Goal: Transaction & Acquisition: Purchase product/service

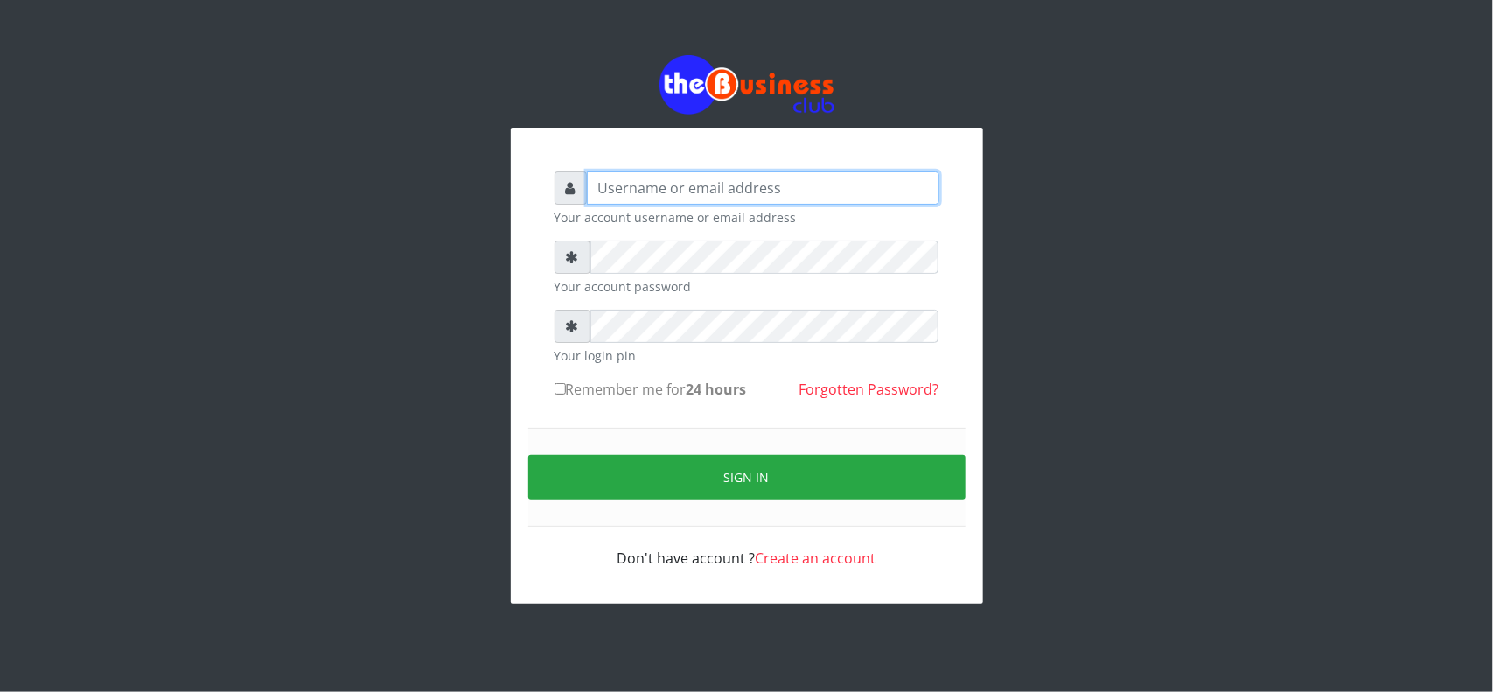
type input "MubuyWallet"
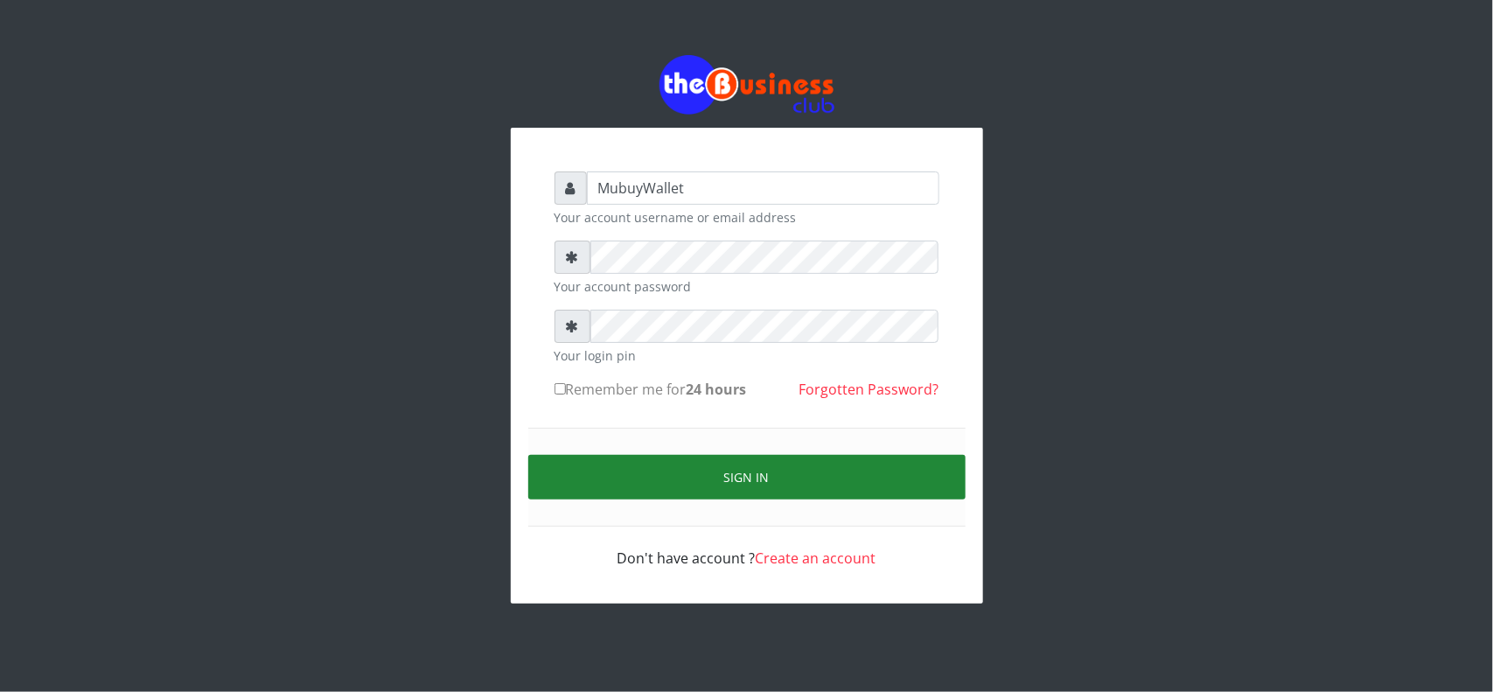
click at [658, 488] on button "Sign in" at bounding box center [746, 477] width 437 height 45
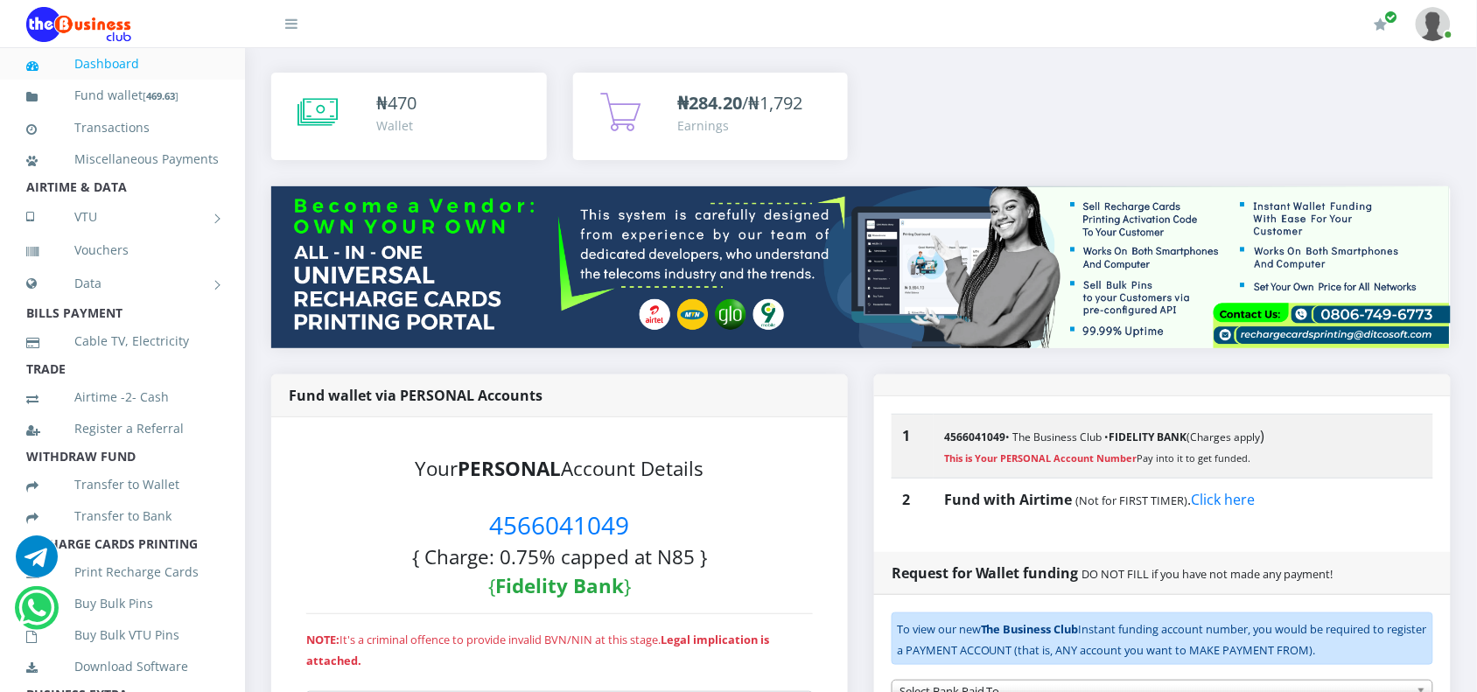
scroll to position [109, 0]
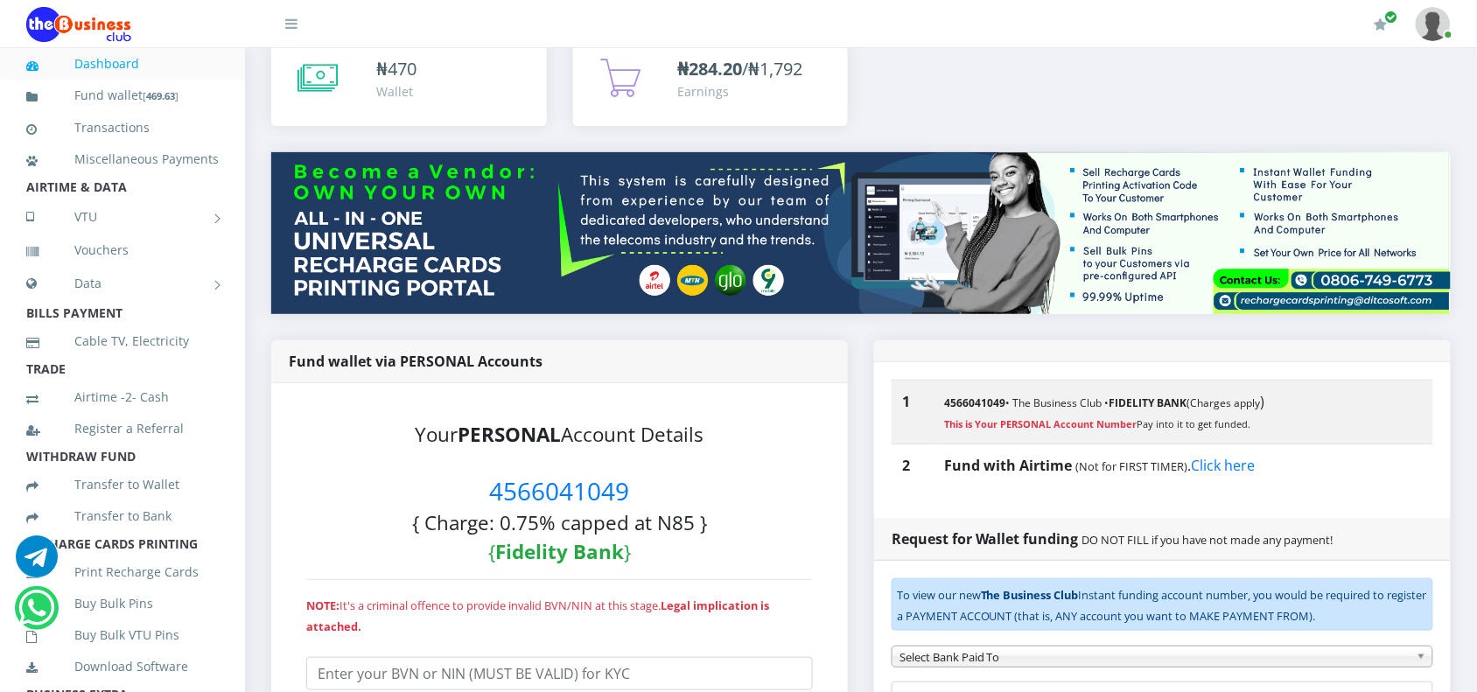
click at [534, 478] on span "4566041049" at bounding box center [560, 490] width 140 height 33
click at [527, 482] on span "4566041049" at bounding box center [560, 490] width 140 height 33
click at [526, 484] on span "4566041049" at bounding box center [560, 490] width 140 height 33
copy span "4566041049"
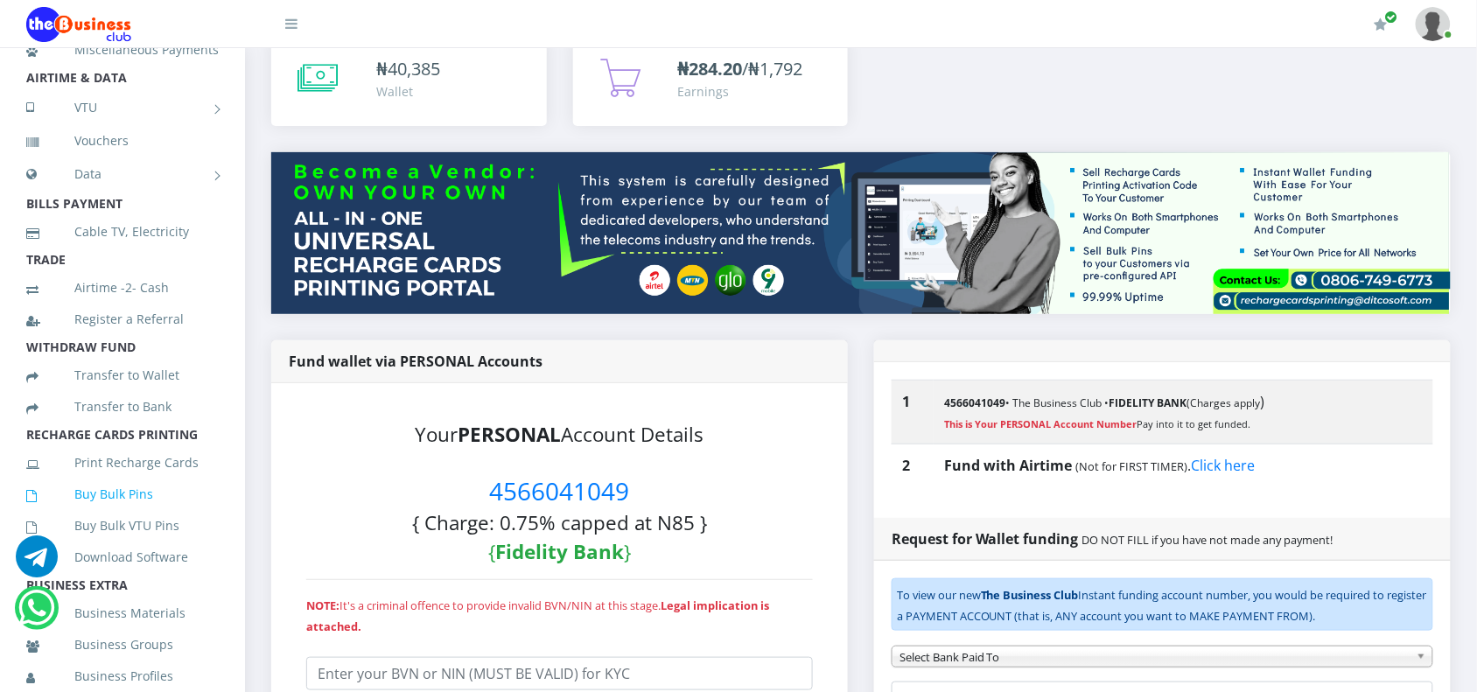
click at [118, 514] on link "Buy Bulk Pins" at bounding box center [122, 494] width 192 height 40
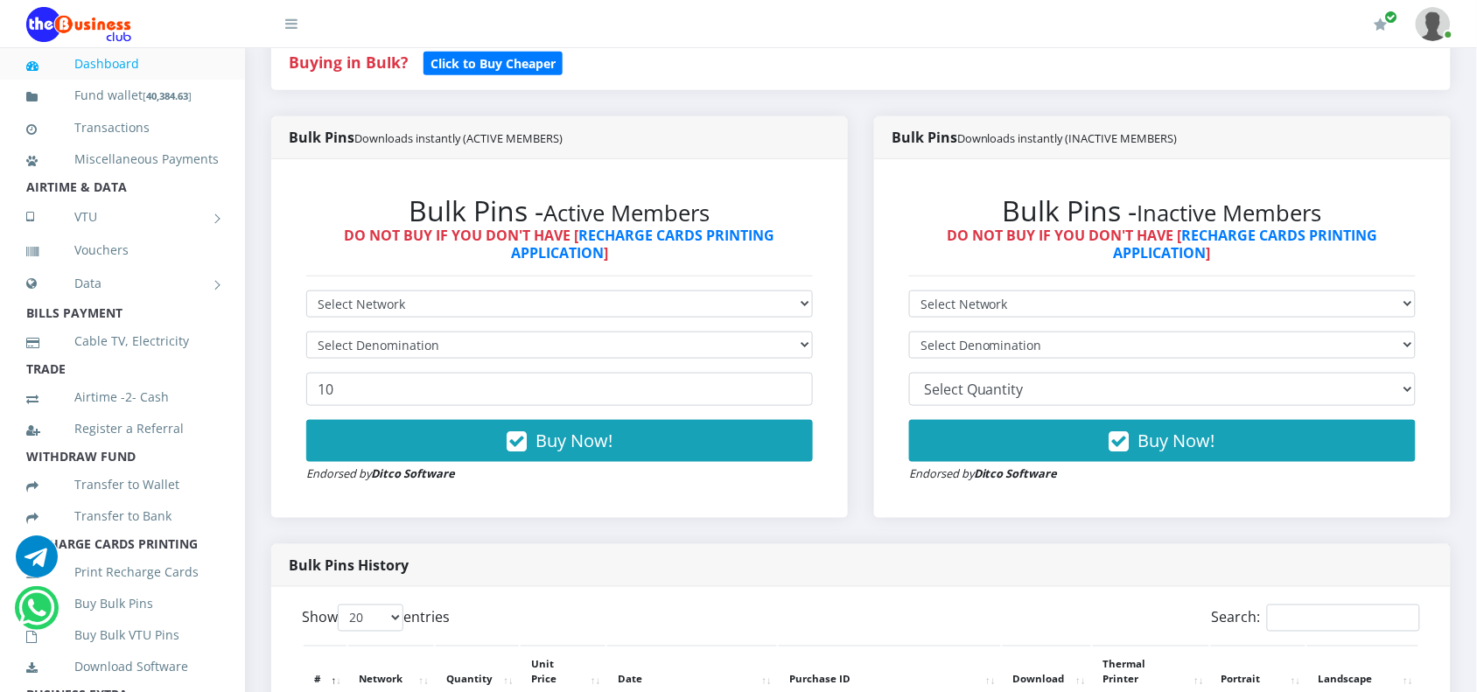
scroll to position [325, 0]
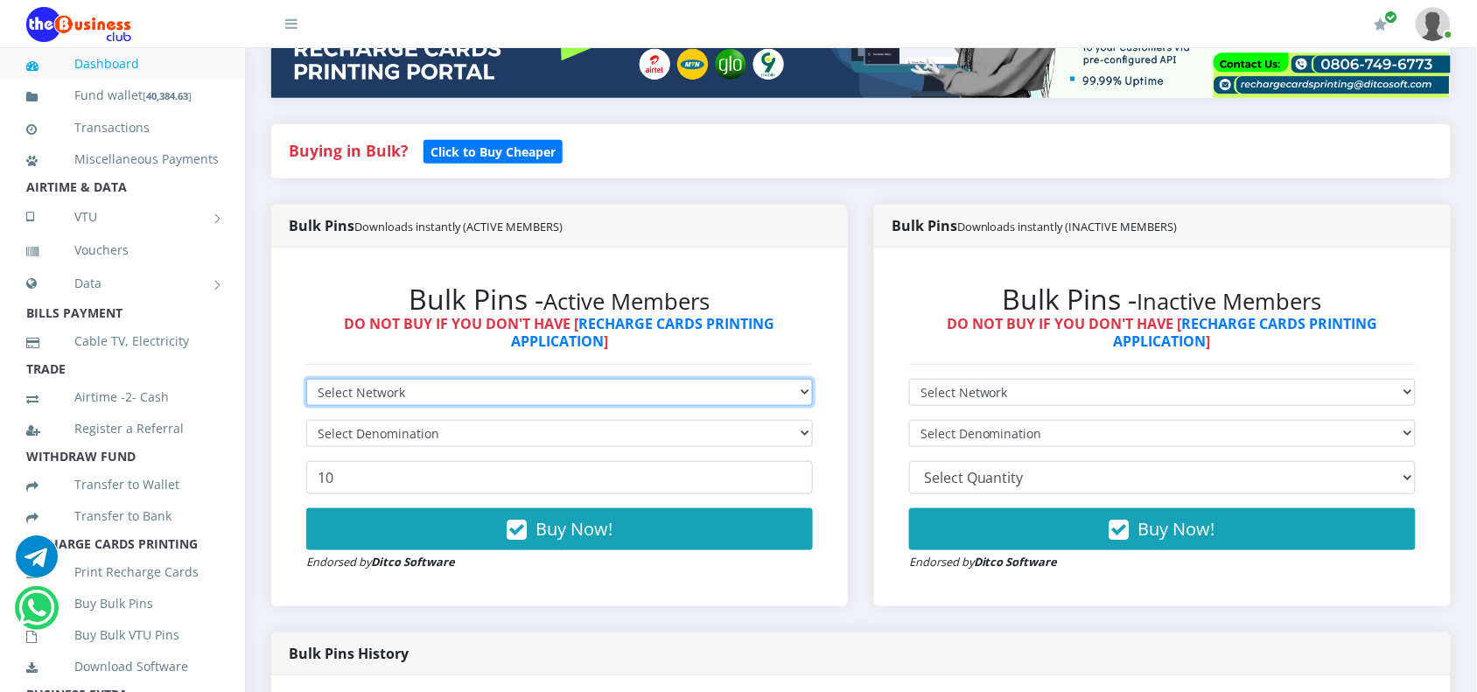
click at [352, 387] on select "Select Network MTN Globacom 9Mobile Airtel" at bounding box center [559, 392] width 506 height 27
select select "MTN"
click at [306, 379] on select "Select Network MTN Globacom 9Mobile Airtel" at bounding box center [559, 392] width 506 height 27
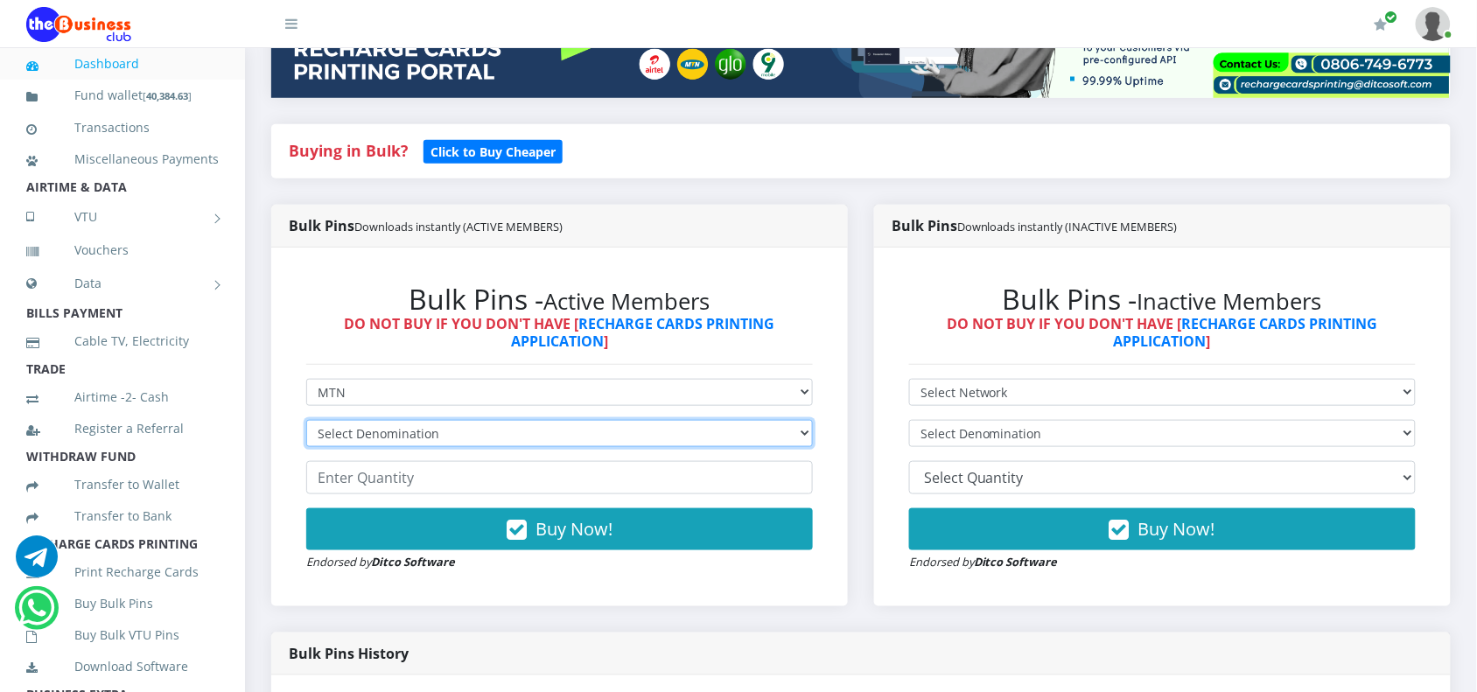
click at [346, 439] on select "Select Denomination MTN NGN100 - ₦96.99 MTN NGN200 - ₦193.98 MTN NGN400 - ₦387.…" at bounding box center [559, 433] width 506 height 27
select select "96.99-100"
click at [306, 420] on select "Select Denomination MTN NGN100 - ₦96.99 MTN NGN200 - ₦193.98 MTN NGN400 - ₦387.…" at bounding box center [559, 433] width 506 height 27
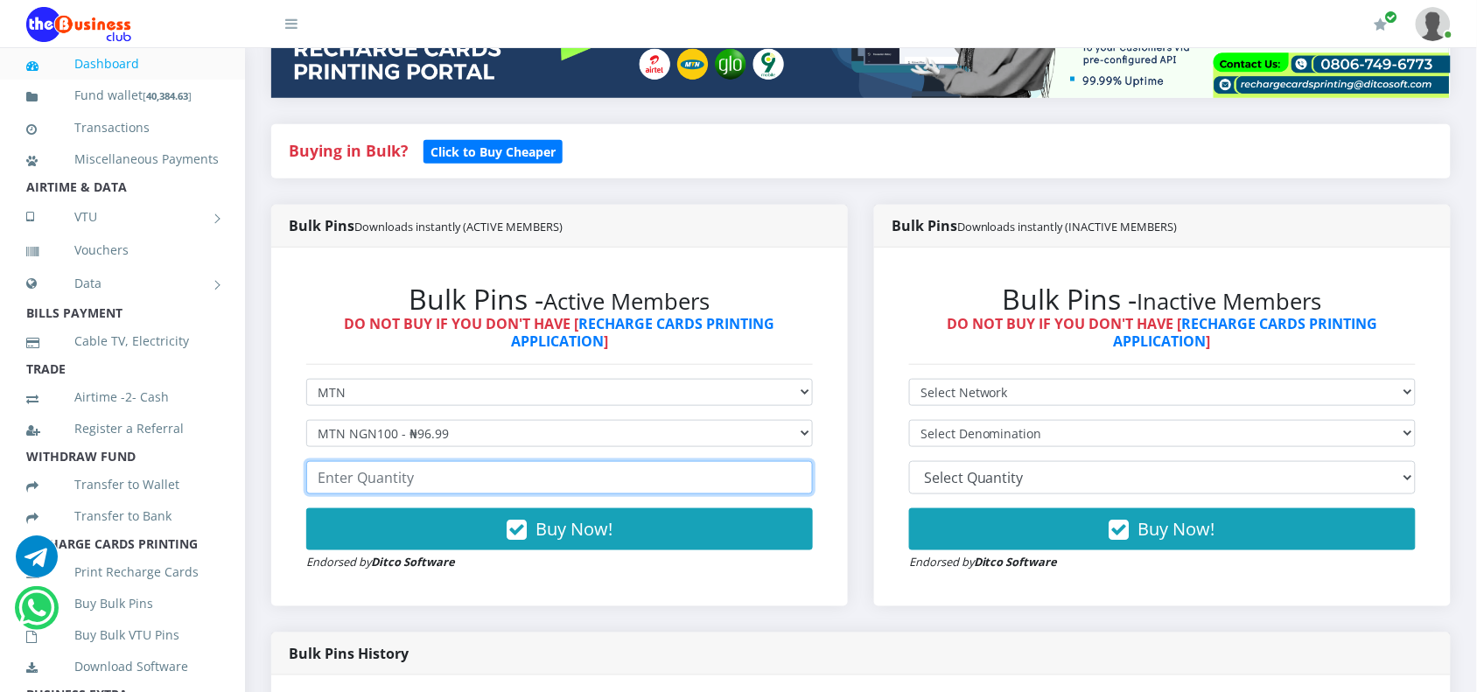
click at [342, 481] on input "number" at bounding box center [559, 477] width 506 height 33
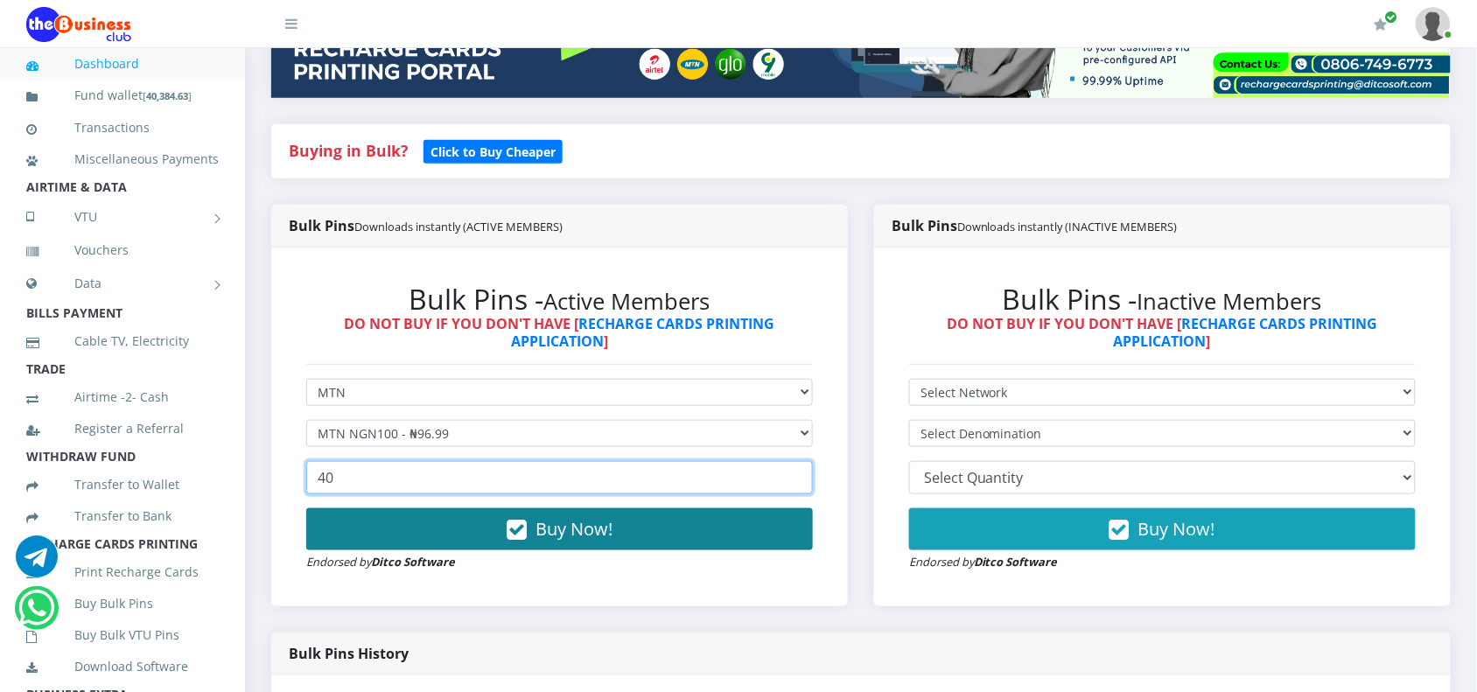
type input "40"
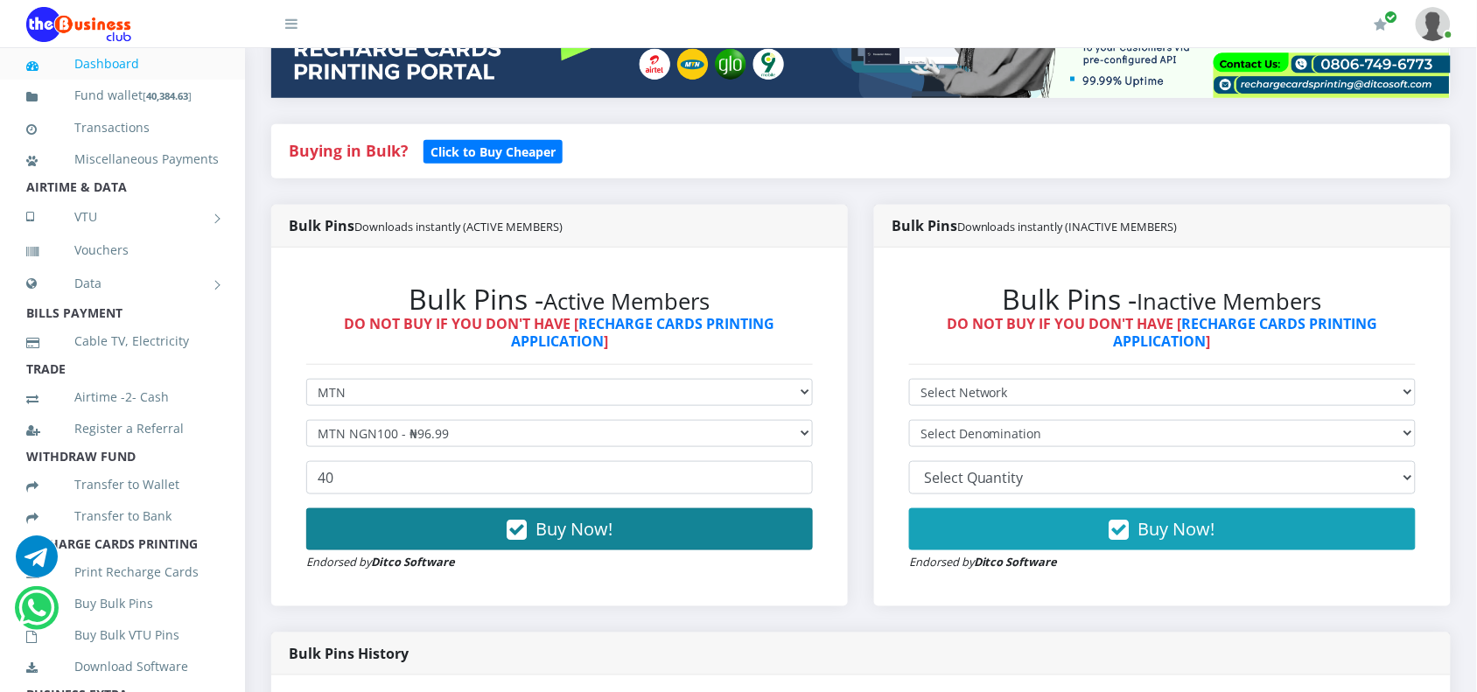
click at [391, 520] on button "Buy Now!" at bounding box center [559, 529] width 506 height 42
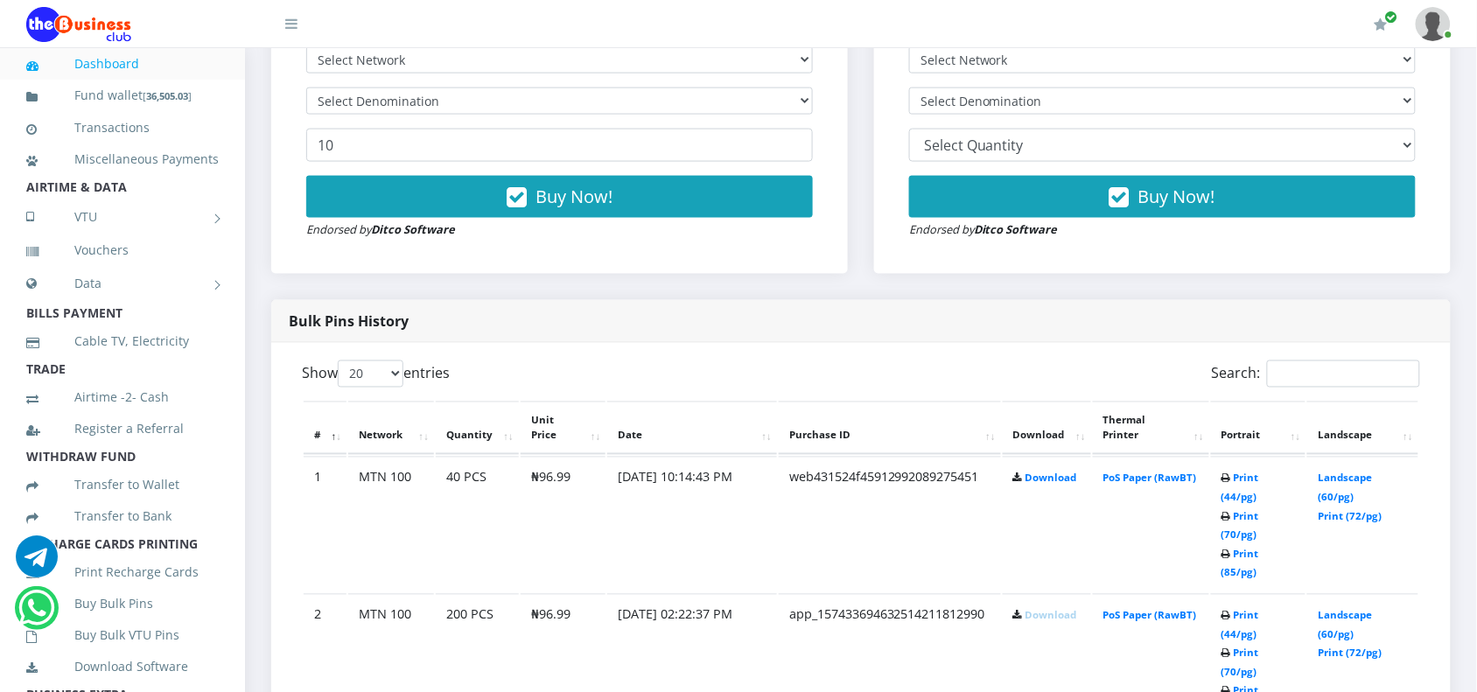
scroll to position [653, 0]
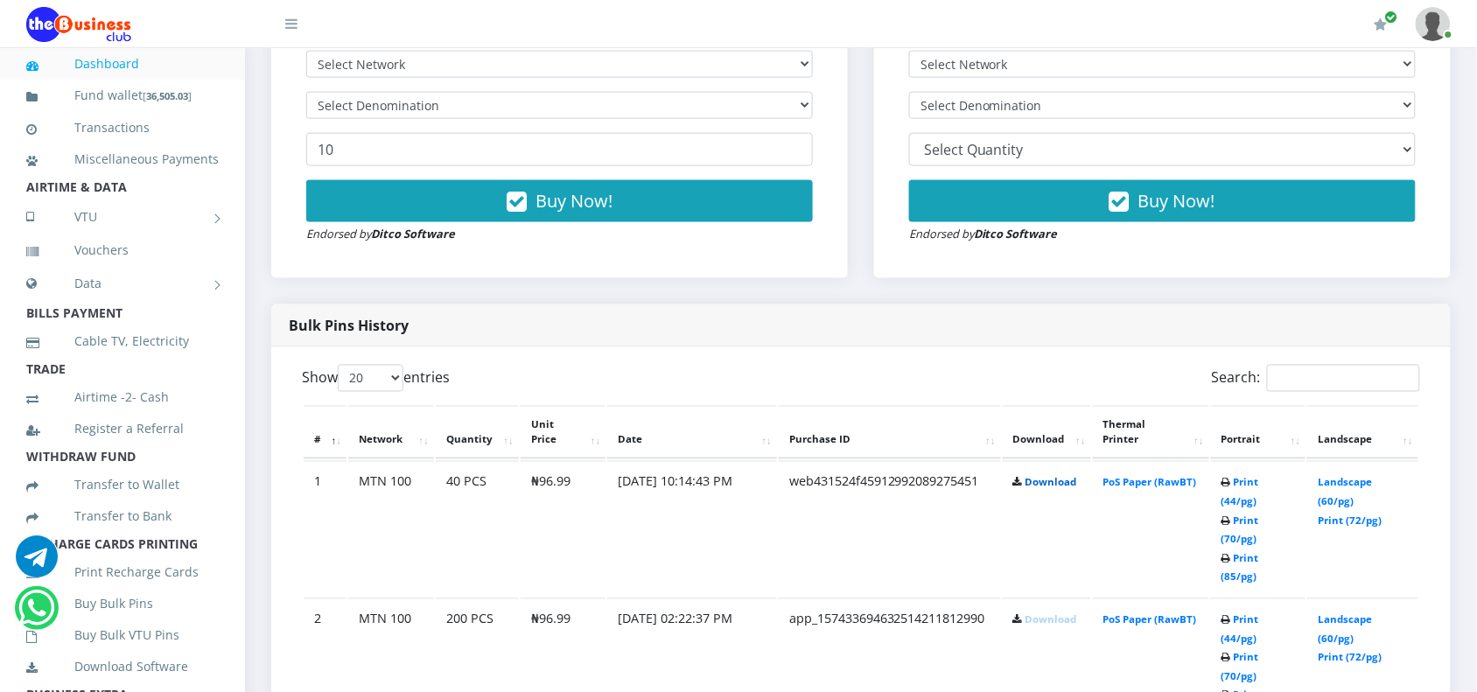
click at [1046, 484] on link "Download" at bounding box center [1051, 482] width 52 height 13
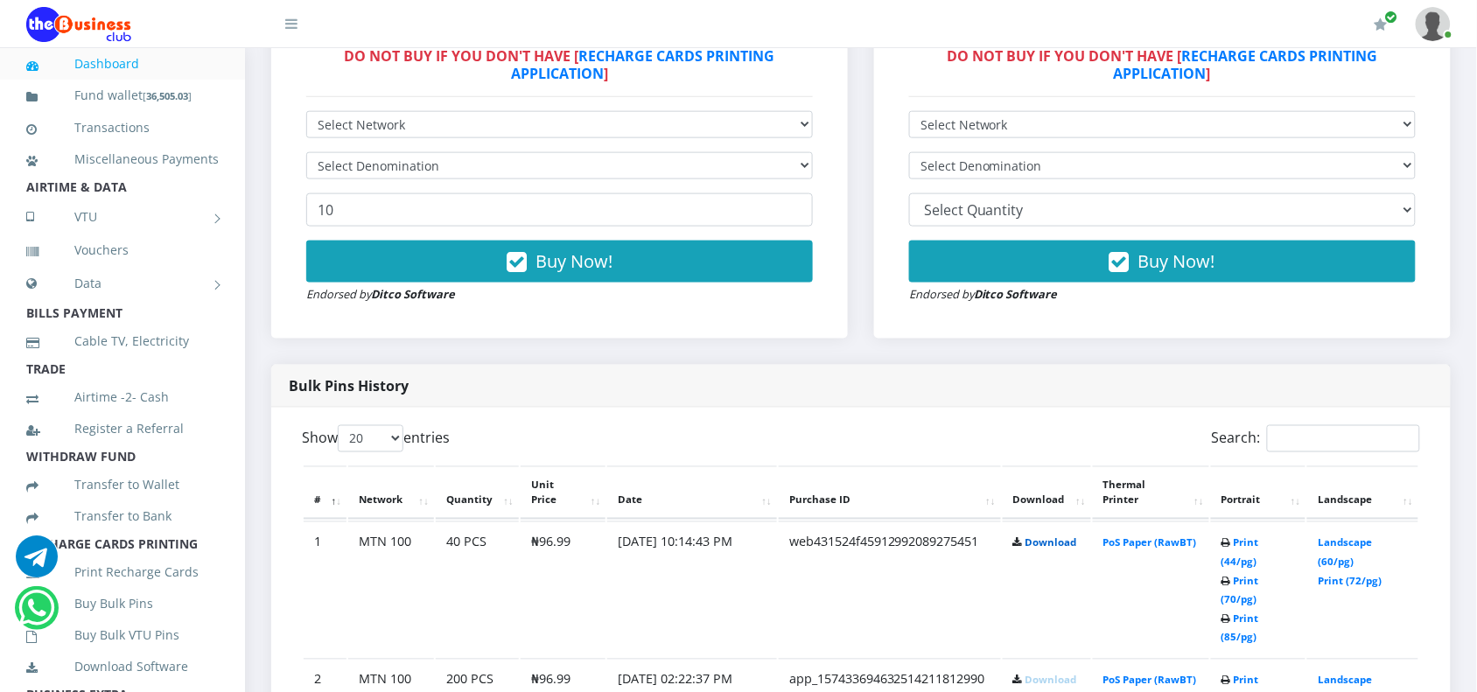
scroll to position [544, 0]
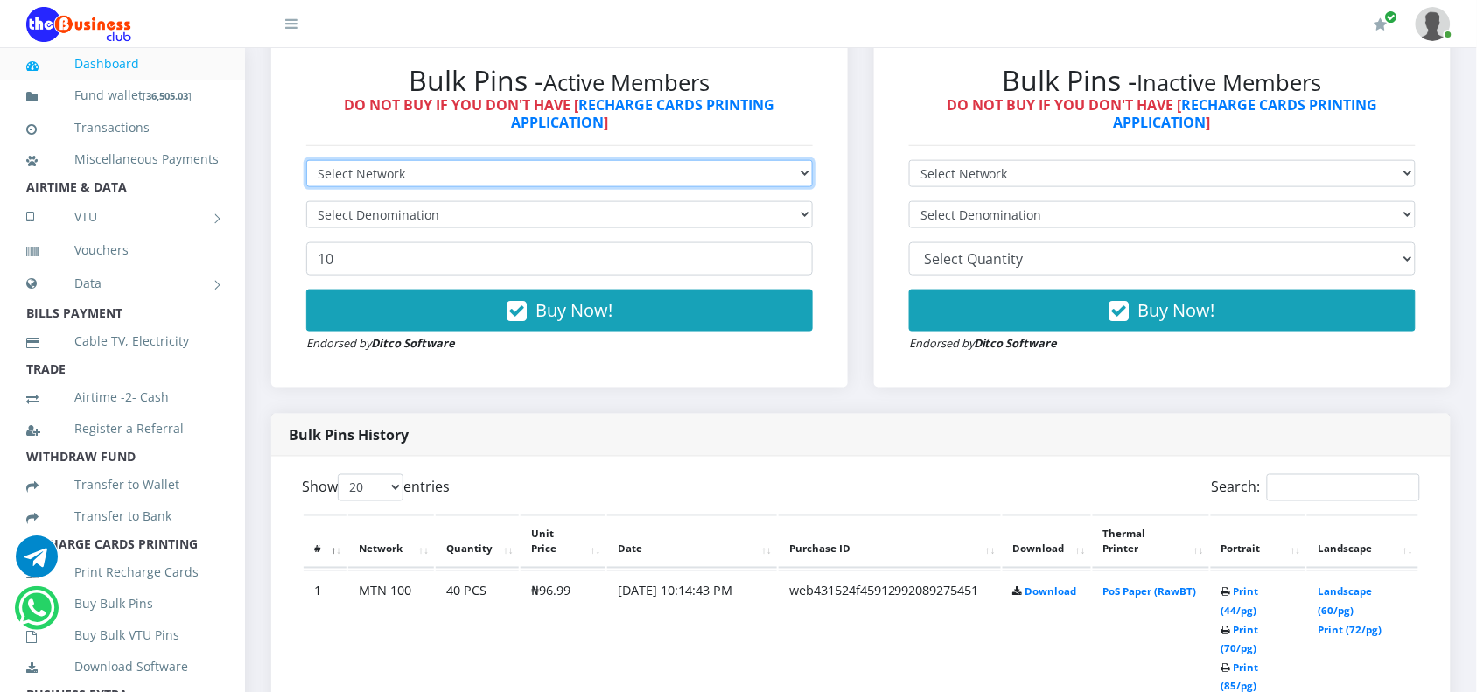
click at [382, 181] on select "Select Network MTN Globacom 9Mobile Airtel" at bounding box center [559, 173] width 506 height 27
select select "MTN"
click at [306, 160] on select "Select Network MTN Globacom 9Mobile Airtel" at bounding box center [559, 173] width 506 height 27
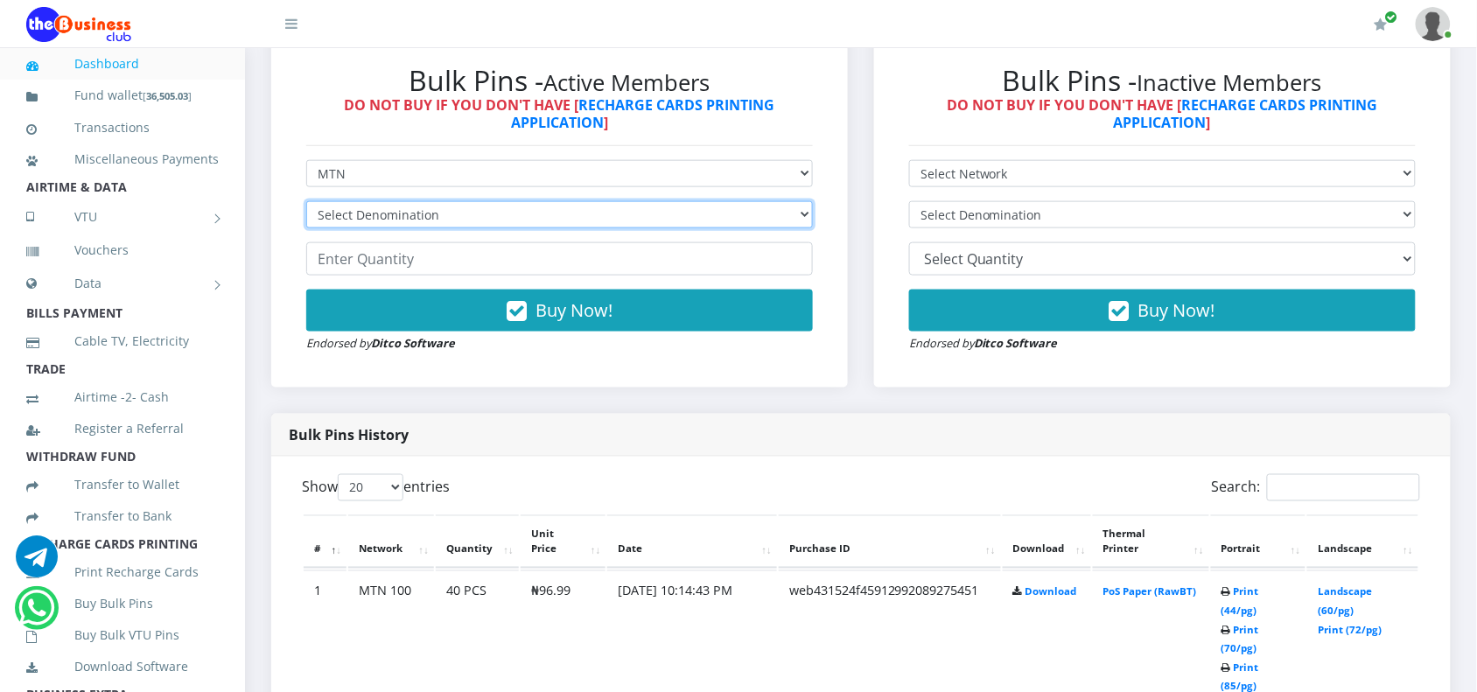
click at [376, 213] on select "Select Denomination MTN NGN100 - ₦96.99 MTN NGN200 - ₦193.98 MTN NGN400 - ₦387.…" at bounding box center [559, 214] width 506 height 27
select select "193.98-200"
click at [306, 201] on select "Select Denomination MTN NGN100 - ₦96.99 MTN NGN200 - ₦193.98 MTN NGN400 - ₦387.…" at bounding box center [559, 214] width 506 height 27
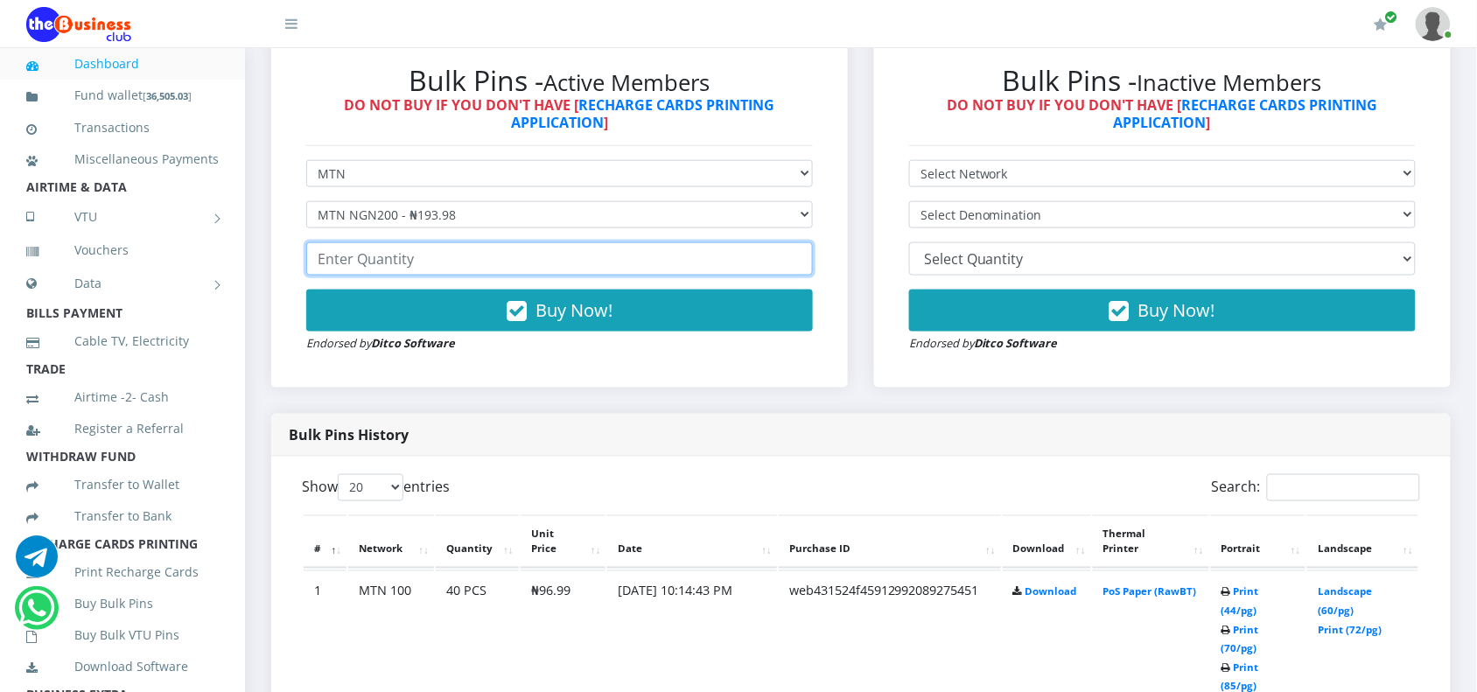
click at [452, 267] on input "number" at bounding box center [559, 258] width 506 height 33
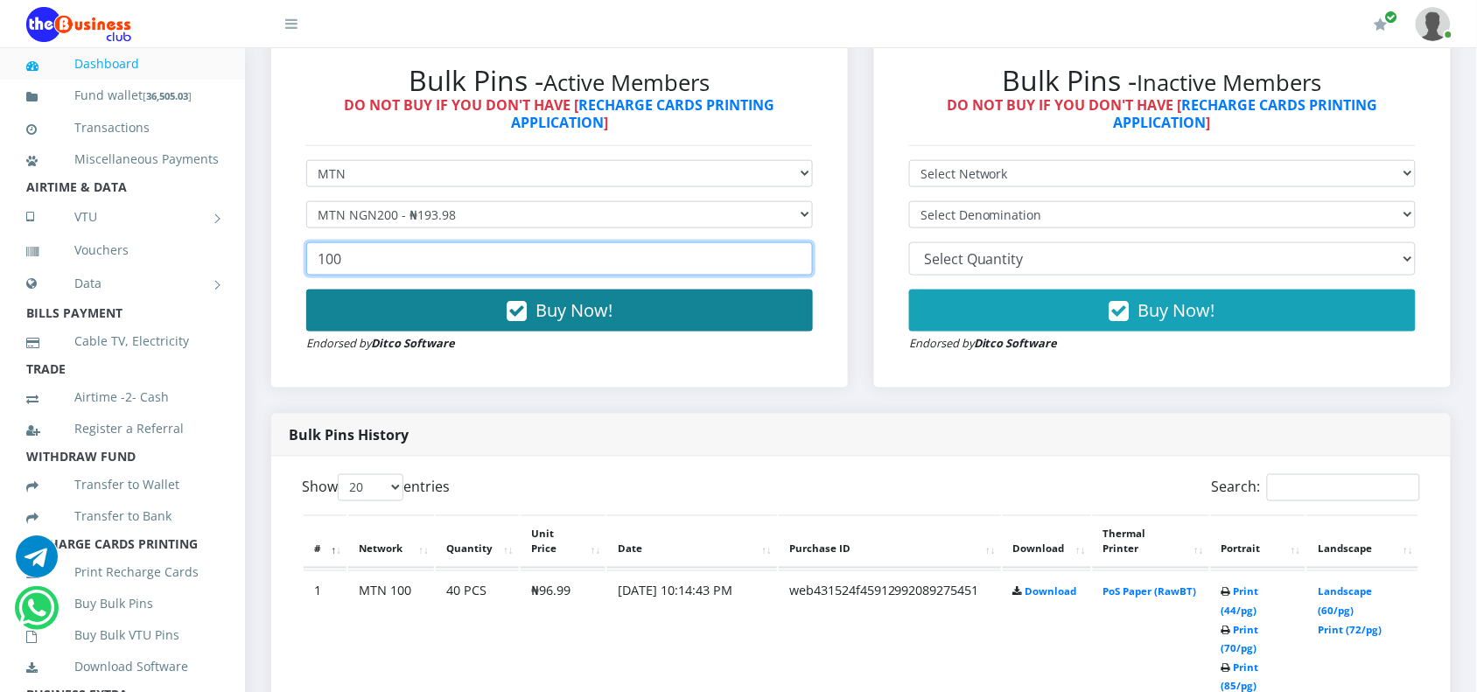
type input "100"
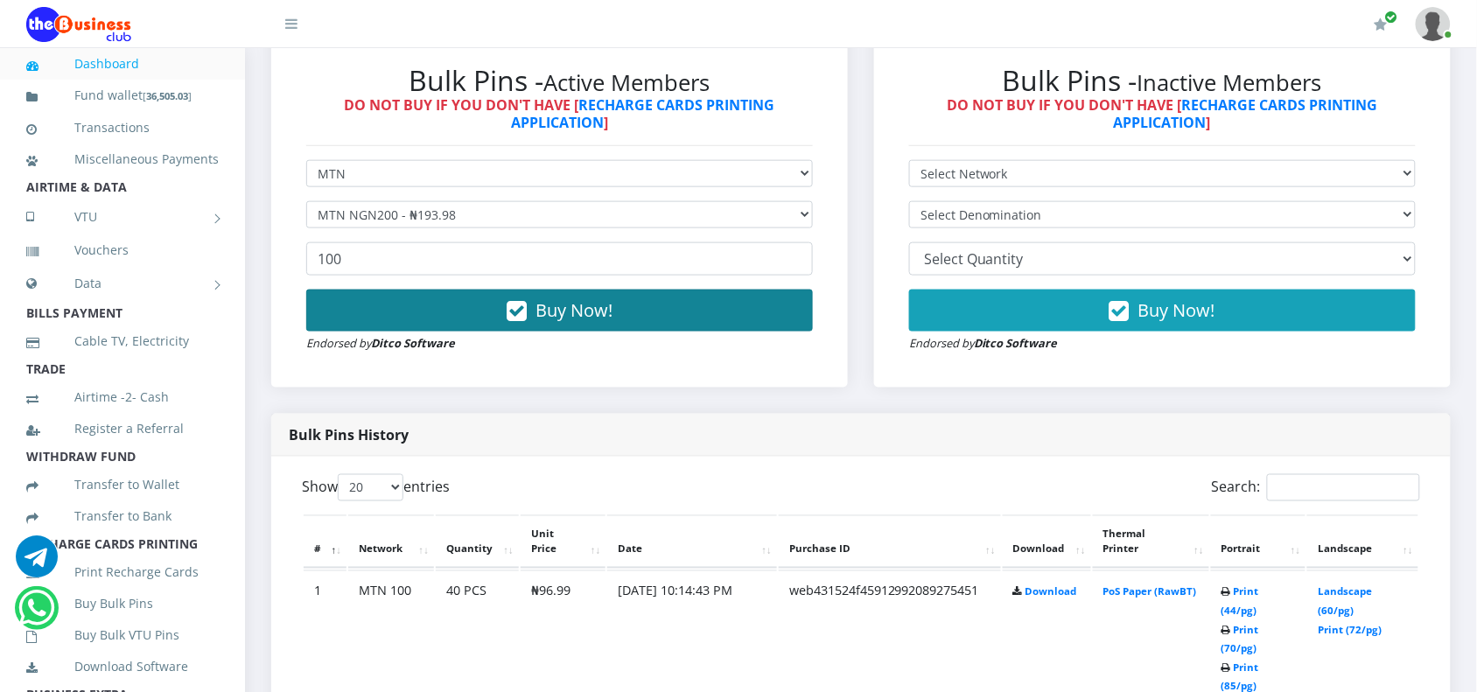
click at [518, 296] on button "Buy Now!" at bounding box center [559, 311] width 506 height 42
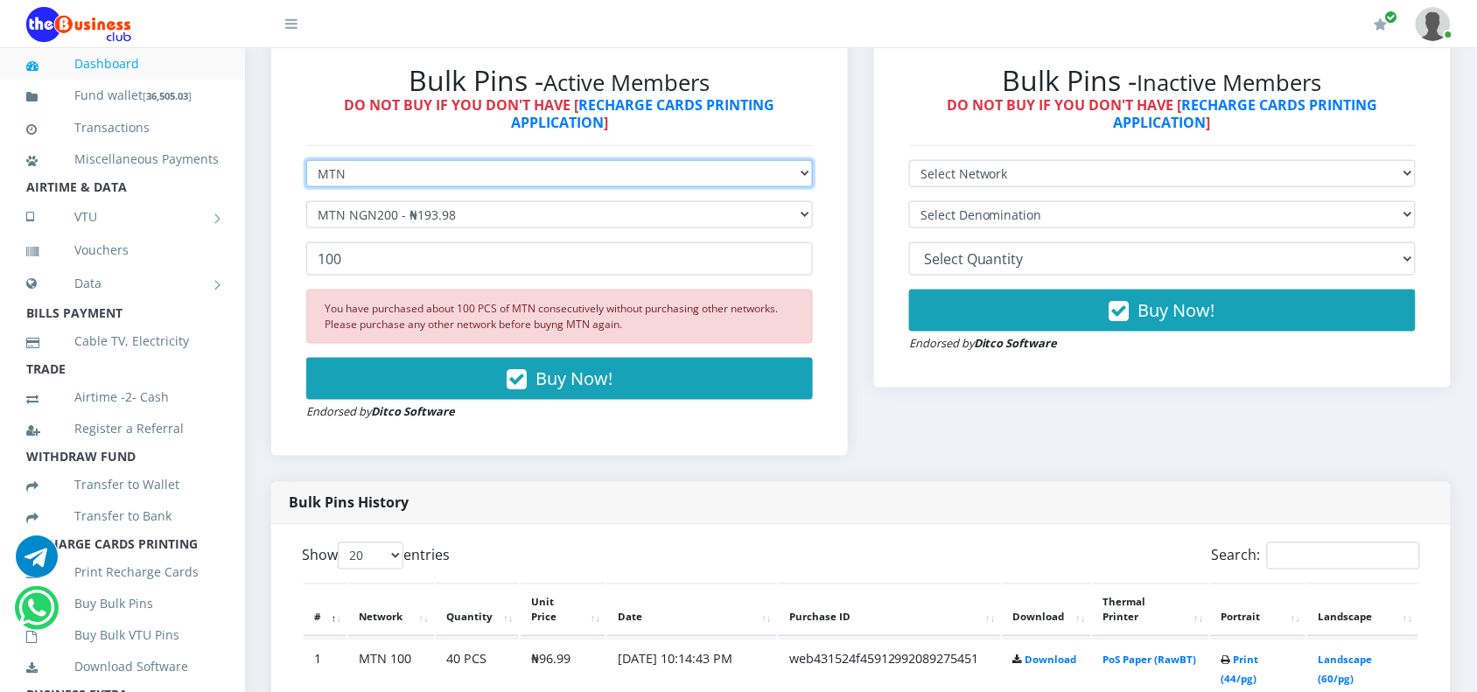
click at [346, 168] on select "Select Network MTN Globacom 9Mobile Airtel" at bounding box center [559, 173] width 506 height 27
select select "Airtel"
click at [306, 160] on select "Select Network MTN Globacom 9Mobile Airtel" at bounding box center [559, 173] width 506 height 27
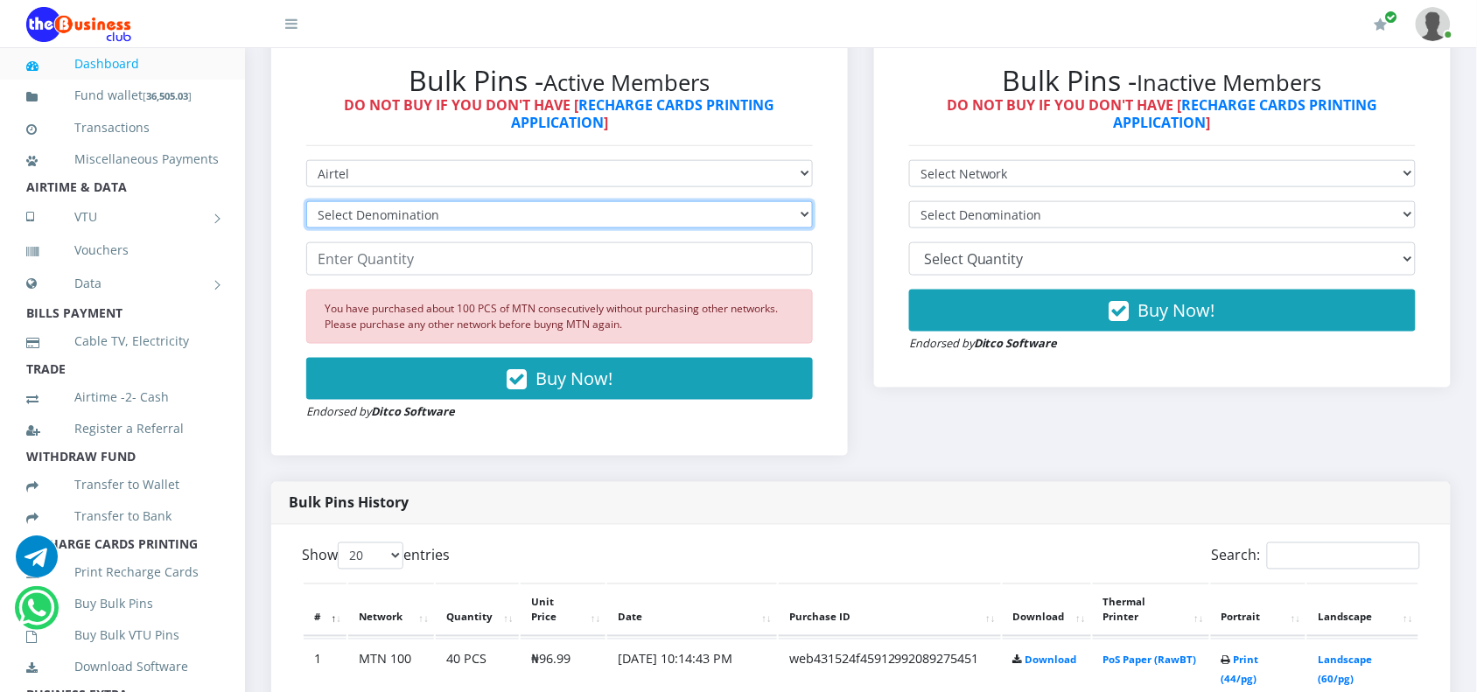
click at [354, 221] on select "Select Denomination Airtel NGN100 - ₦96.38 Airtel NGN200 - ₦192.76 Airtel NGN50…" at bounding box center [559, 214] width 506 height 27
select select "481.9-500"
click at [306, 201] on select "Select Denomination Airtel NGN100 - ₦96.38 Airtel NGN200 - ₦192.76 Airtel NGN50…" at bounding box center [559, 214] width 506 height 27
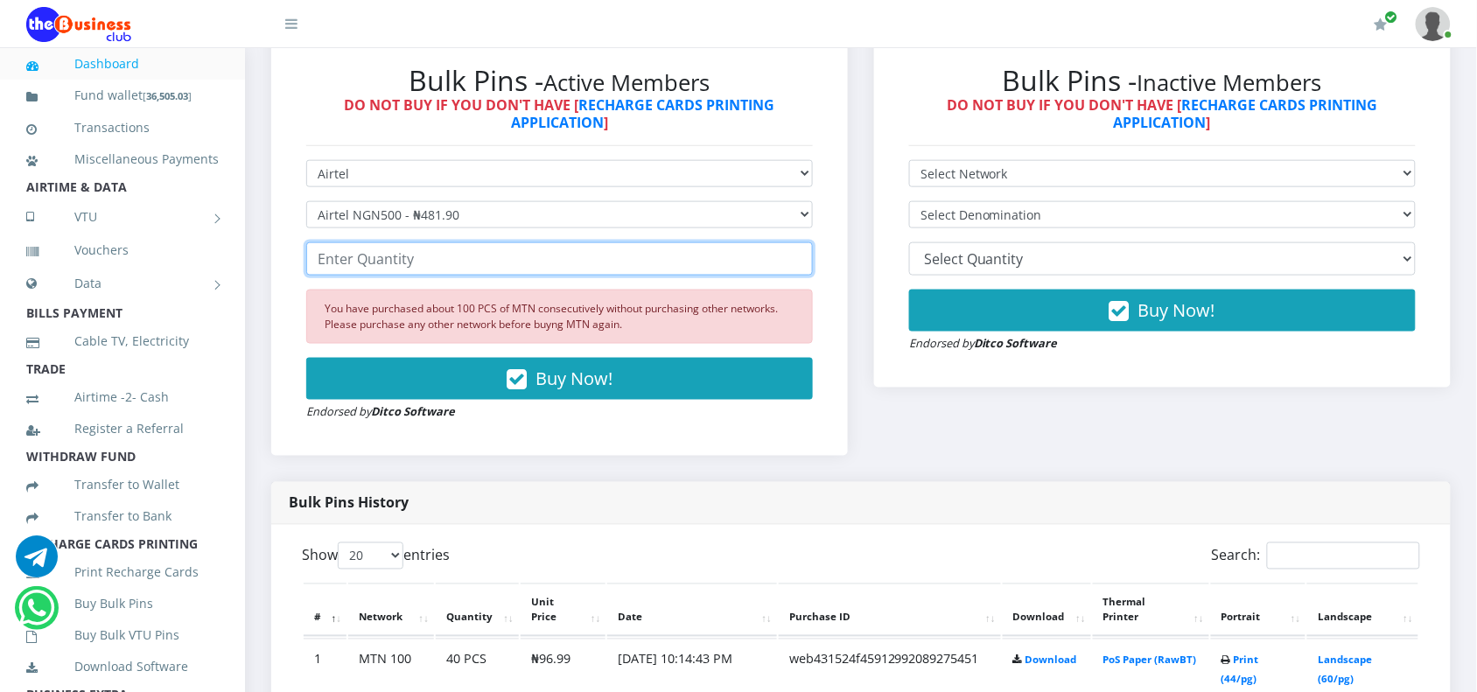
click at [418, 269] on input "number" at bounding box center [559, 258] width 506 height 33
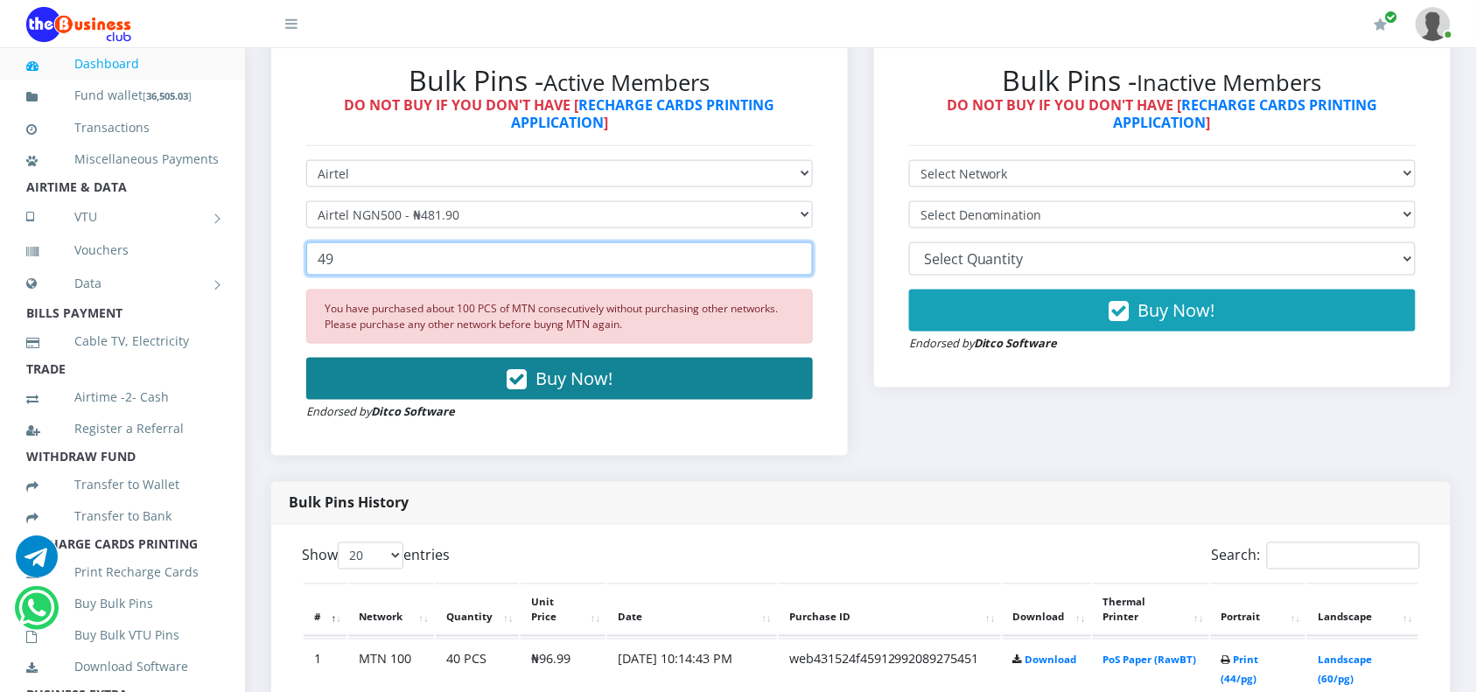
type input "49"
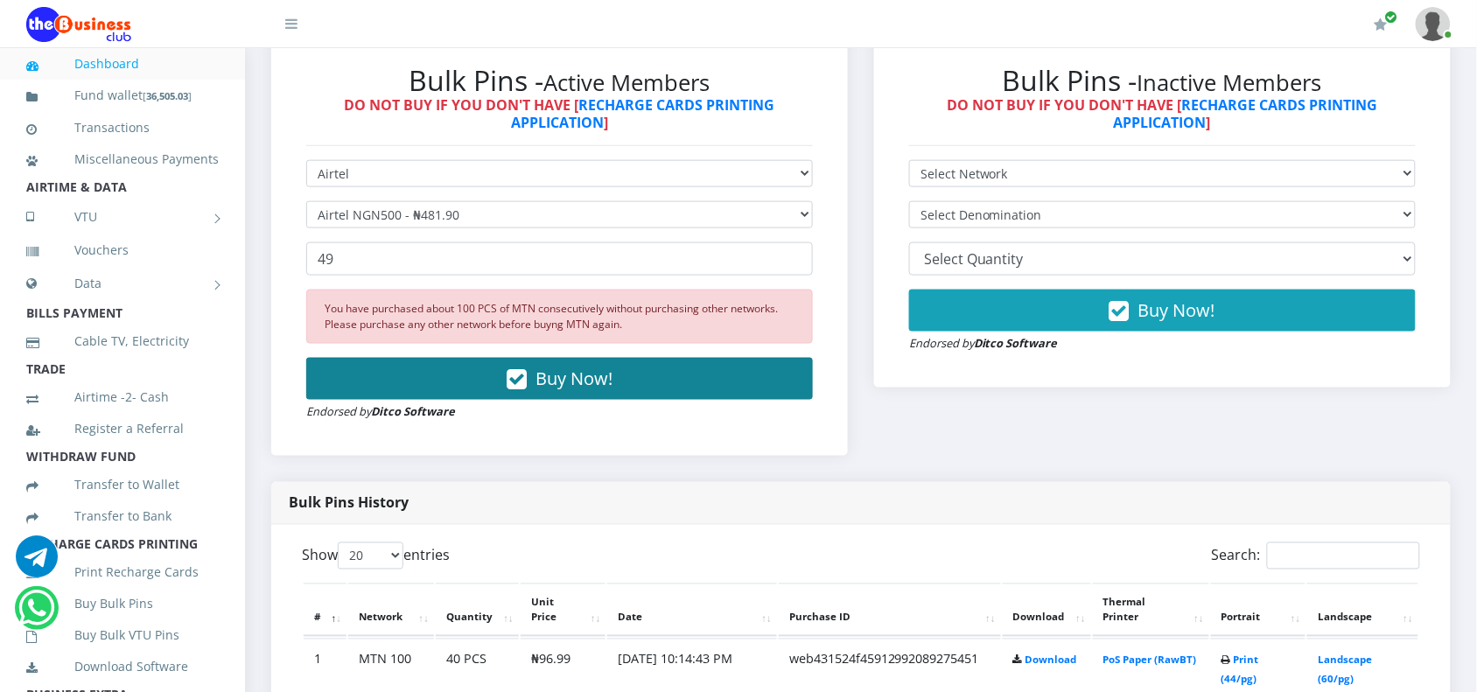
click at [429, 360] on button "Buy Now!" at bounding box center [559, 379] width 506 height 42
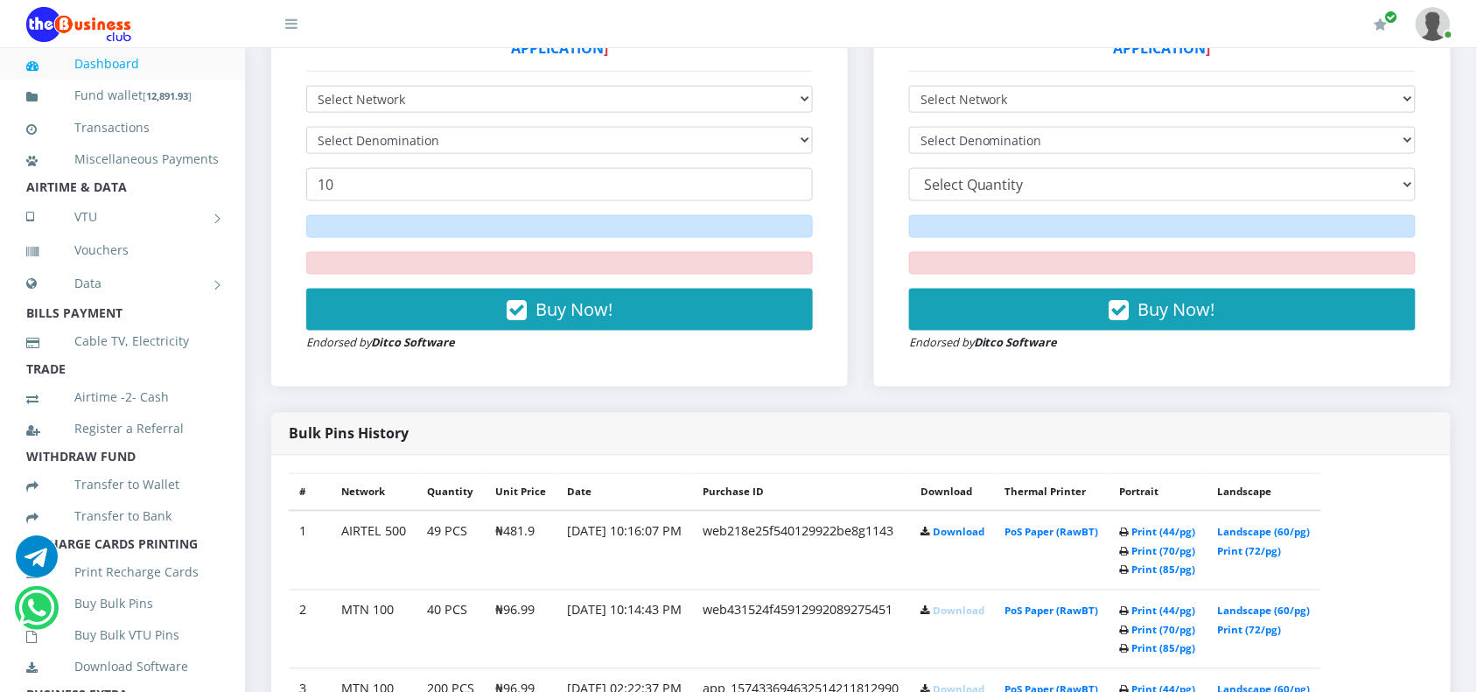
scroll to position [653, 0]
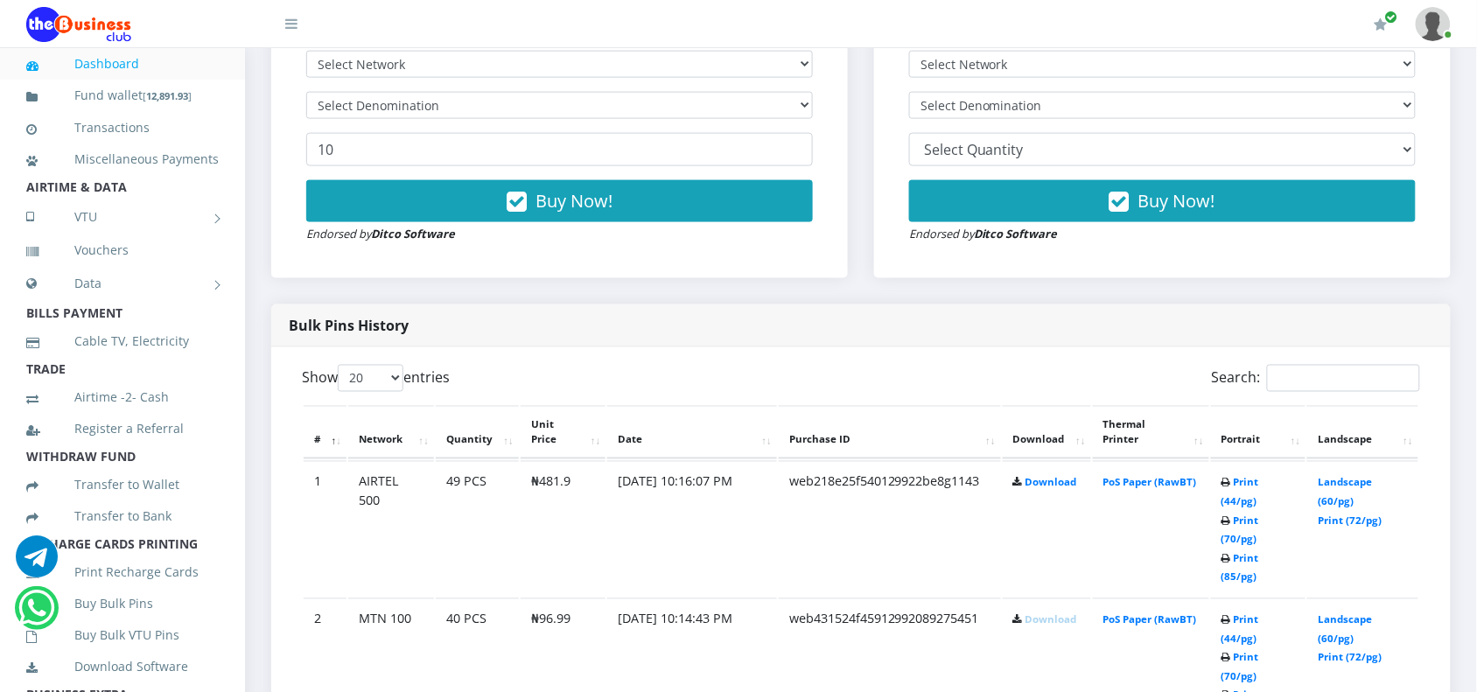
click at [990, 426] on th "Purchase ID" at bounding box center [890, 433] width 222 height 54
click at [1039, 483] on link "Download" at bounding box center [1051, 482] width 52 height 13
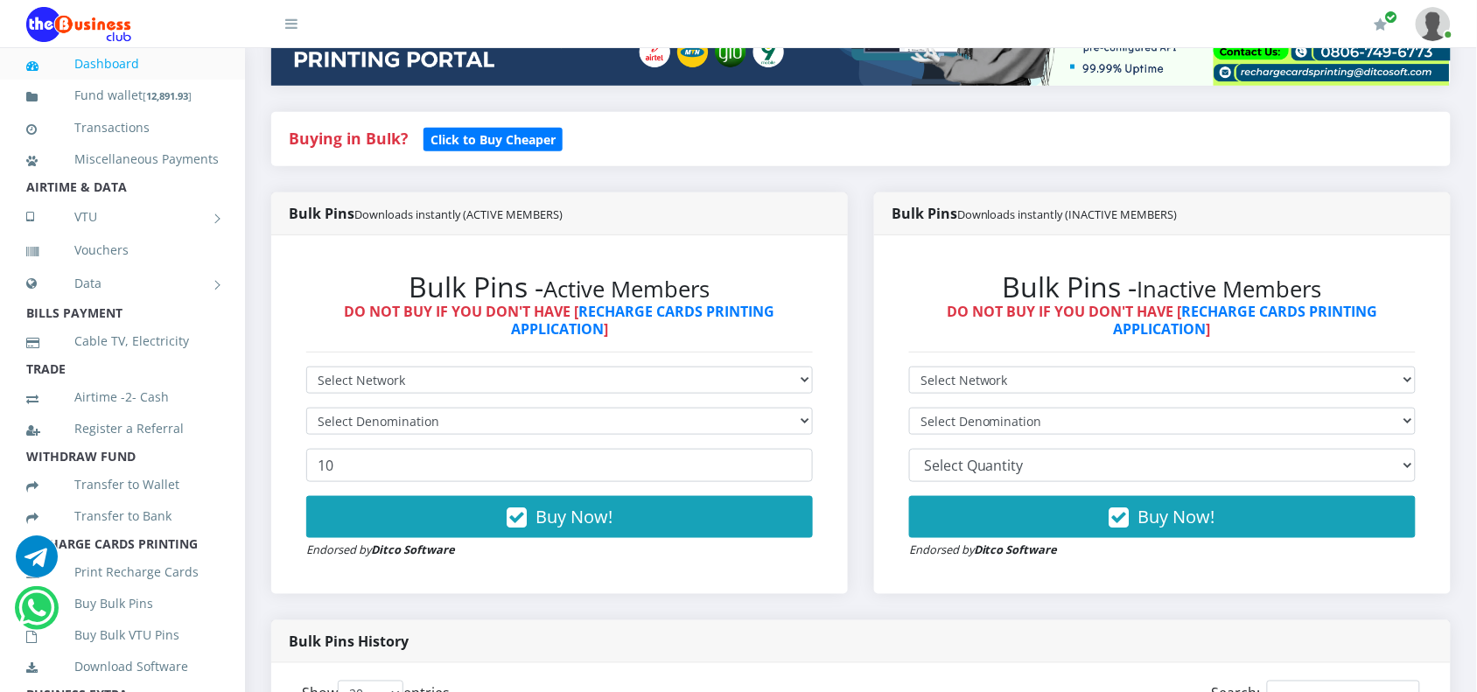
scroll to position [325, 0]
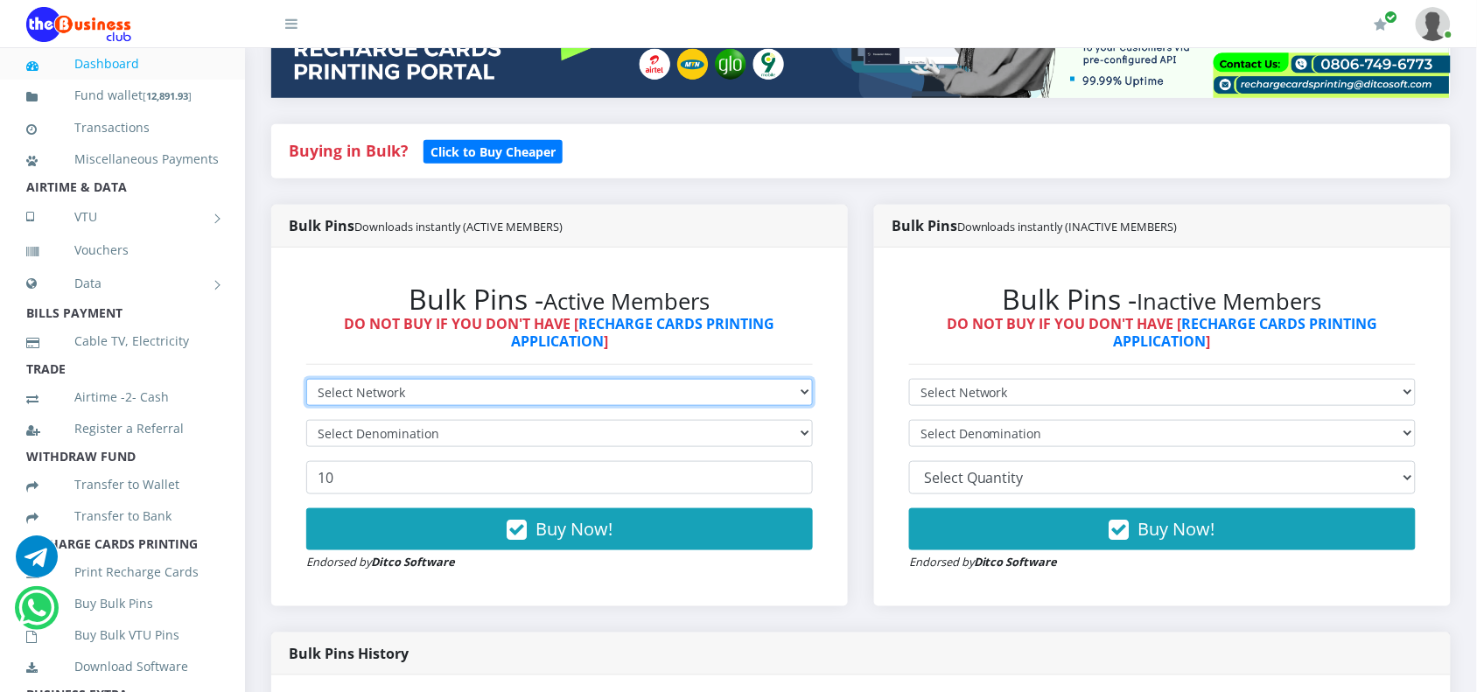
click at [455, 394] on select "Select Network MTN Globacom 9Mobile Airtel" at bounding box center [559, 392] width 506 height 27
select select "MTN"
click at [306, 379] on select "Select Network MTN Globacom 9Mobile Airtel" at bounding box center [559, 392] width 506 height 27
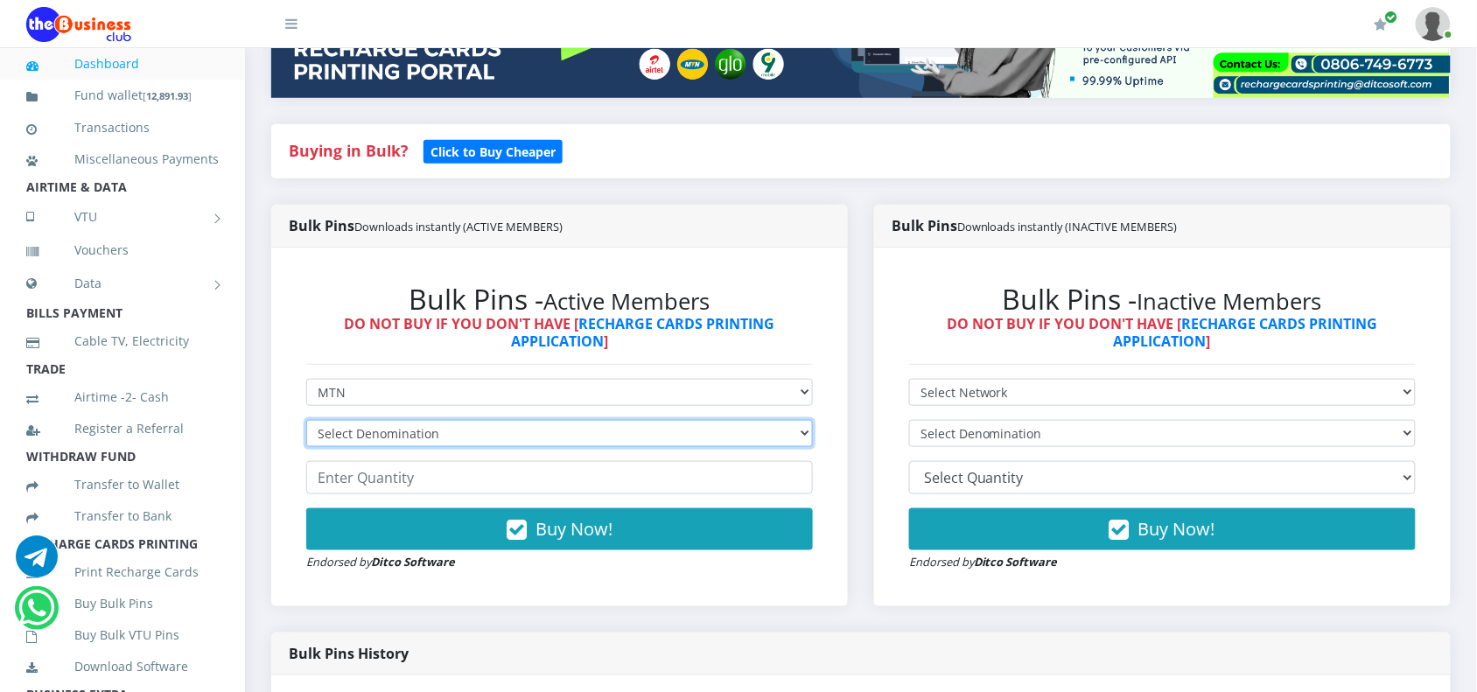
click at [396, 427] on select "Select Denomination MTN NGN100 - ₦96.99 MTN NGN200 - ₦193.98 MTN NGN400 - ₦387.…" at bounding box center [559, 433] width 506 height 27
select select "193.98-200"
click at [306, 420] on select "Select Denomination MTN NGN100 - ₦96.99 MTN NGN200 - ₦193.98 MTN NGN400 - ₦387.…" at bounding box center [559, 433] width 506 height 27
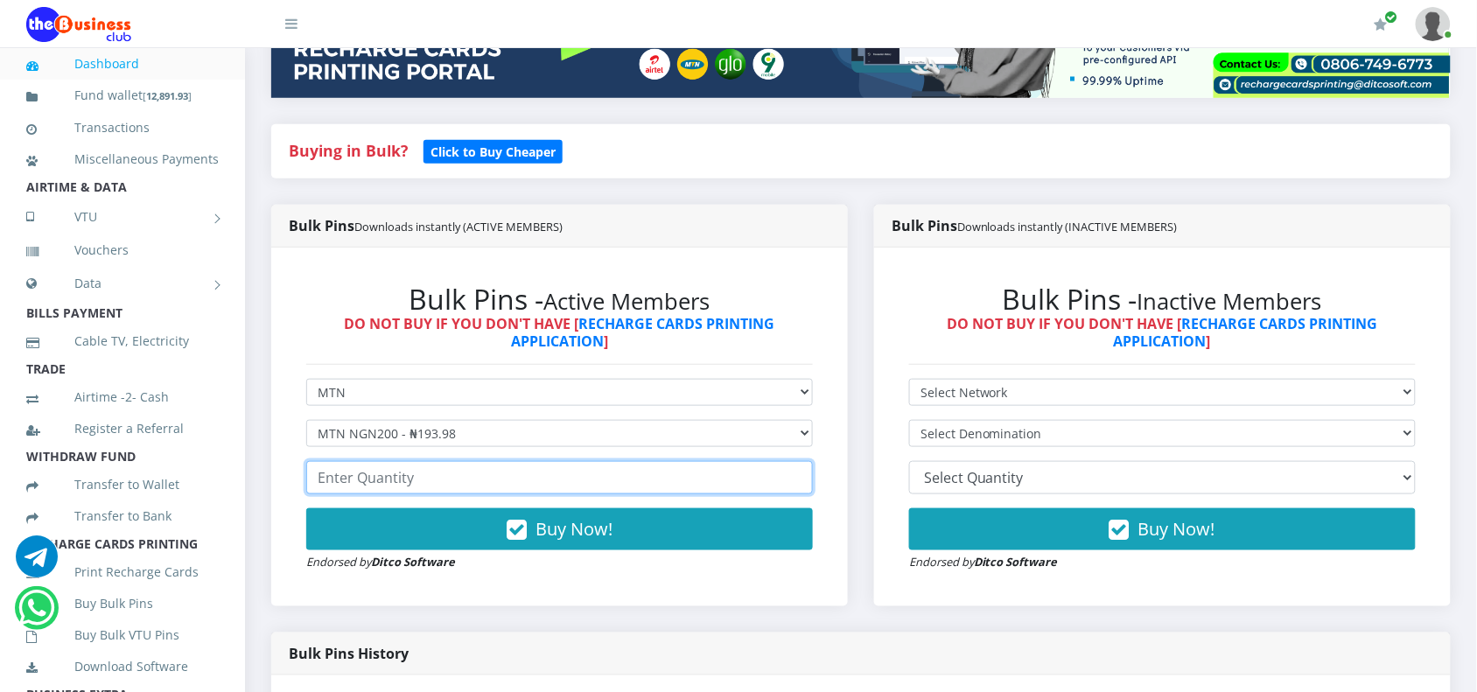
click at [387, 478] on input "number" at bounding box center [559, 477] width 506 height 33
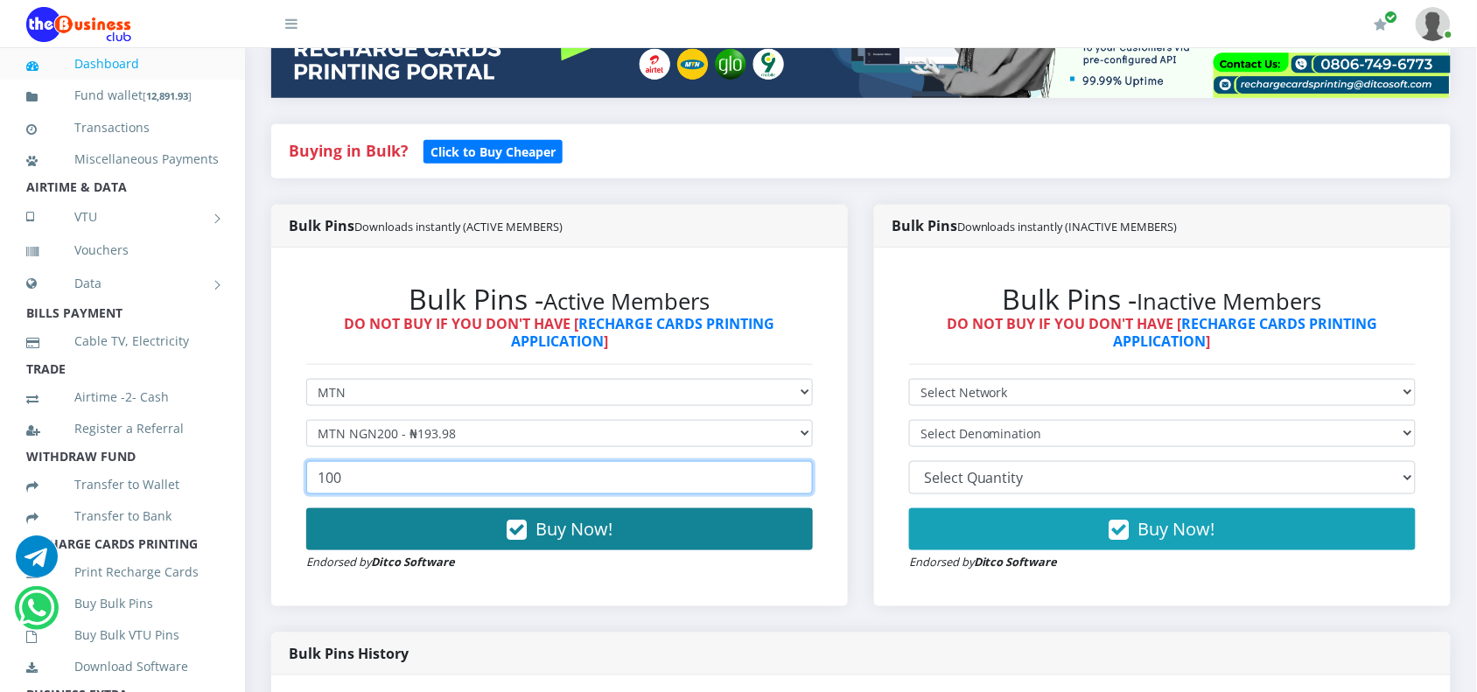
type input "100"
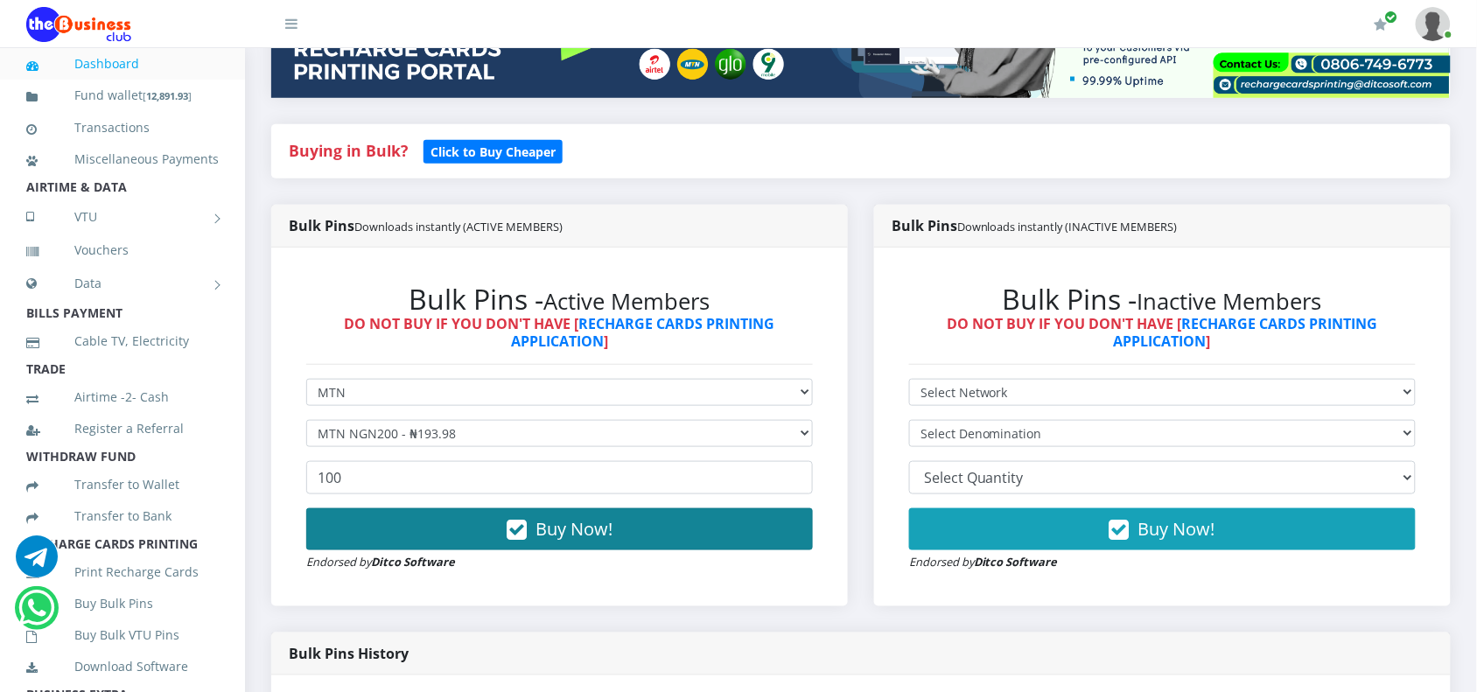
click at [451, 521] on button "Buy Now!" at bounding box center [559, 529] width 506 height 42
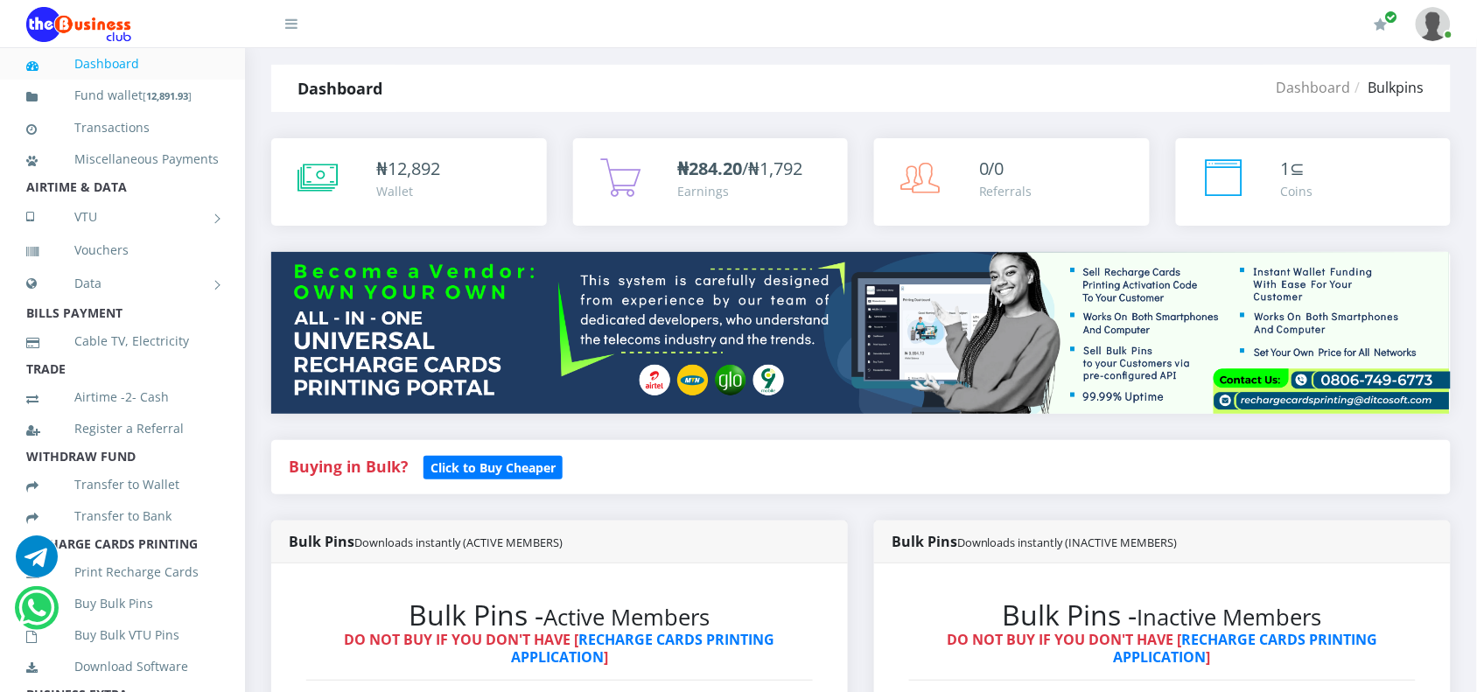
scroll to position [0, 0]
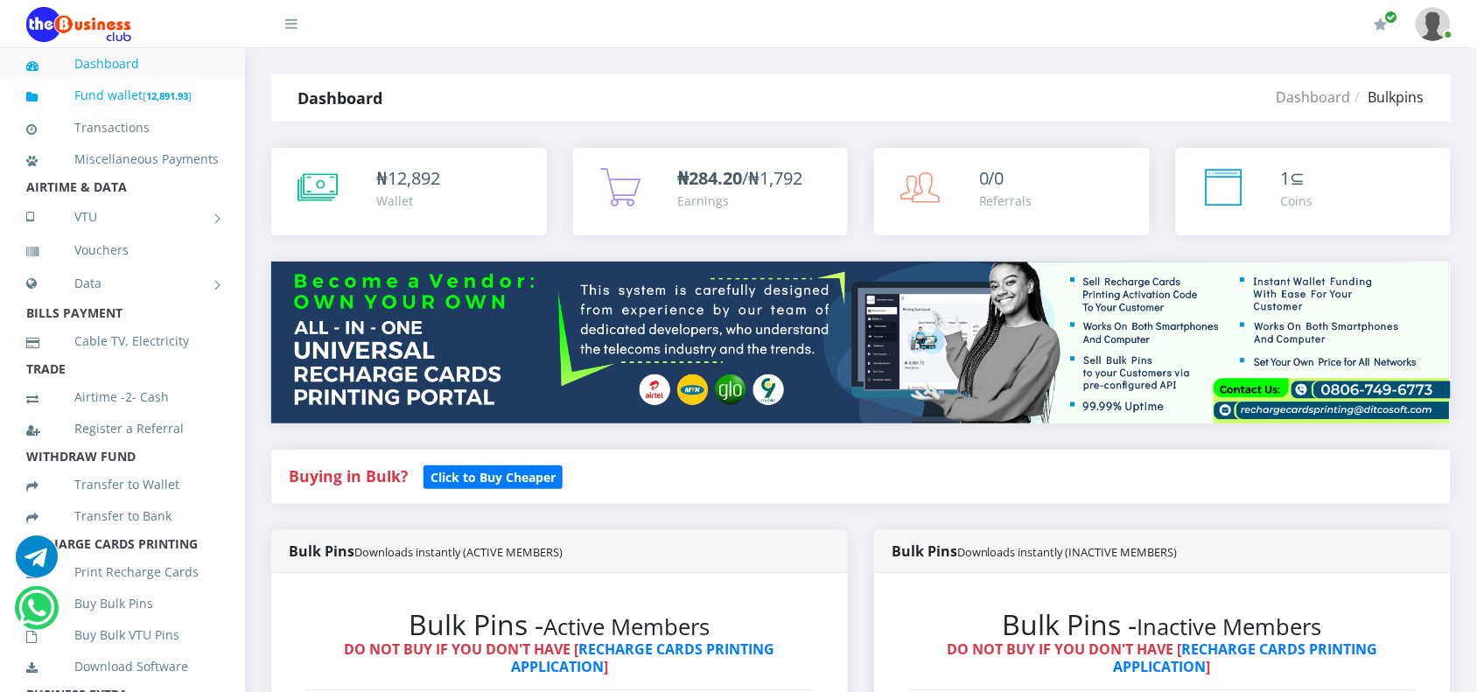
click at [116, 101] on link "Fund wallet [ 12,891.93 ]" at bounding box center [122, 95] width 192 height 41
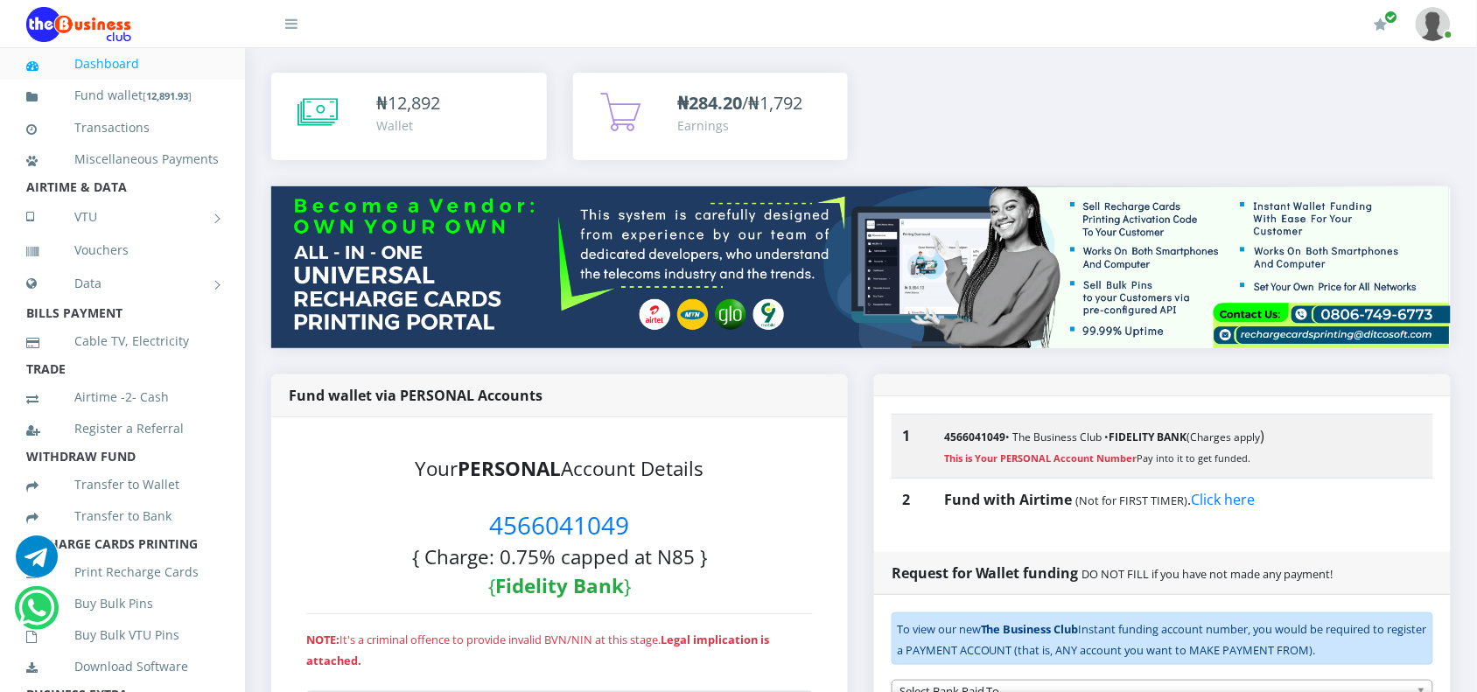
scroll to position [109, 0]
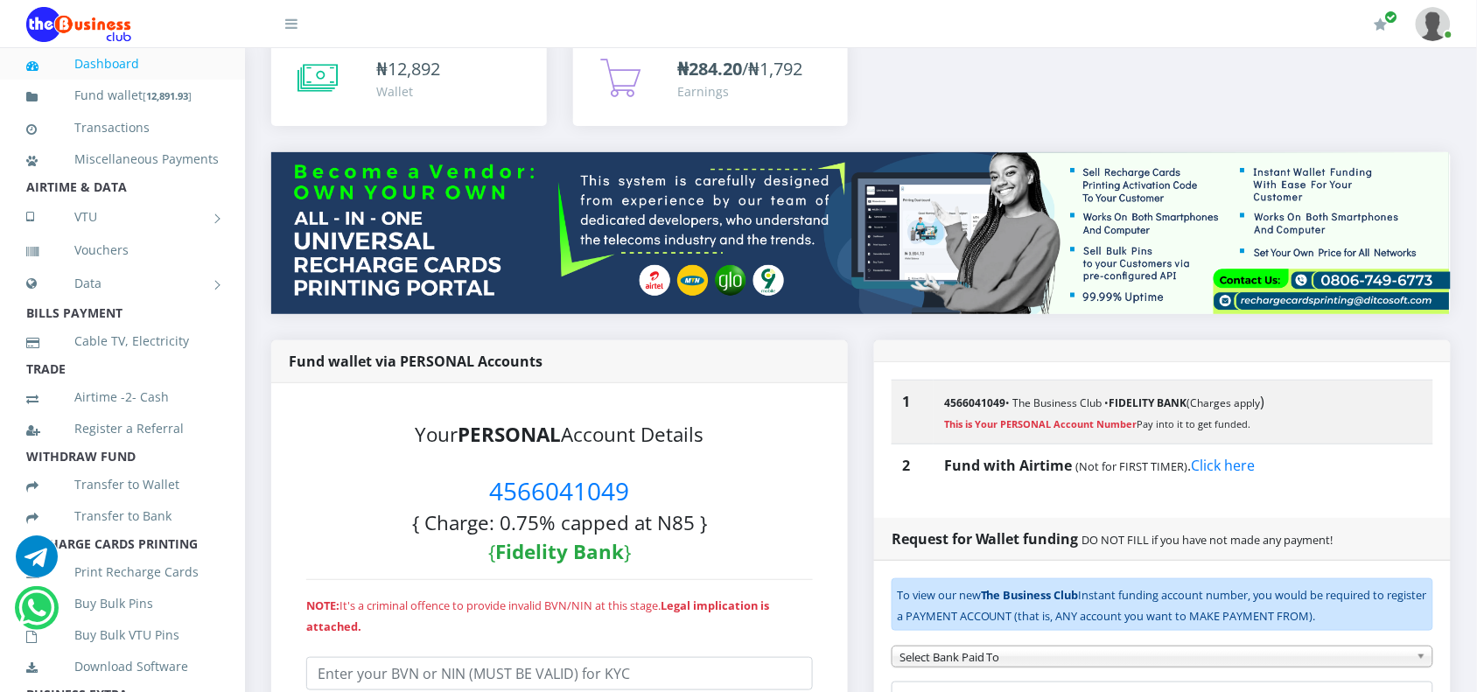
click at [527, 483] on span "4566041049" at bounding box center [560, 490] width 140 height 33
copy span "4566041049"
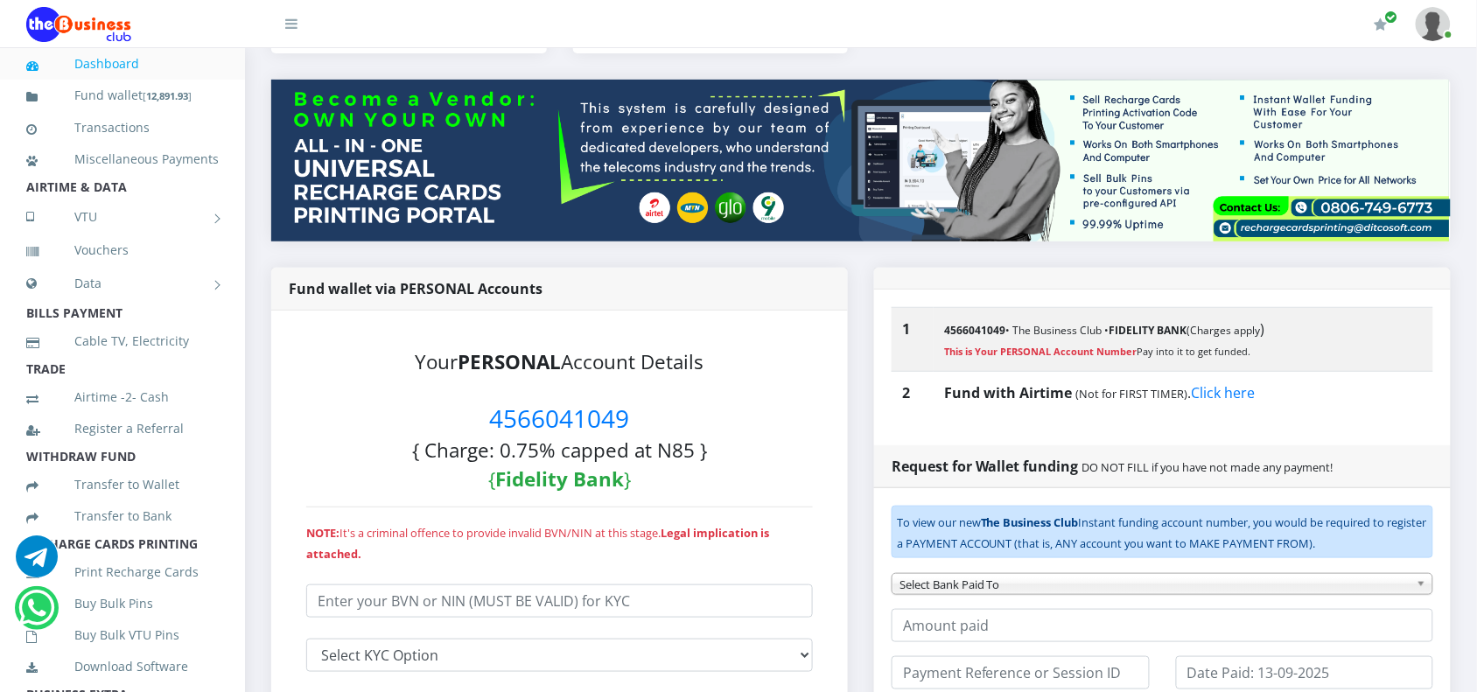
scroll to position [219, 0]
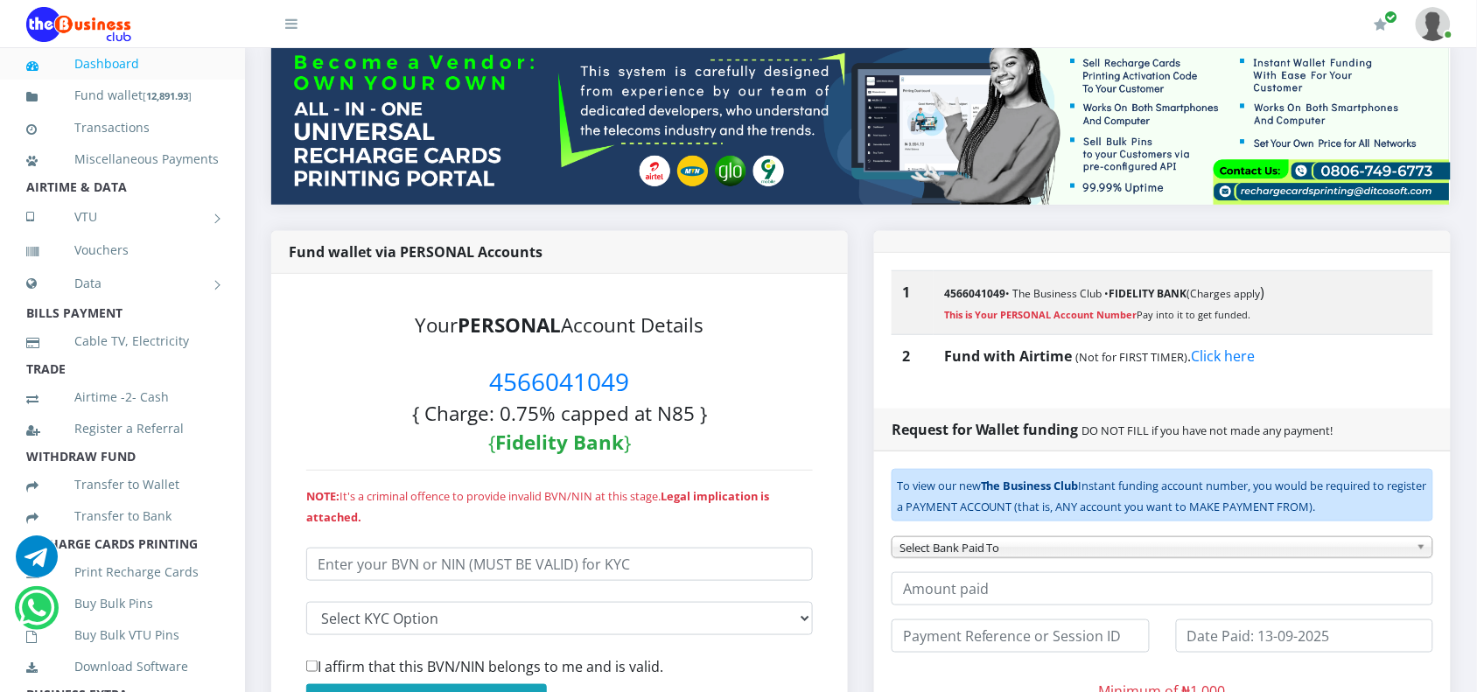
click at [733, 412] on h3 "Your PERSONAL Account Details 4566041049 { Charge: 0.75% capped at N85 } { Fide…" at bounding box center [559, 382] width 506 height 147
click at [119, 624] on link "Buy Bulk Pins" at bounding box center [122, 603] width 192 height 40
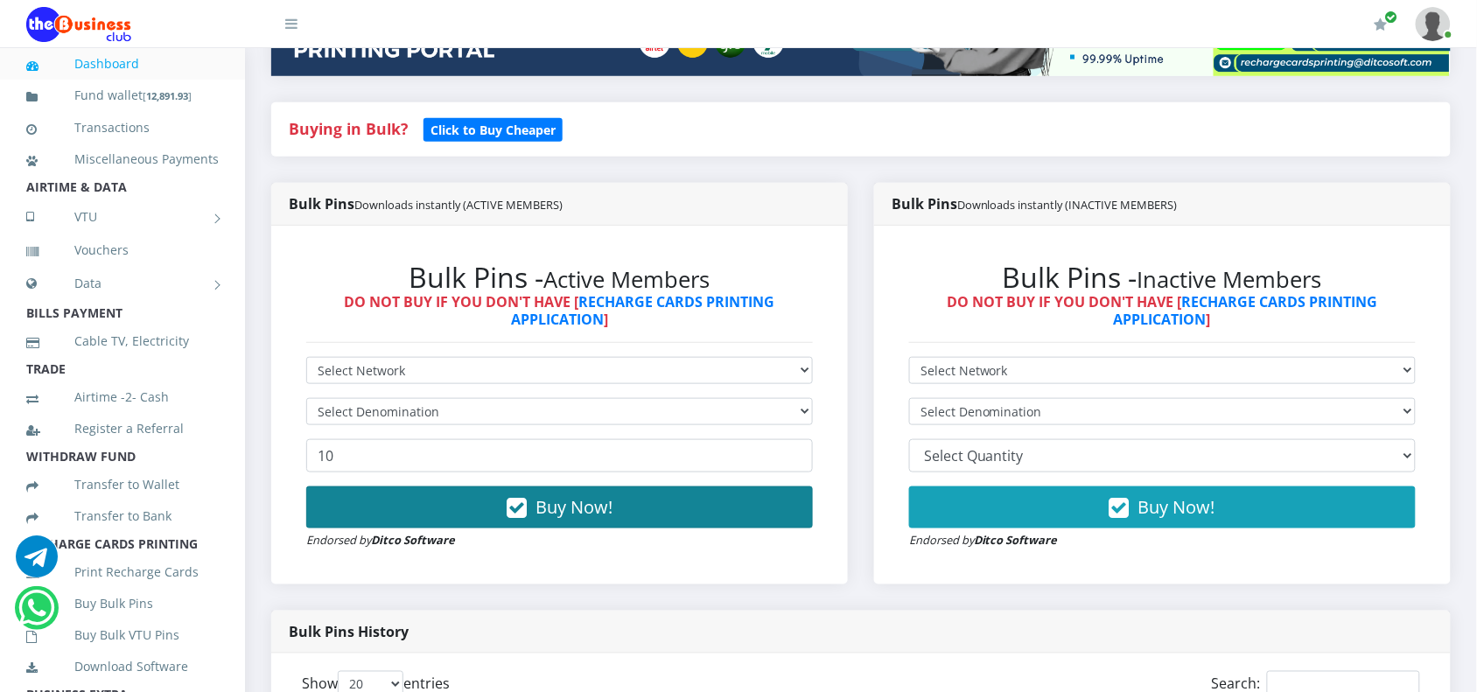
scroll to position [219, 0]
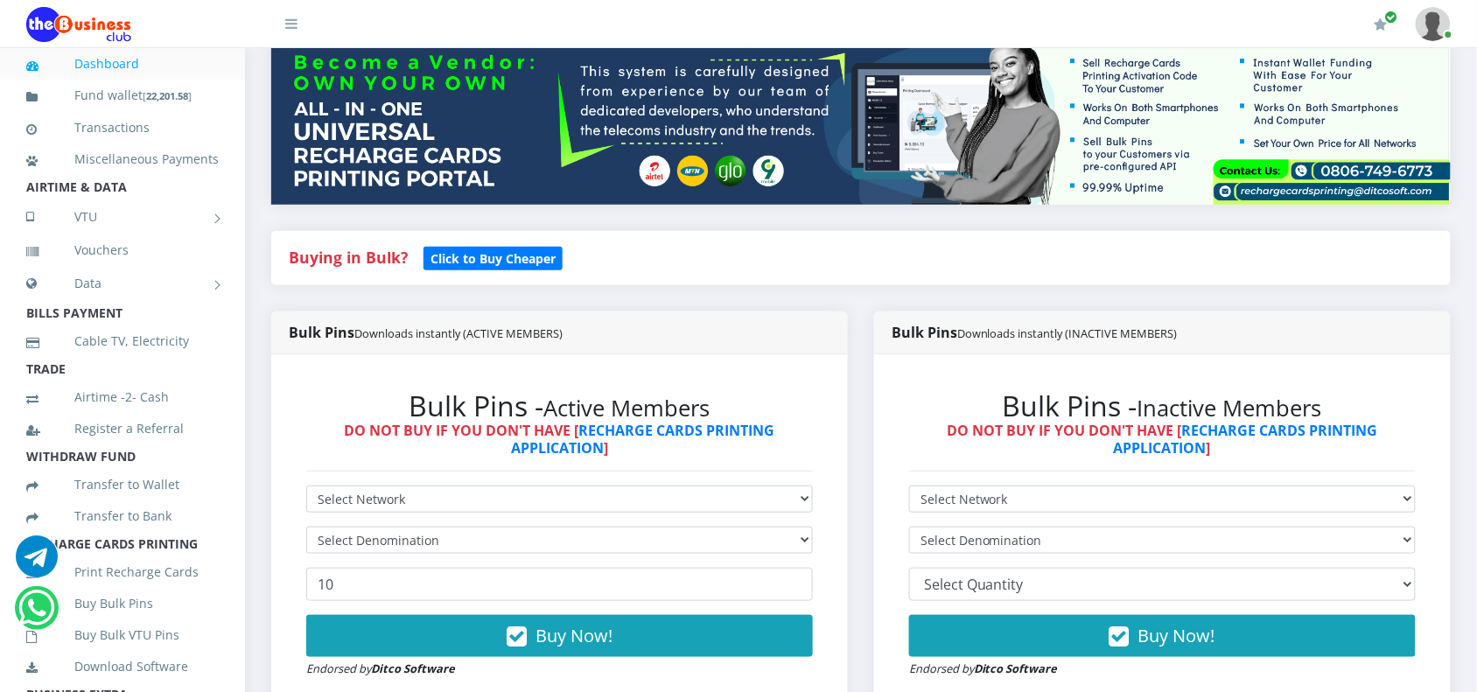
click at [412, 513] on form "Select Network MTN Globacom 9Mobile Airtel Select Denomination 10 Buy Now! Endo…" at bounding box center [559, 581] width 506 height 192
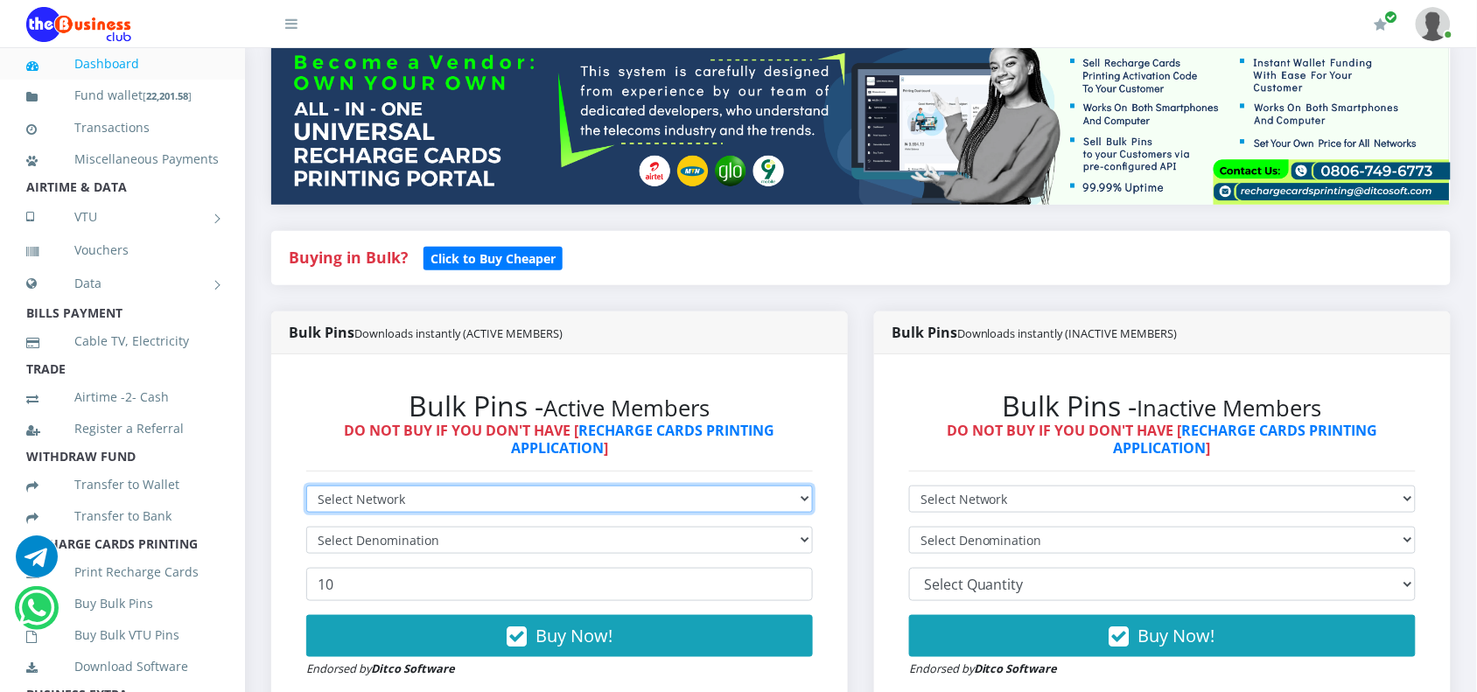
click at [361, 500] on select "Select Network MTN Globacom 9Mobile Airtel" at bounding box center [559, 498] width 506 height 27
select select "MTN"
click at [306, 485] on select "Select Network MTN Globacom 9Mobile Airtel" at bounding box center [559, 498] width 506 height 27
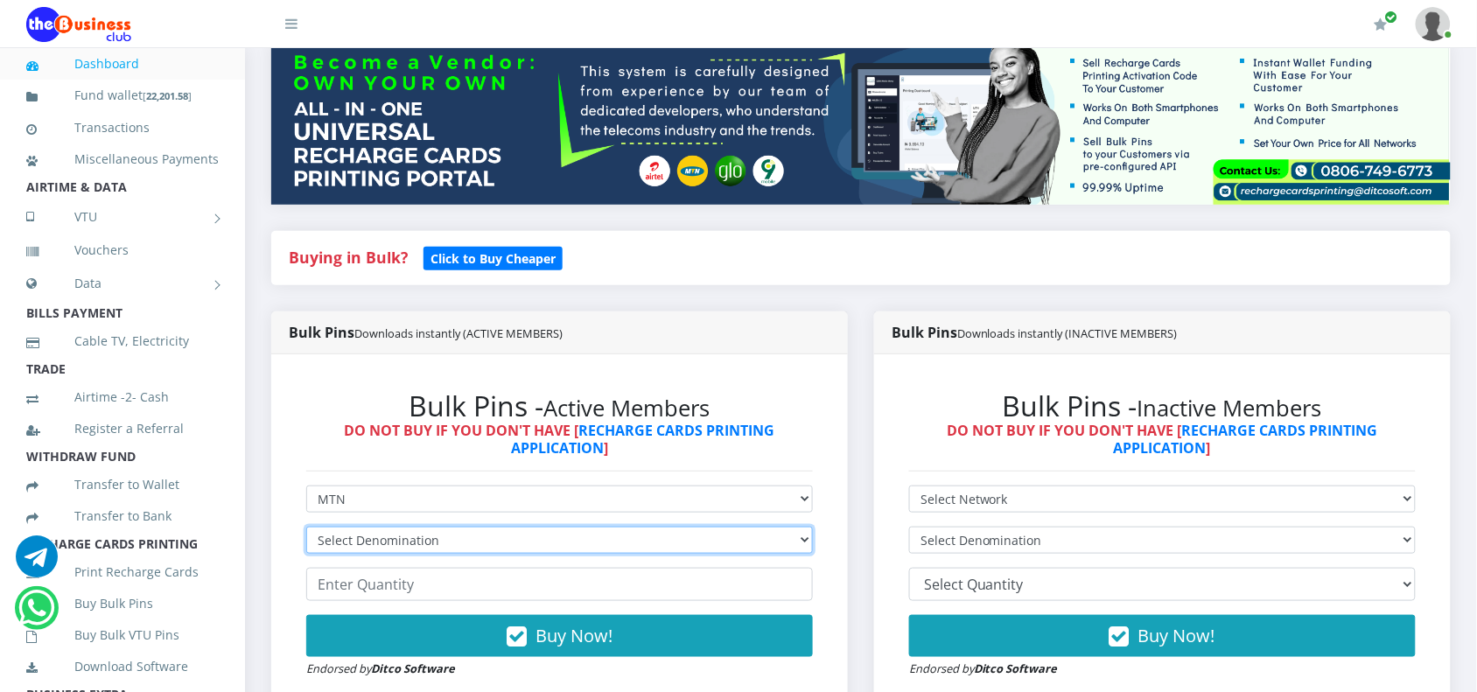
click at [335, 536] on select "Select Denomination MTN NGN100 - ₦96.99 MTN NGN200 - ₦193.98 MTN NGN400 - ₦387.…" at bounding box center [559, 540] width 506 height 27
select select "193.98-200"
click at [306, 527] on select "Select Denomination MTN NGN100 - ₦96.99 MTN NGN200 - ₦193.98 MTN NGN400 - ₦387.…" at bounding box center [559, 540] width 506 height 27
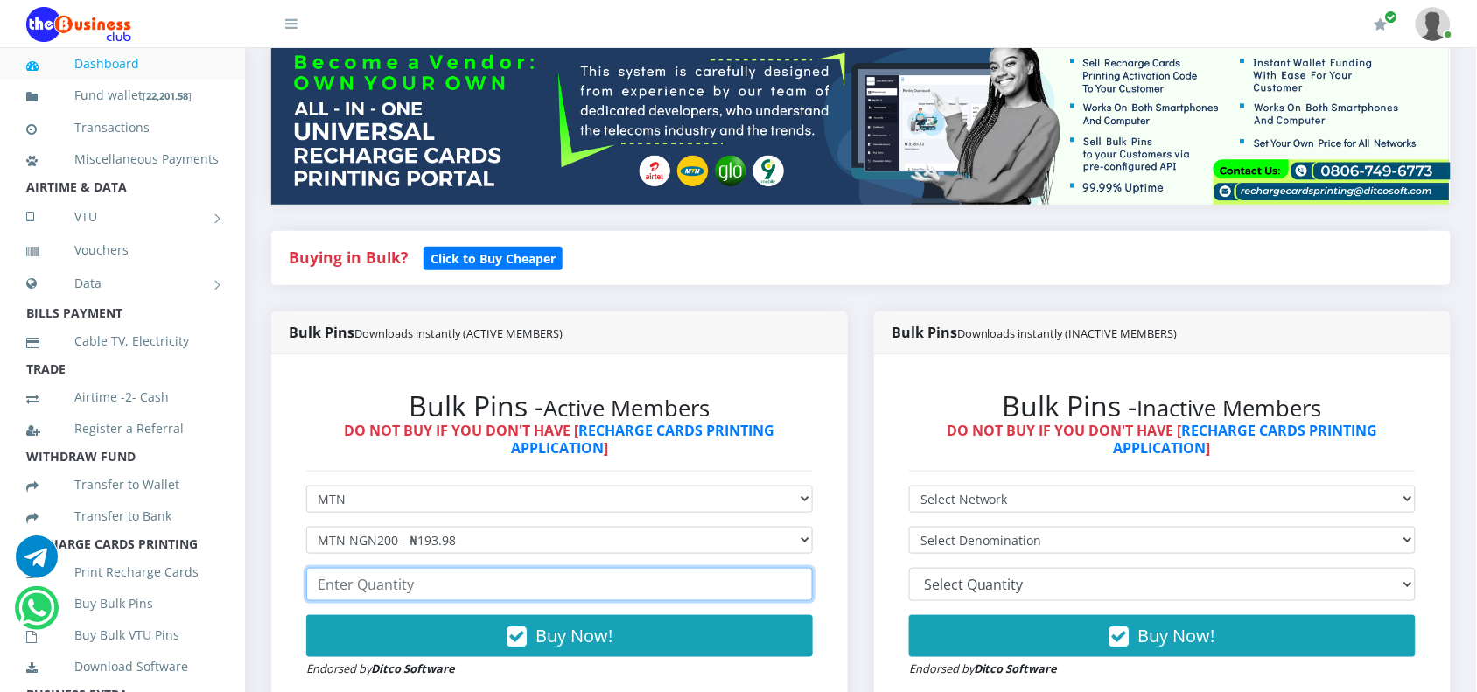
click at [353, 590] on input "number" at bounding box center [559, 584] width 506 height 33
type input "100"
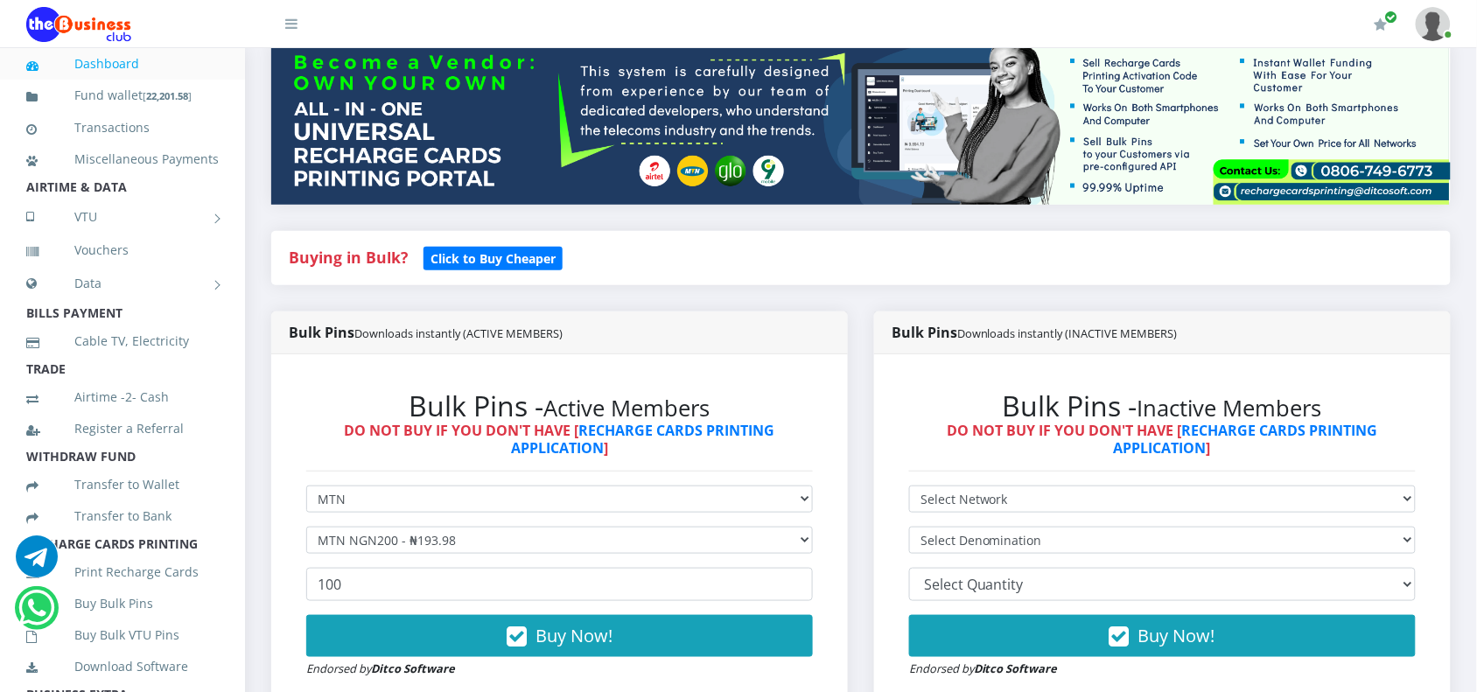
click at [382, 611] on form "Select Network MTN Globacom 9Mobile Airtel Select Denomination MTN NGN100 - ₦96…" at bounding box center [559, 581] width 506 height 192
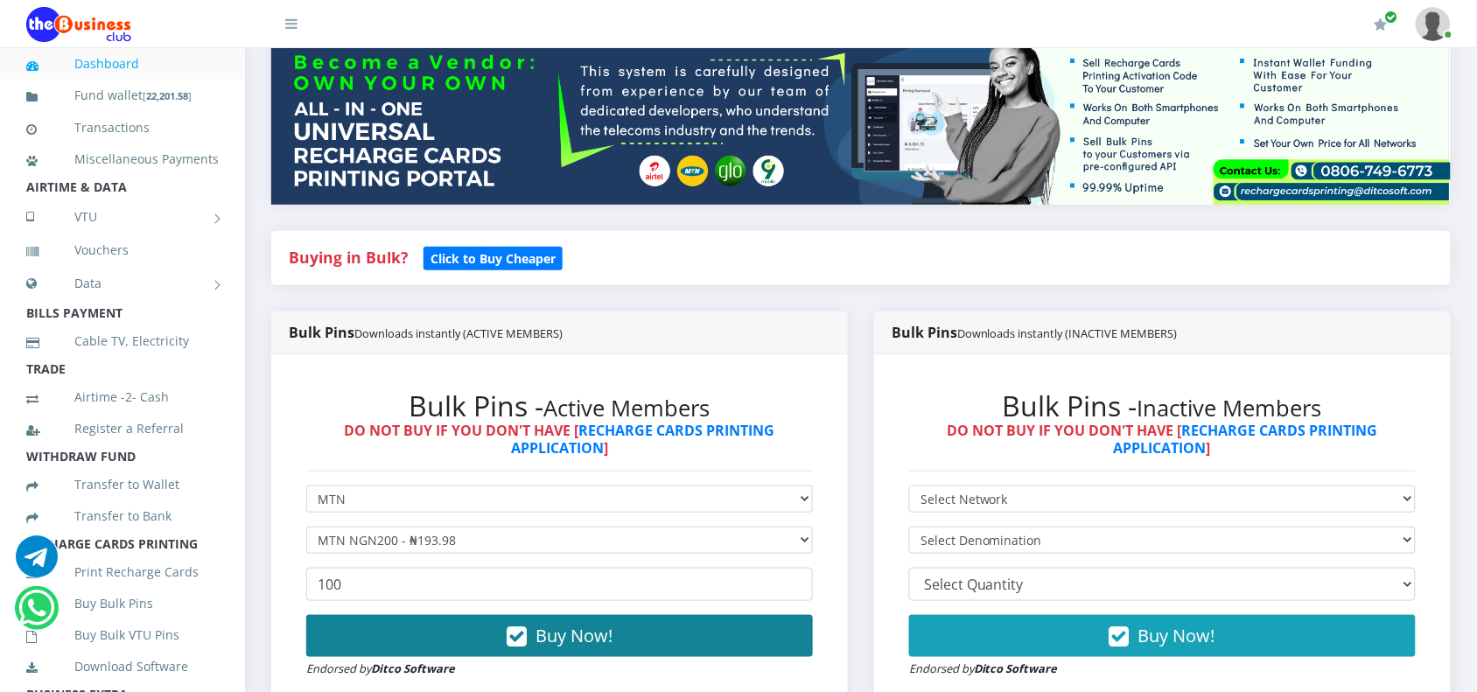
click at [374, 623] on button "Buy Now!" at bounding box center [559, 636] width 506 height 42
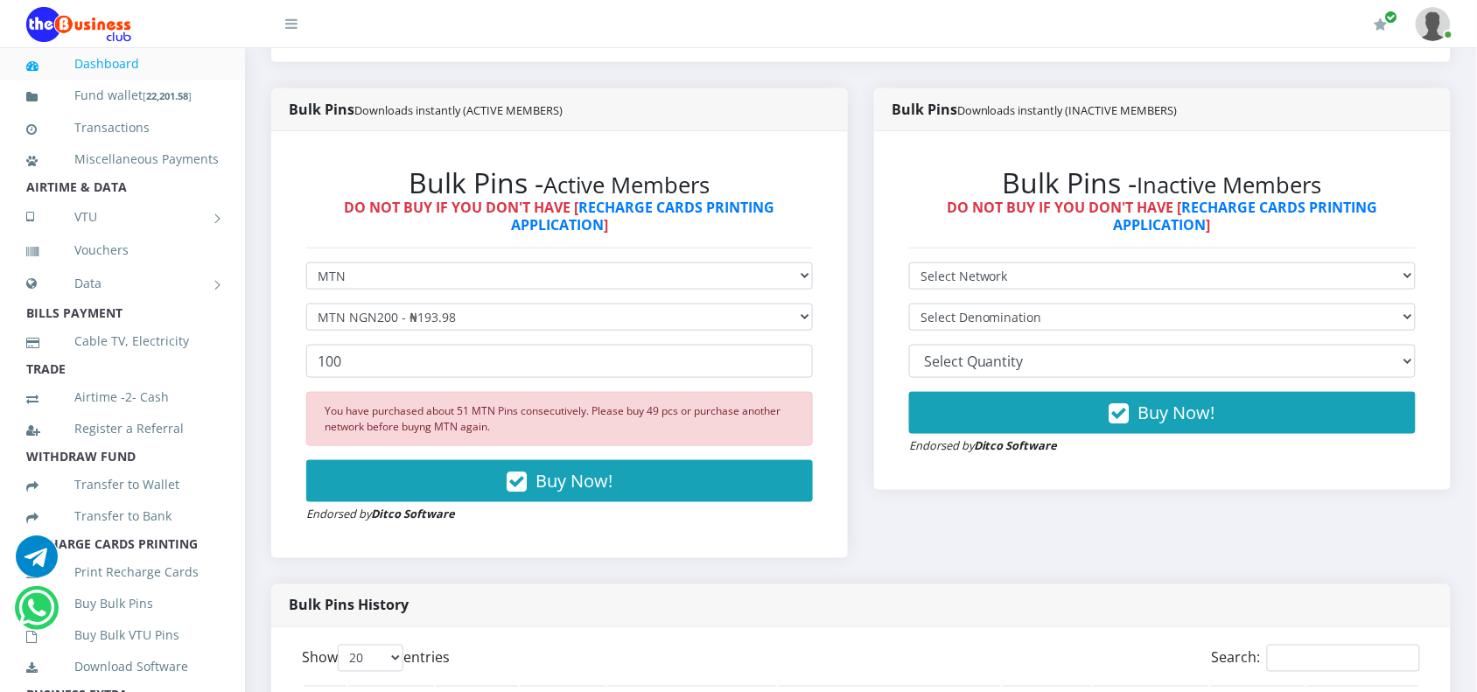
scroll to position [437, 0]
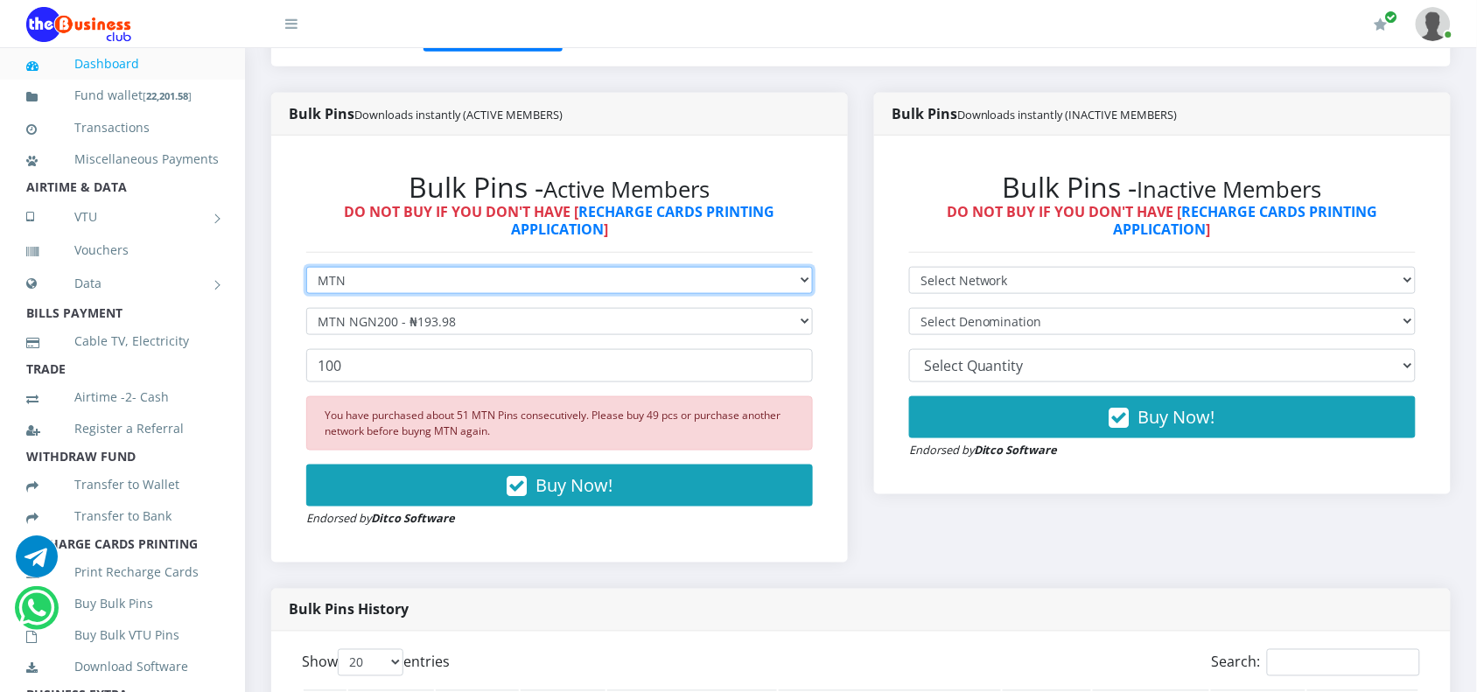
click at [361, 282] on select "Select Network MTN Globacom 9Mobile Airtel" at bounding box center [559, 280] width 506 height 27
click at [306, 267] on select "Select Network MTN Globacom 9Mobile Airtel" at bounding box center [559, 280] width 506 height 27
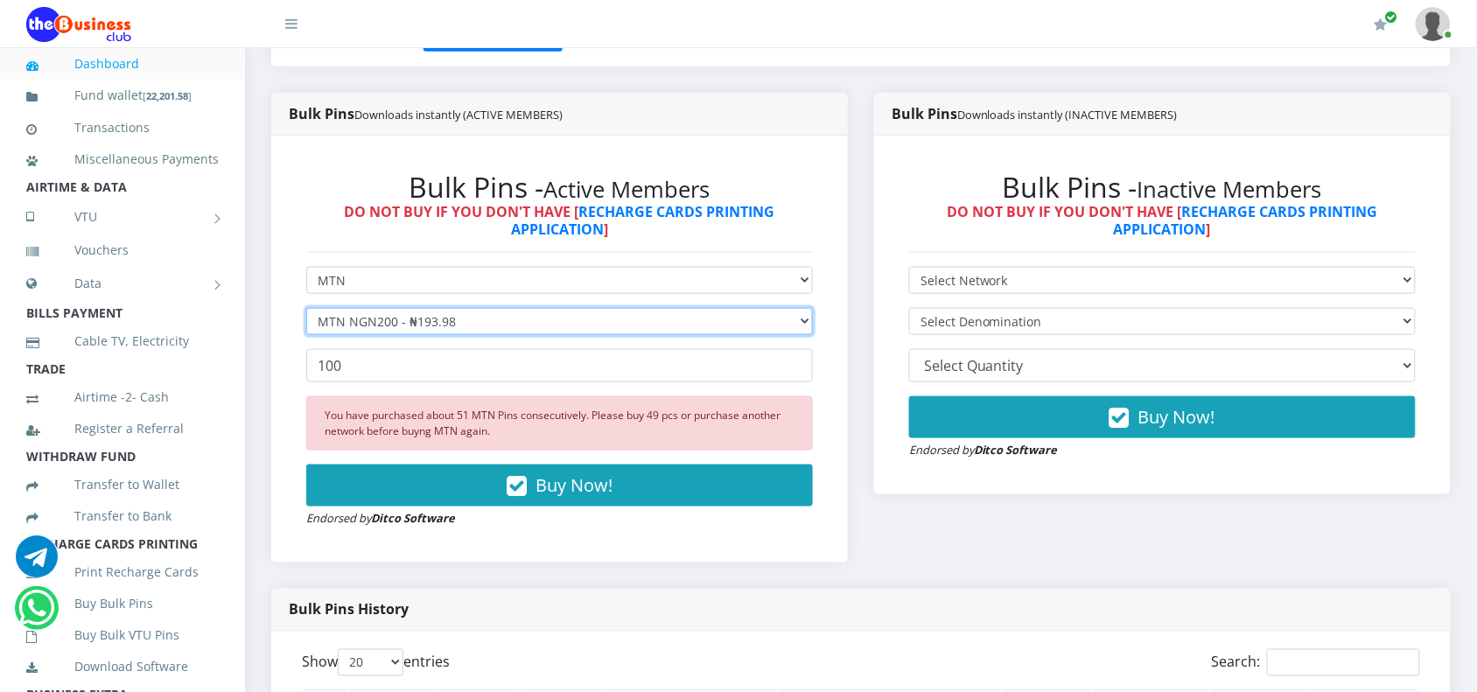
click at [347, 326] on select "Select Denomination MTN NGN100 - ₦96.99 MTN NGN200 - ₦193.98 MTN NGN400 - ₦387.…" at bounding box center [559, 321] width 506 height 27
select select "484.95-500"
click at [306, 308] on select "Select Denomination MTN NGN100 - ₦96.99 MTN NGN200 - ₦193.98 MTN NGN400 - ₦387.…" at bounding box center [559, 321] width 506 height 27
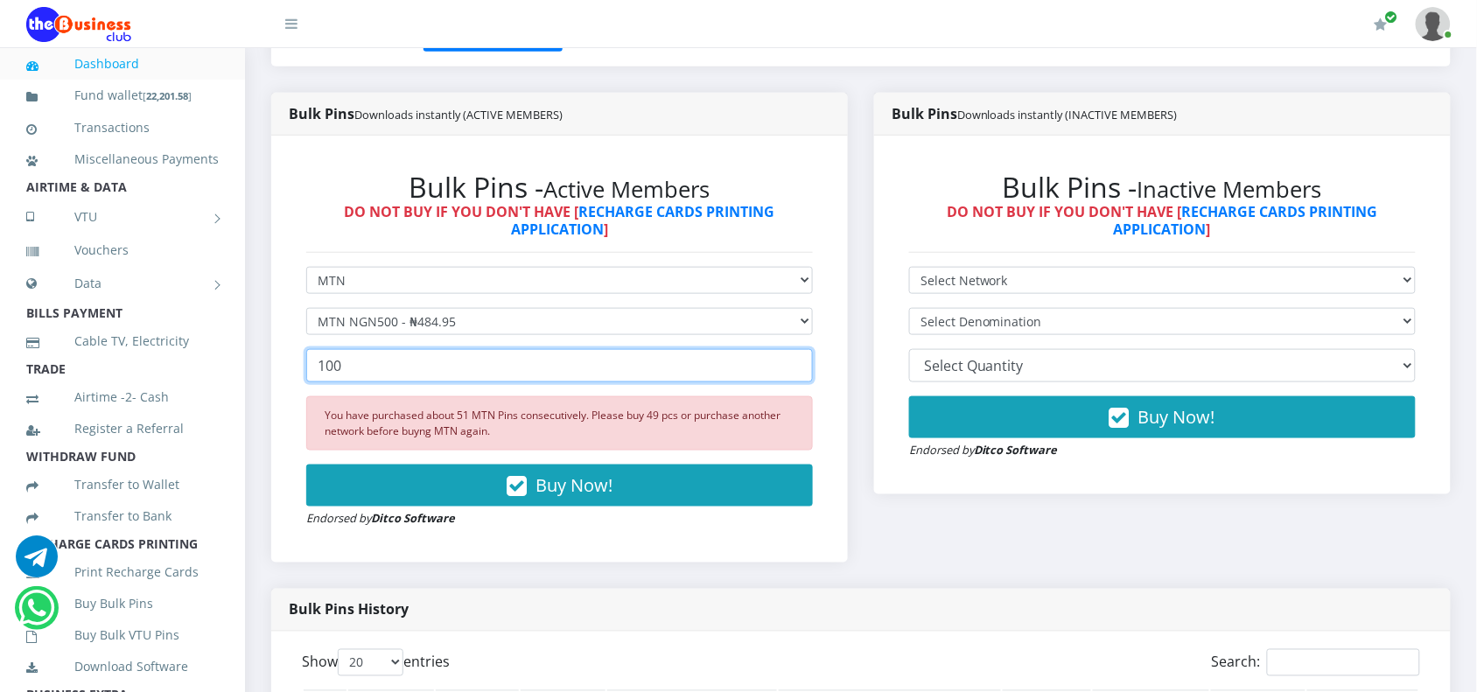
click at [354, 370] on input "100" at bounding box center [559, 365] width 506 height 33
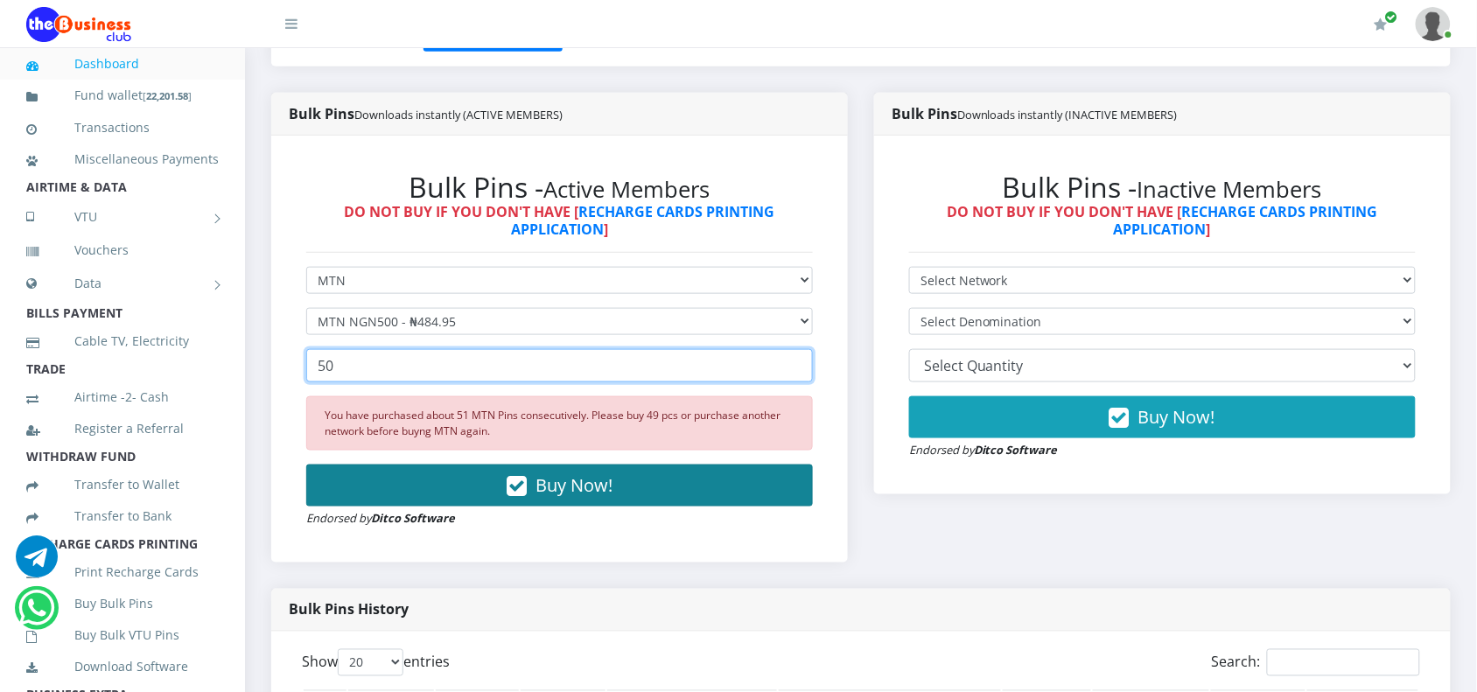
type input "50"
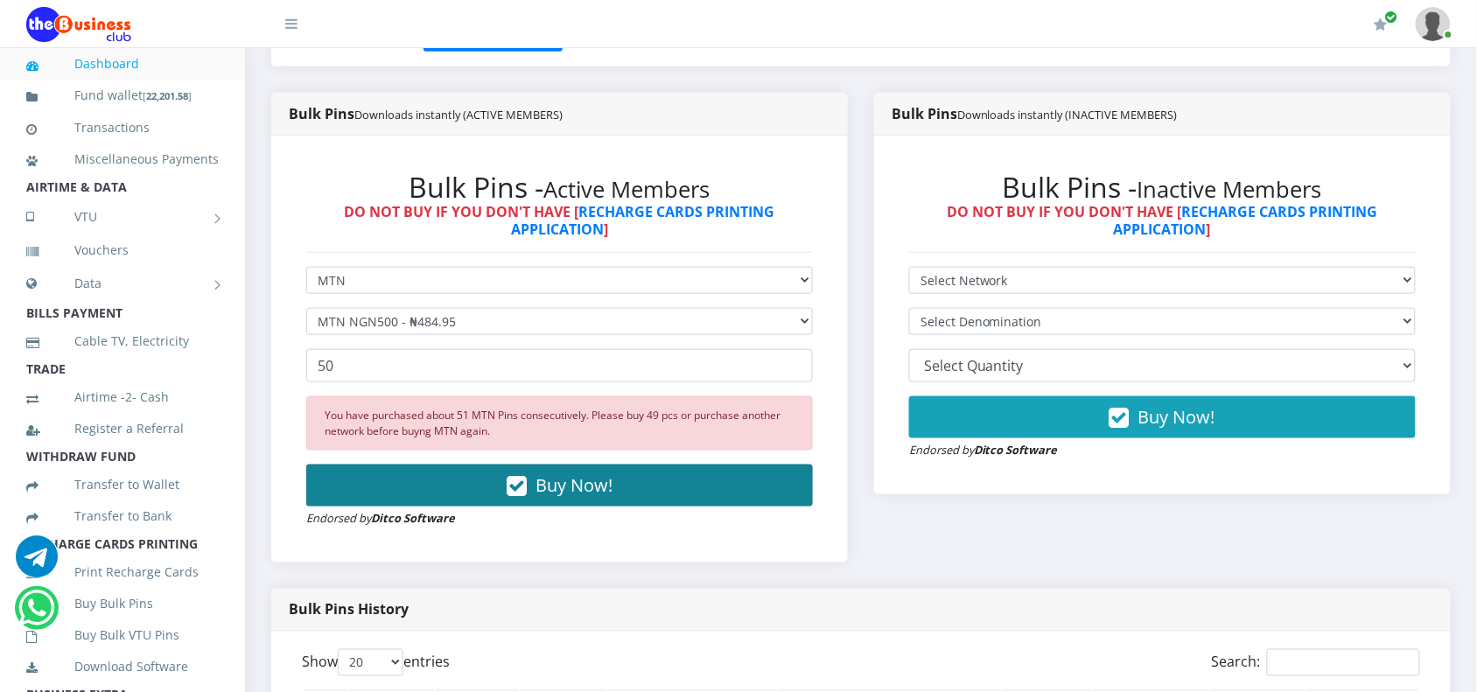
click at [372, 466] on button "Buy Now!" at bounding box center [559, 485] width 506 height 42
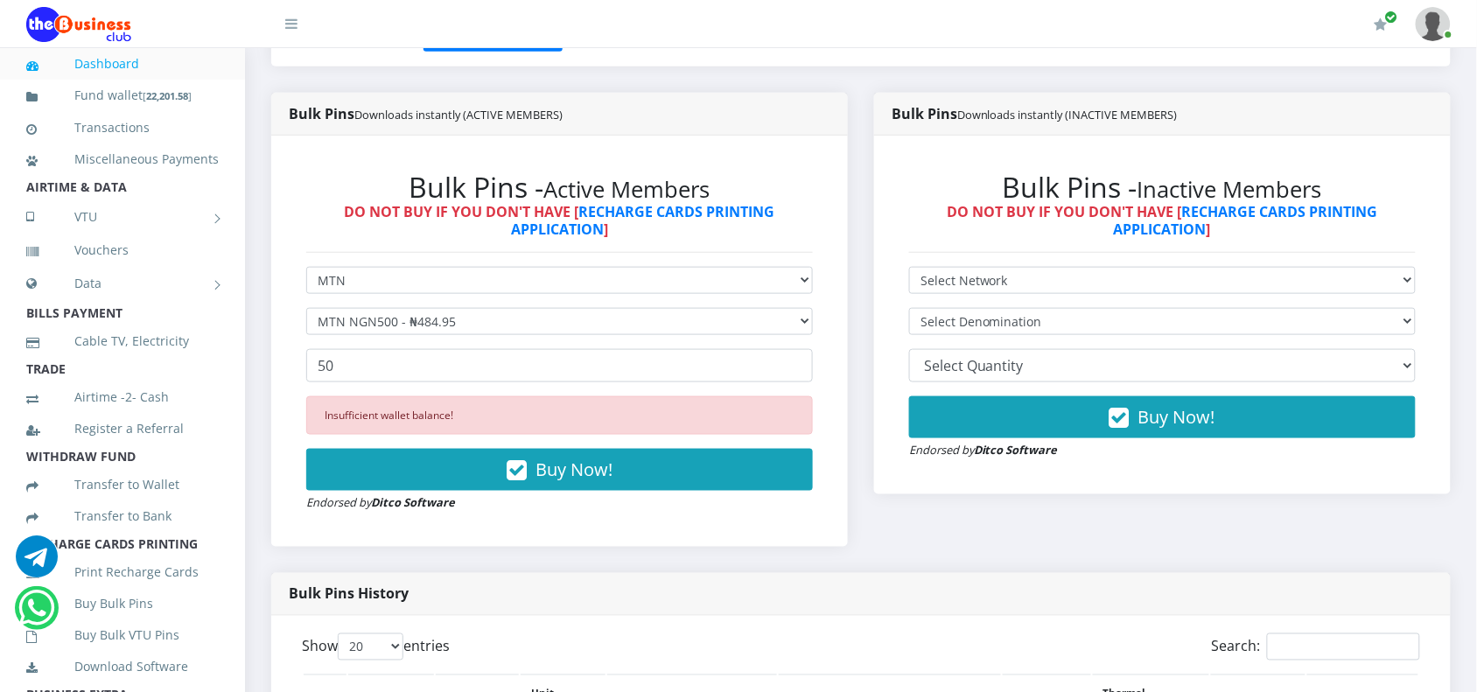
click at [670, 107] on div "Bulk Pins Downloads instantly (ACTIVE MEMBERS)" at bounding box center [559, 114] width 576 height 43
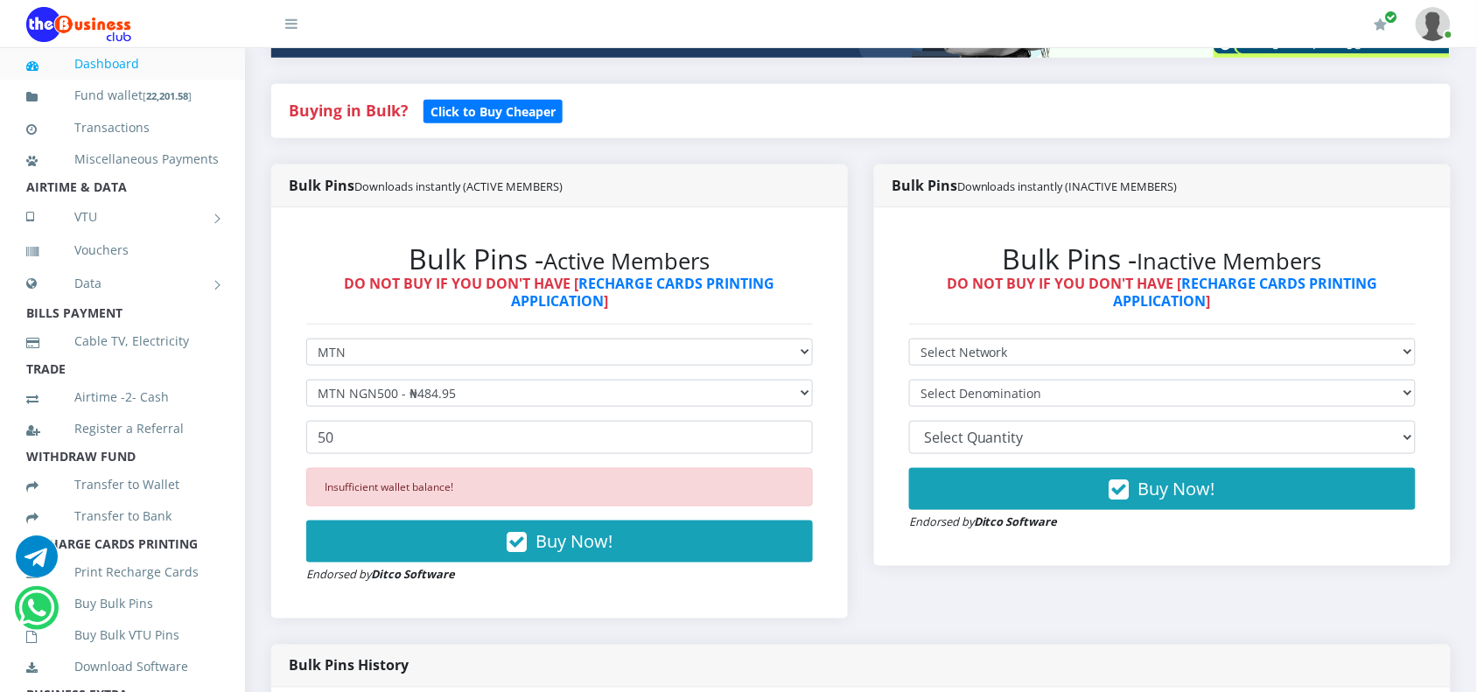
scroll to position [328, 0]
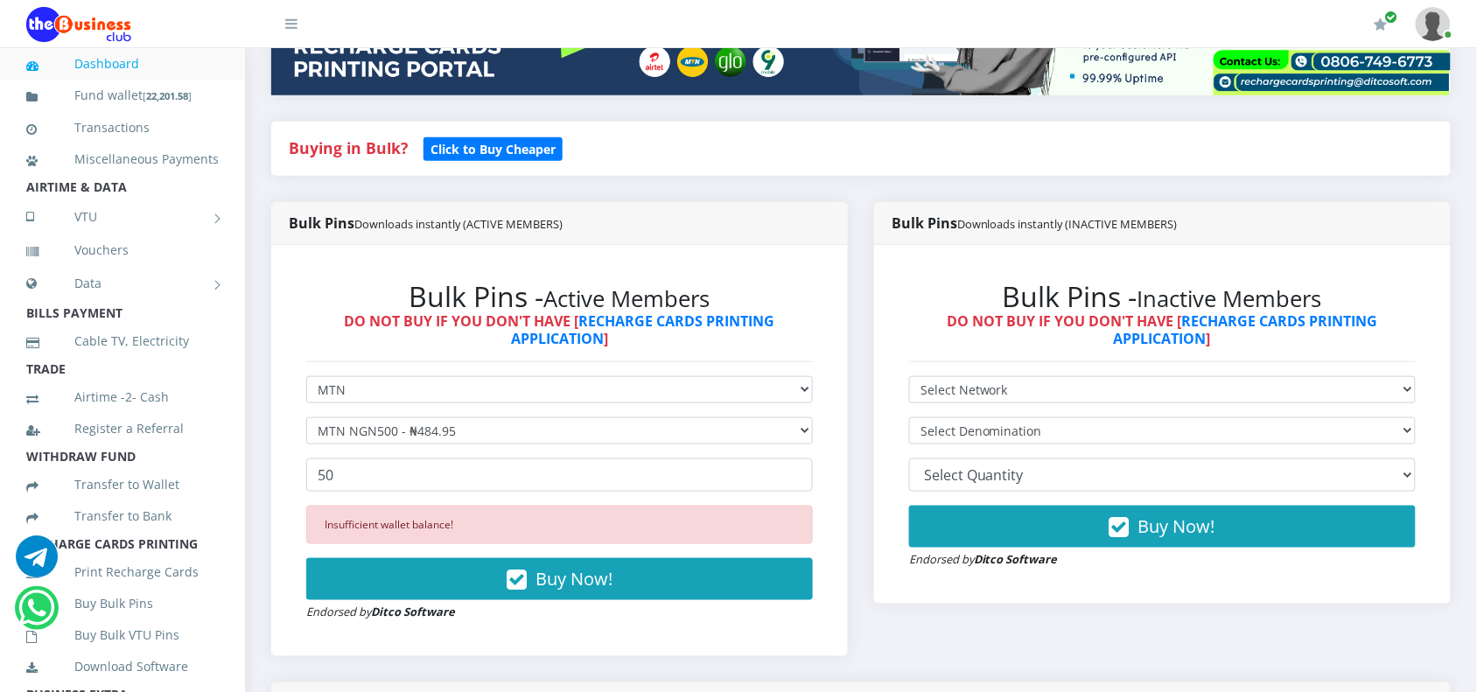
click at [429, 374] on div "Bulk Pins - Active Members DO NOT BUY IF YOU DON'T HAVE [ RECHARGE CARDS PRINTI…" at bounding box center [559, 450] width 541 height 376
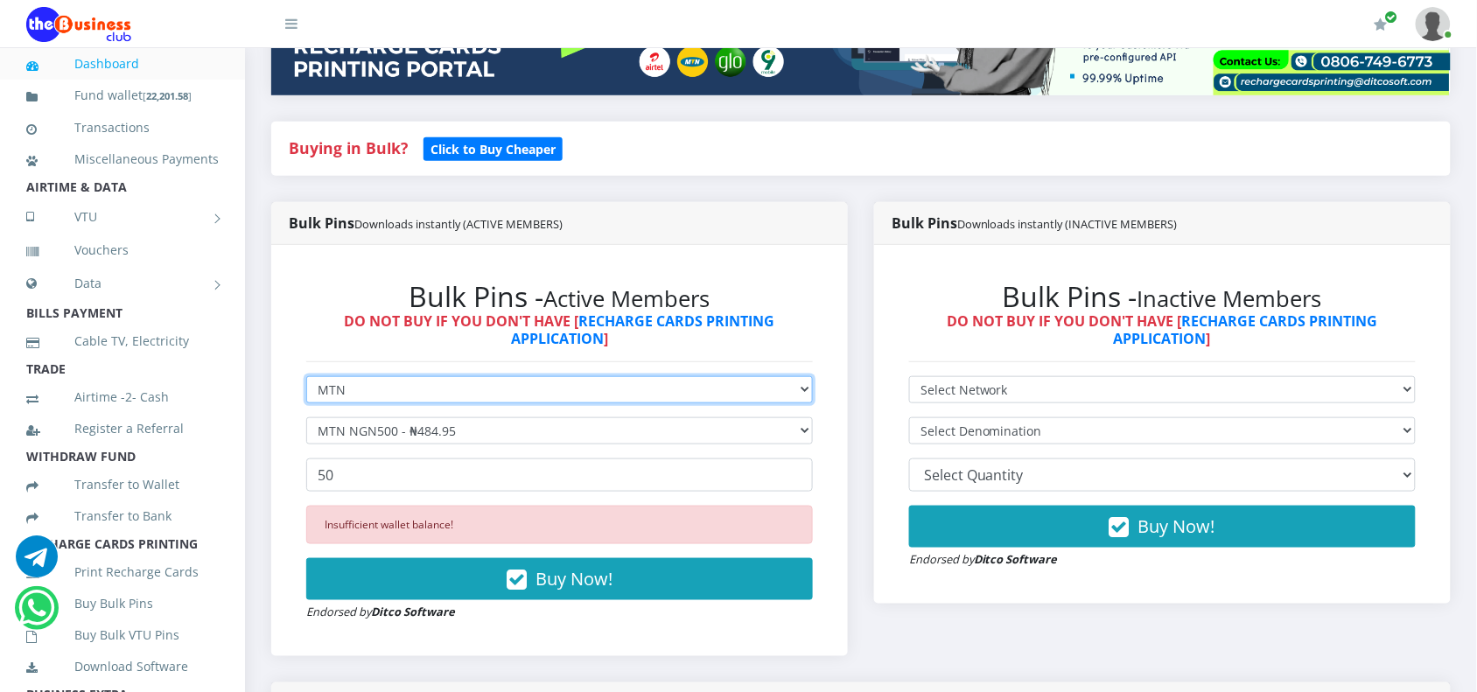
click at [422, 392] on select "Select Network MTN Globacom 9Mobile Airtel" at bounding box center [559, 389] width 506 height 27
click at [306, 376] on select "Select Network MTN Globacom 9Mobile Airtel" at bounding box center [559, 389] width 506 height 27
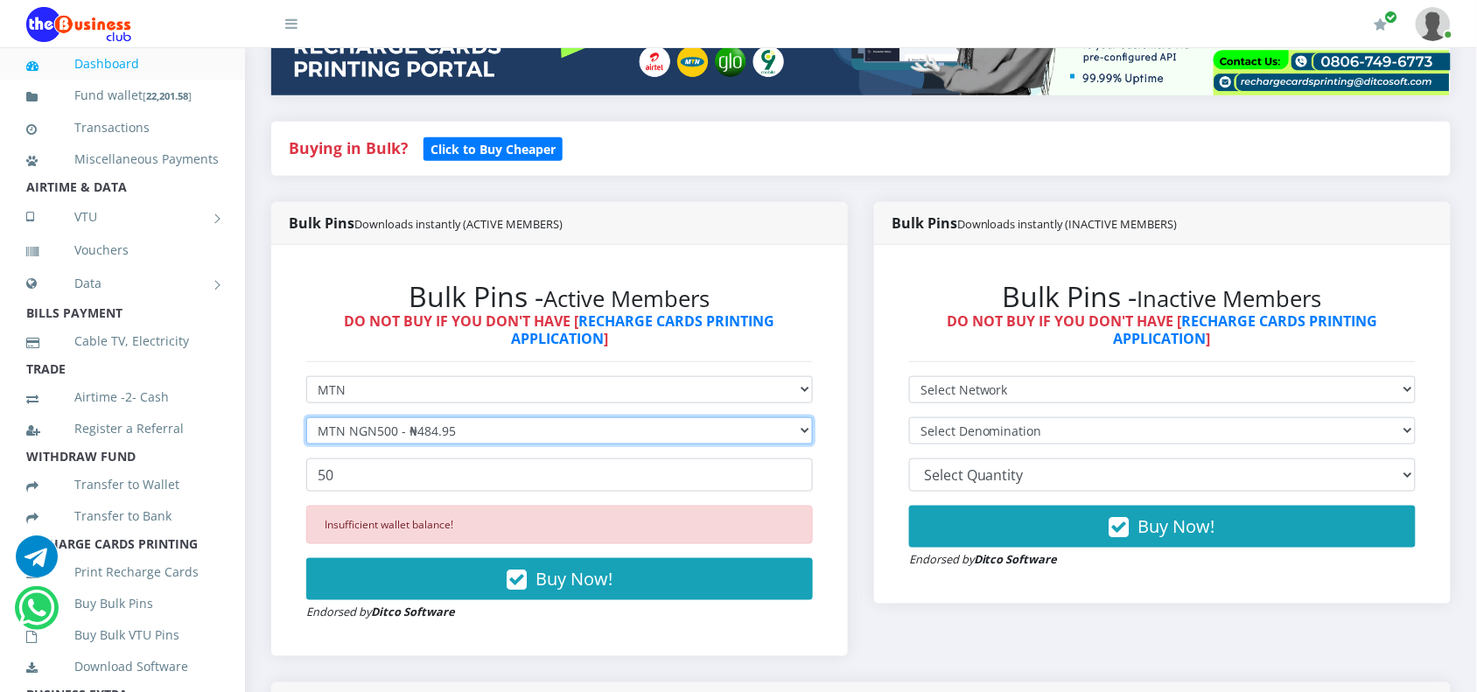
click at [404, 435] on select "Select Denomination MTN NGN100 - ₦96.99 MTN NGN200 - ₦193.98 MTN NGN400 - ₦387.…" at bounding box center [559, 430] width 506 height 27
select select "193.98-200"
click at [306, 417] on select "Select Denomination MTN NGN100 - ₦96.99 MTN NGN200 - ₦193.98 MTN NGN400 - ₦387.…" at bounding box center [559, 430] width 506 height 27
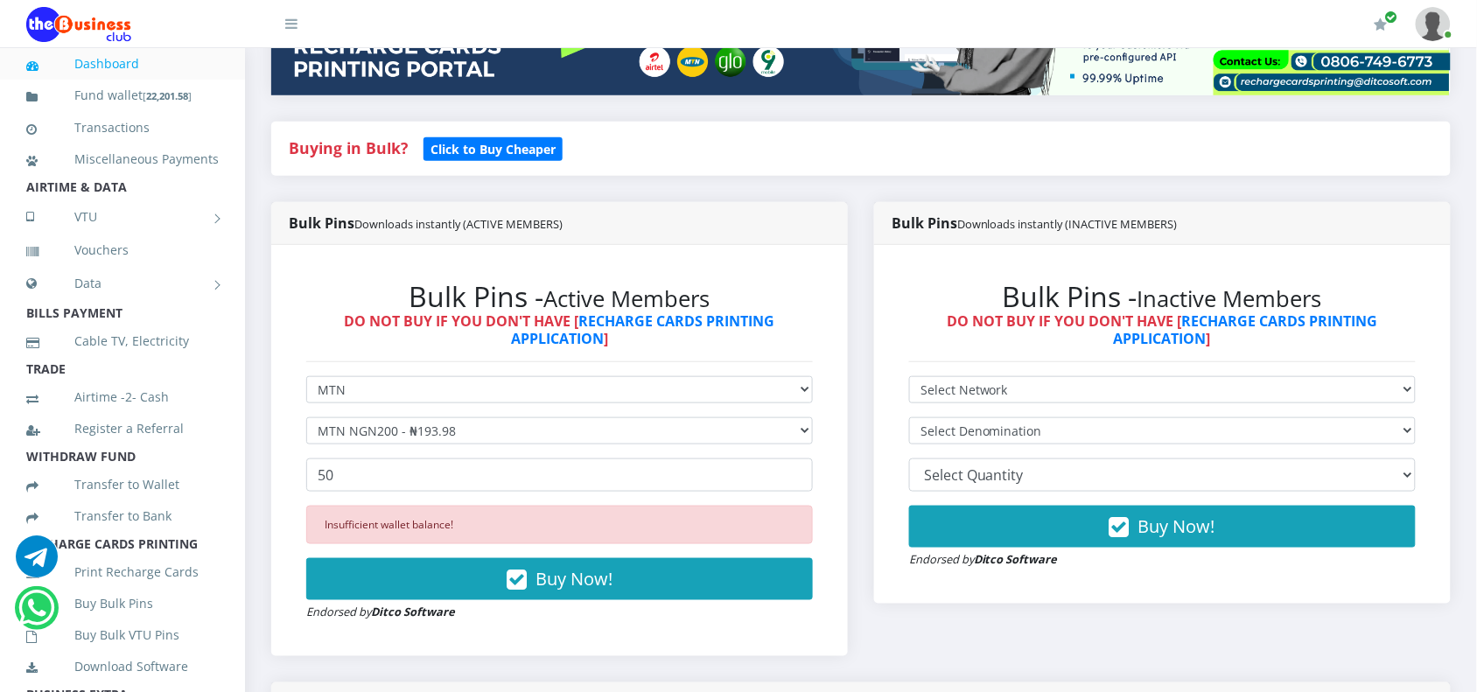
click at [403, 494] on form "Select Network MTN Globacom 9Mobile Airtel Select Denomination MTN NGN100 - ₦96…" at bounding box center [559, 498] width 506 height 245
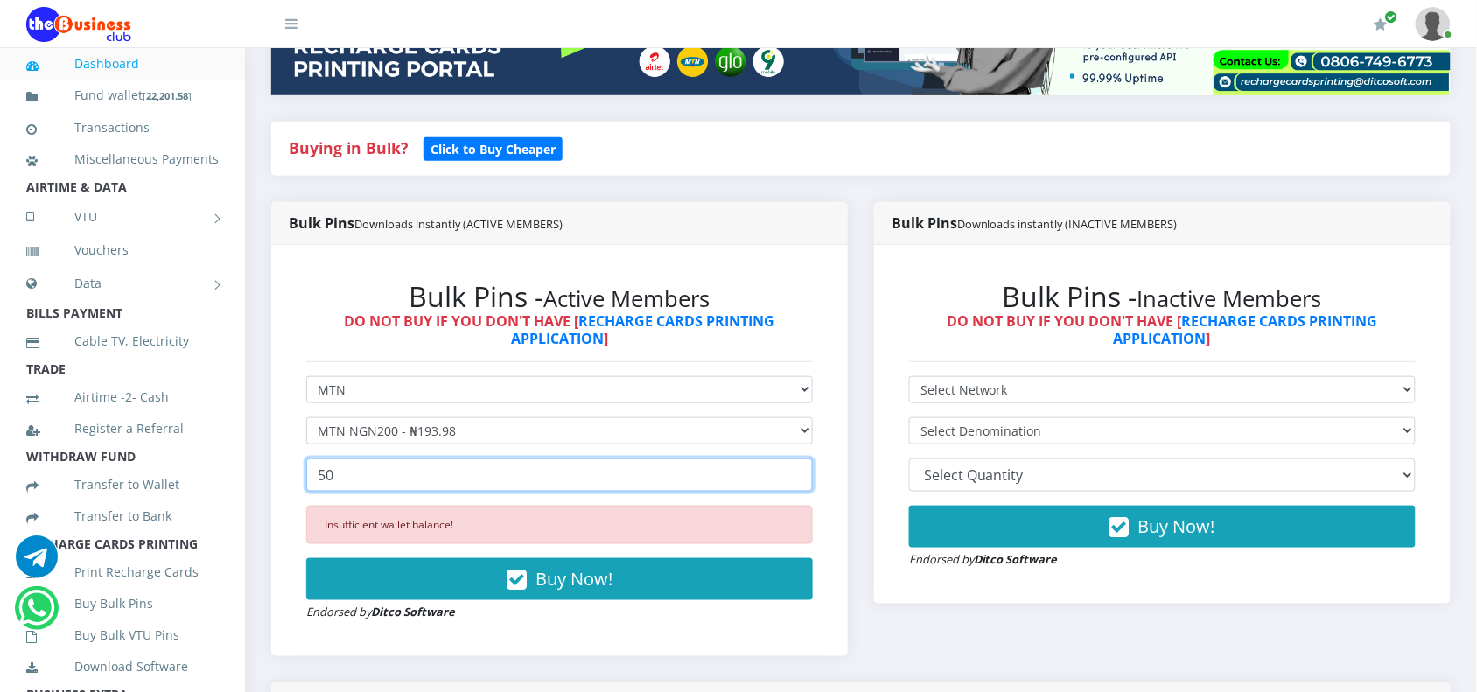
click at [405, 490] on input "50" at bounding box center [559, 474] width 506 height 33
click at [405, 488] on input "50" at bounding box center [559, 474] width 506 height 33
type input "100"
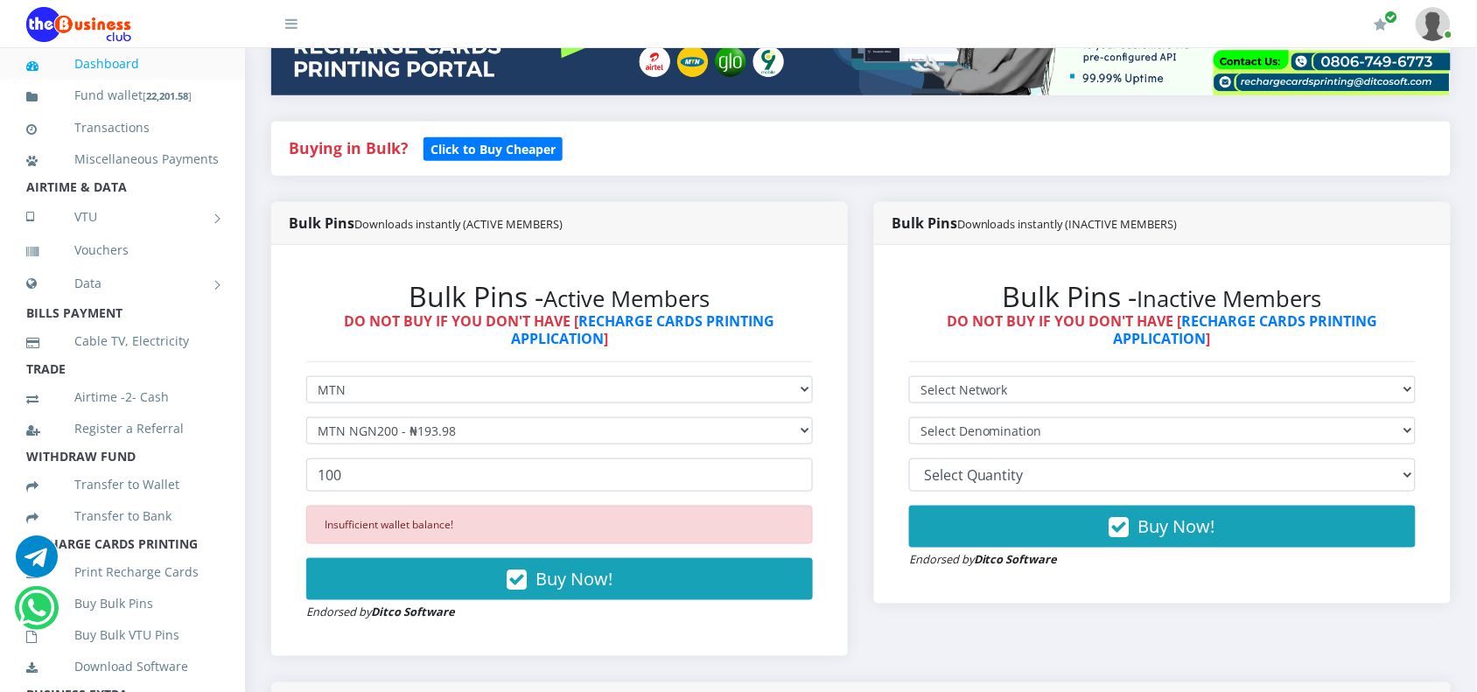
click at [423, 557] on div "Insufficient wallet balance! Buy Now! Endorsed by Ditco Software" at bounding box center [559, 563] width 506 height 115
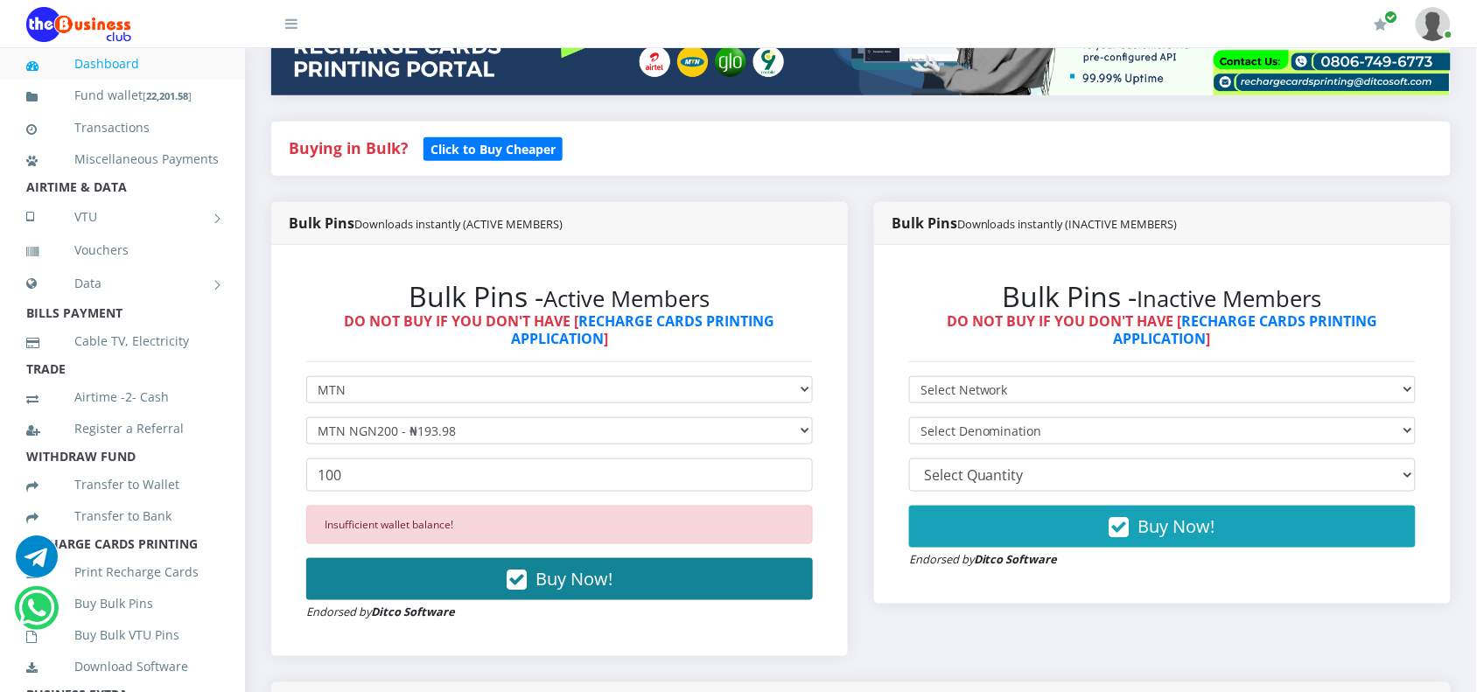
click at [423, 564] on button "Buy Now!" at bounding box center [559, 579] width 506 height 42
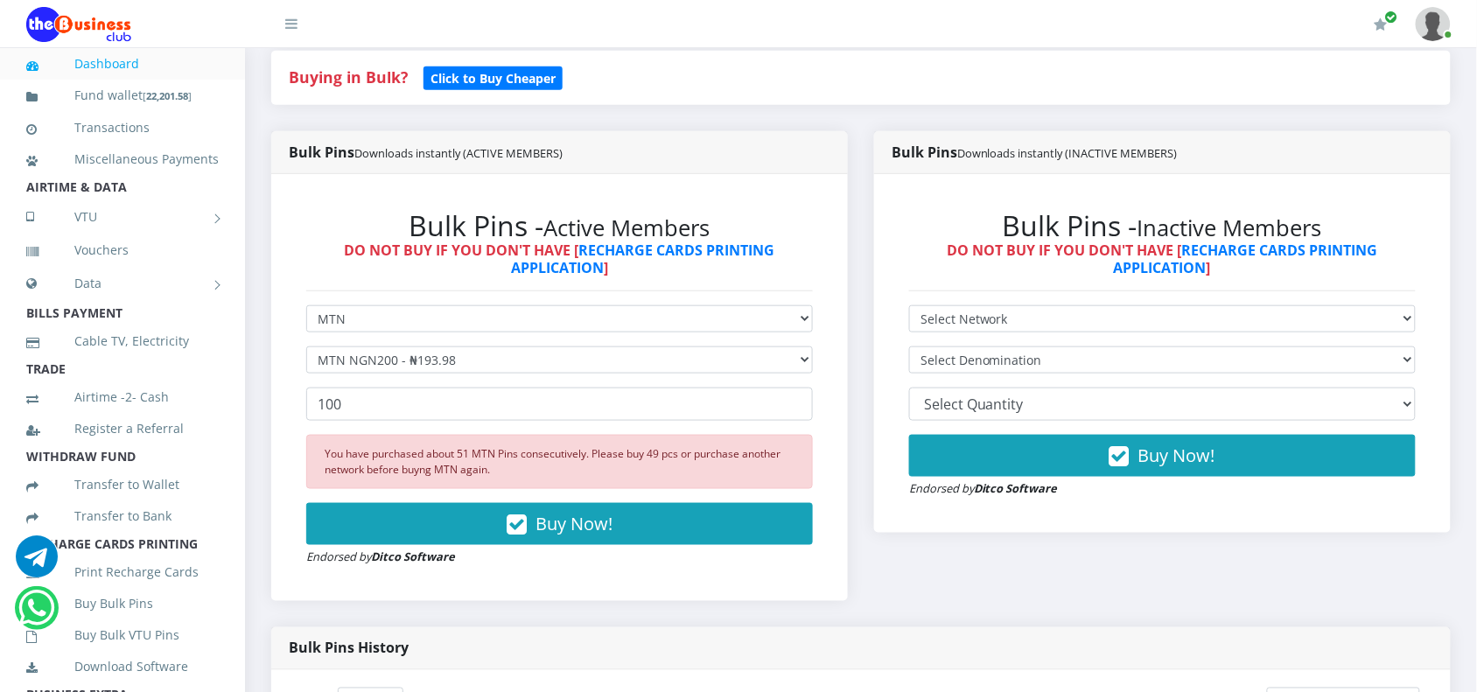
scroll to position [437, 0]
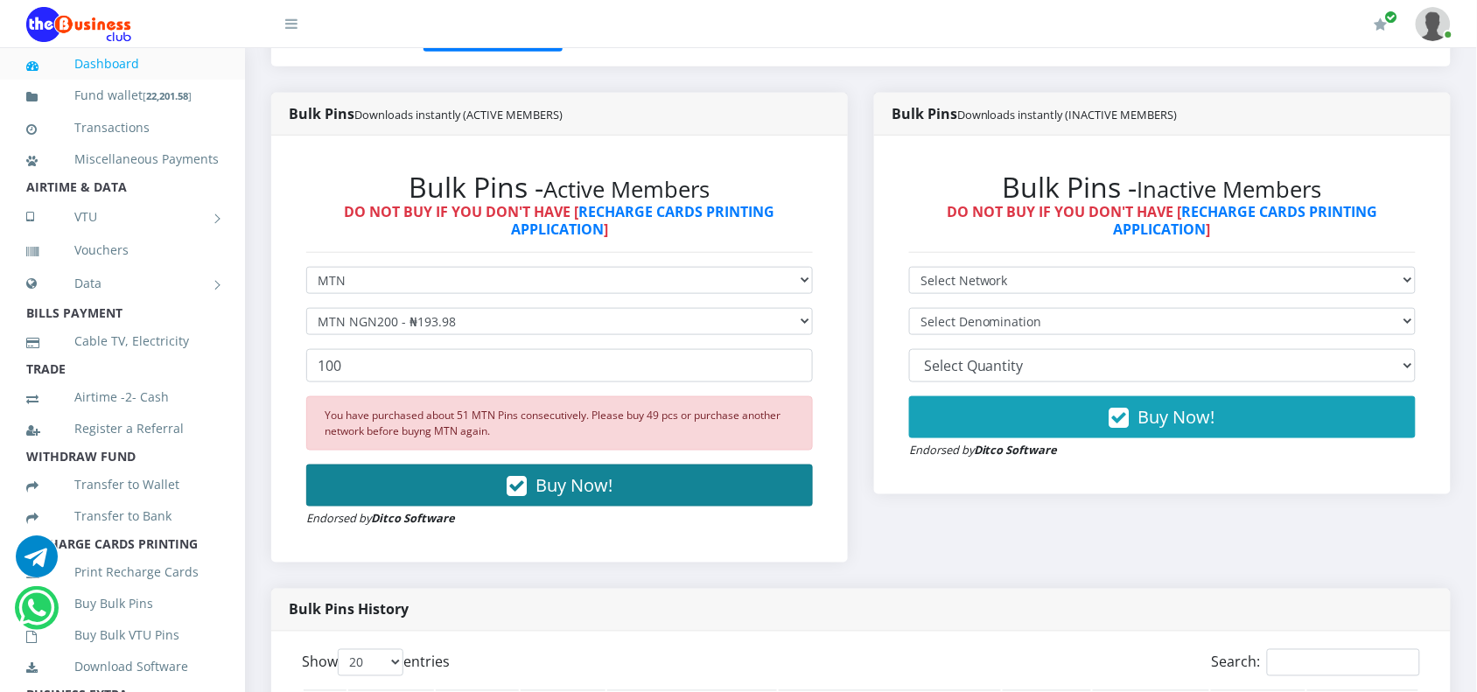
click at [578, 485] on span "Buy Now!" at bounding box center [573, 485] width 77 height 24
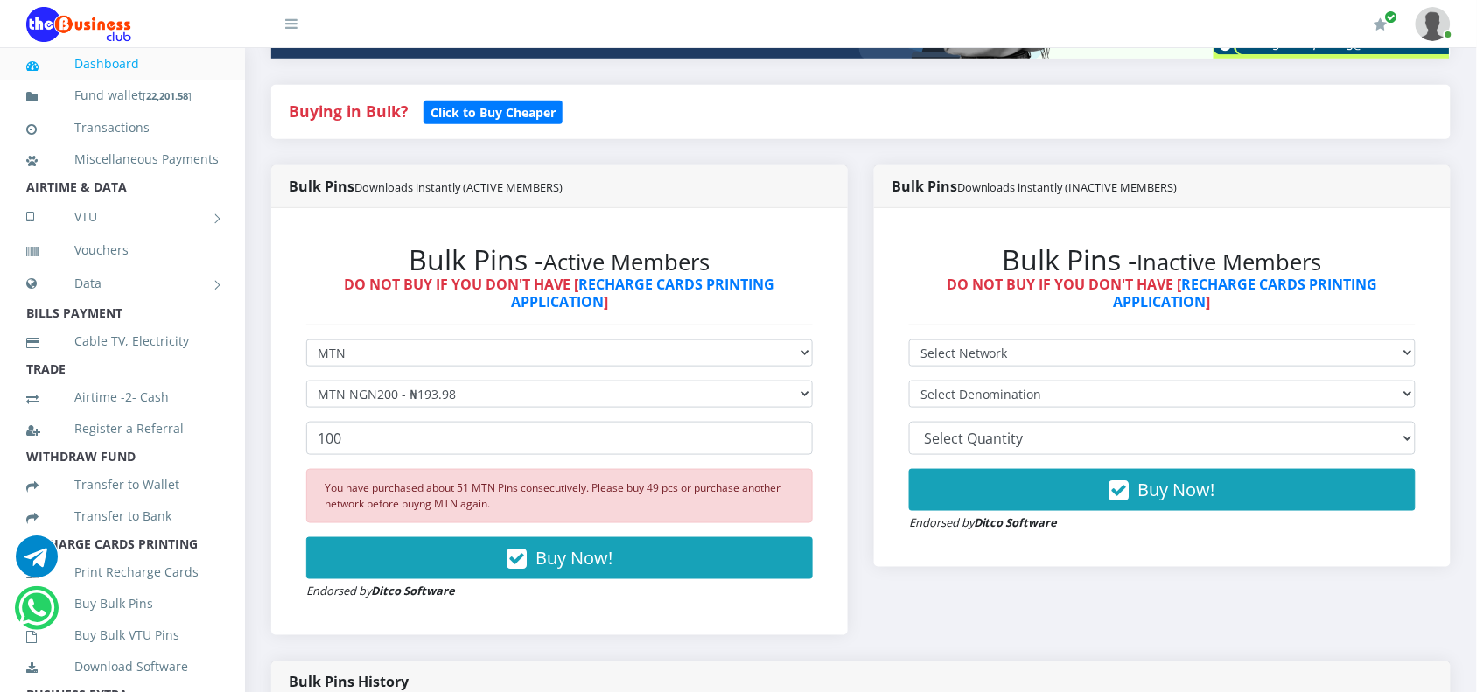
scroll to position [328, 0]
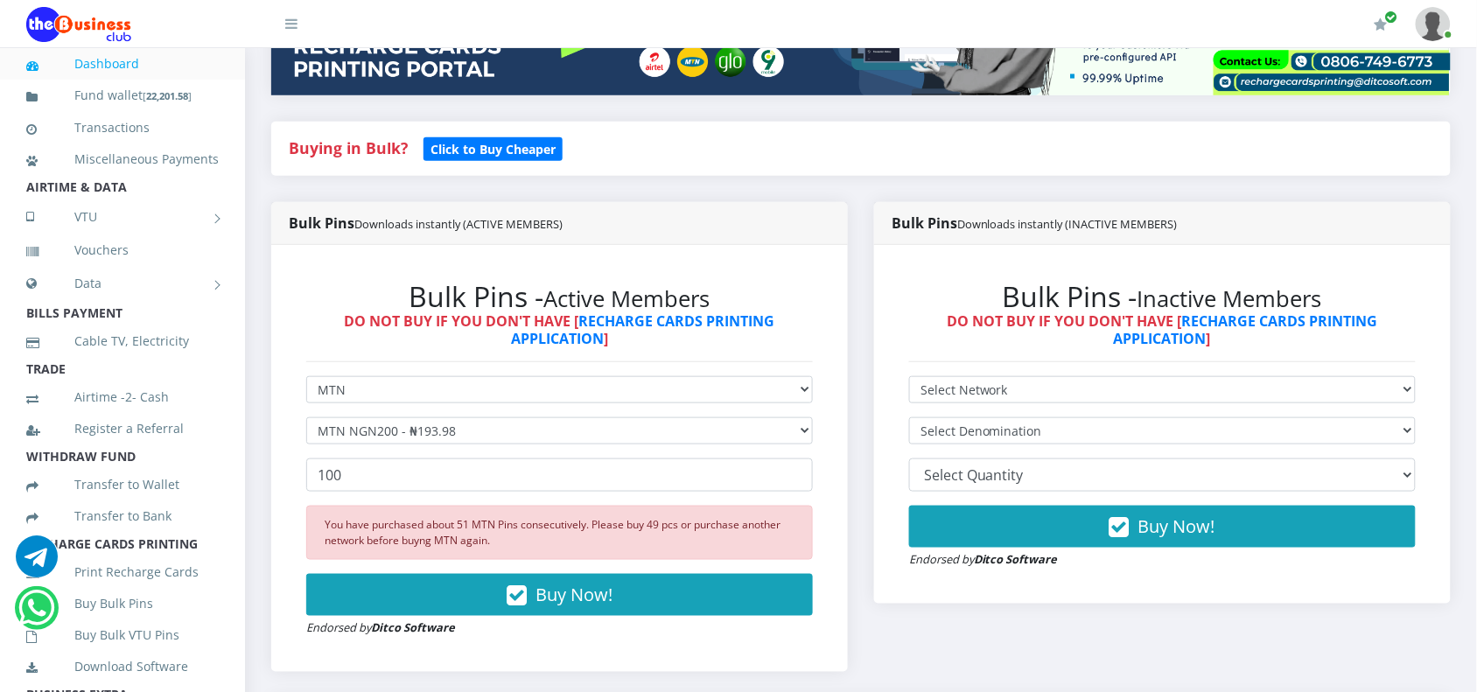
click at [1445, 9] on link at bounding box center [1432, 24] width 35 height 48
click at [1367, 114] on link "Logout" at bounding box center [1385, 122] width 114 height 28
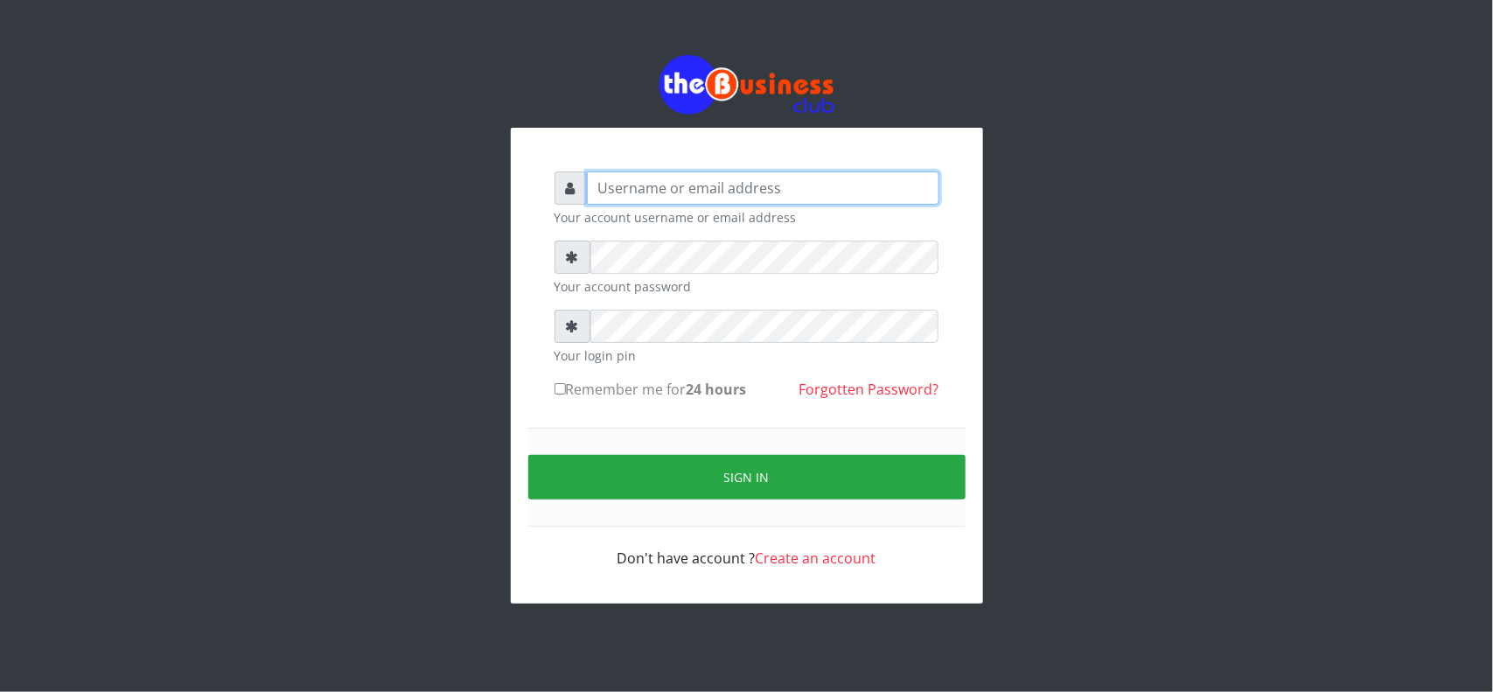
click at [691, 199] on input "text" at bounding box center [763, 187] width 353 height 33
type input "MubuyWallet"
click at [849, 274] on div "Your account password" at bounding box center [747, 268] width 385 height 55
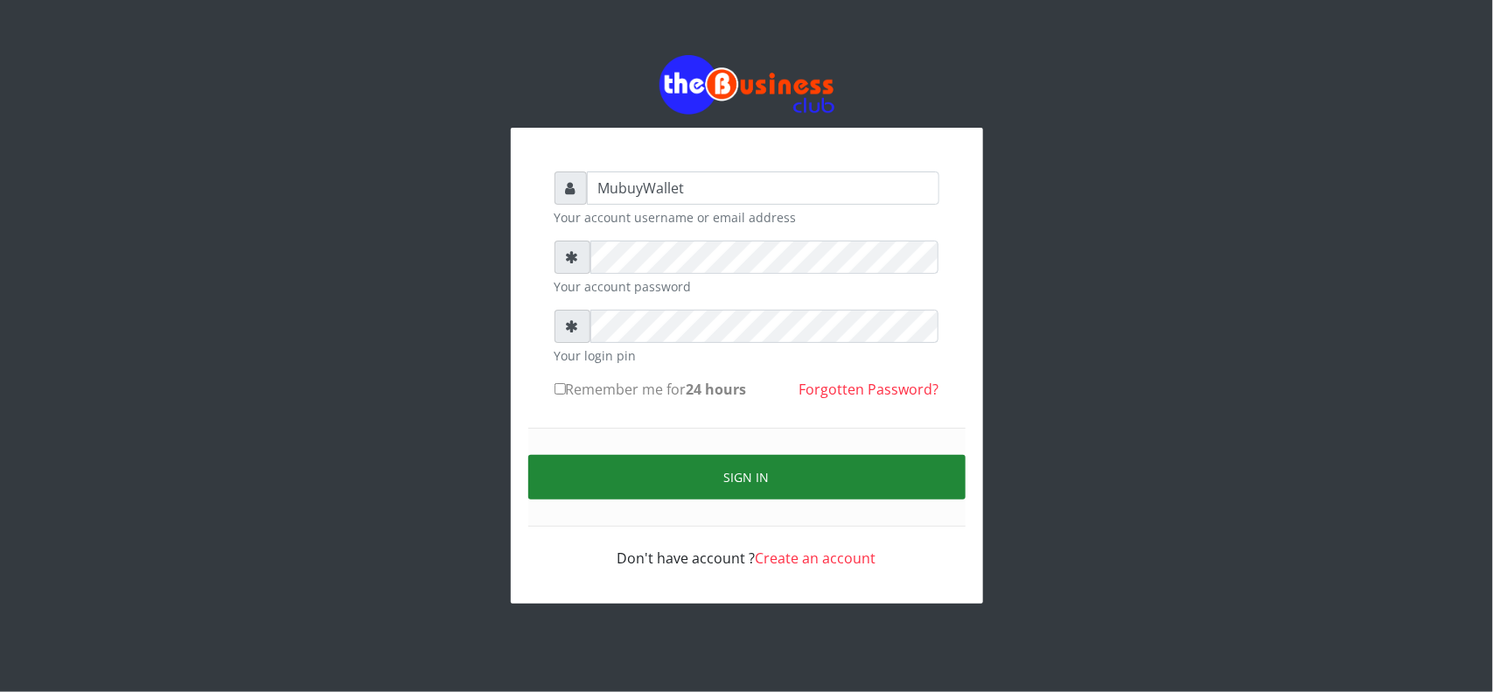
click at [746, 455] on button "Sign in" at bounding box center [746, 477] width 437 height 45
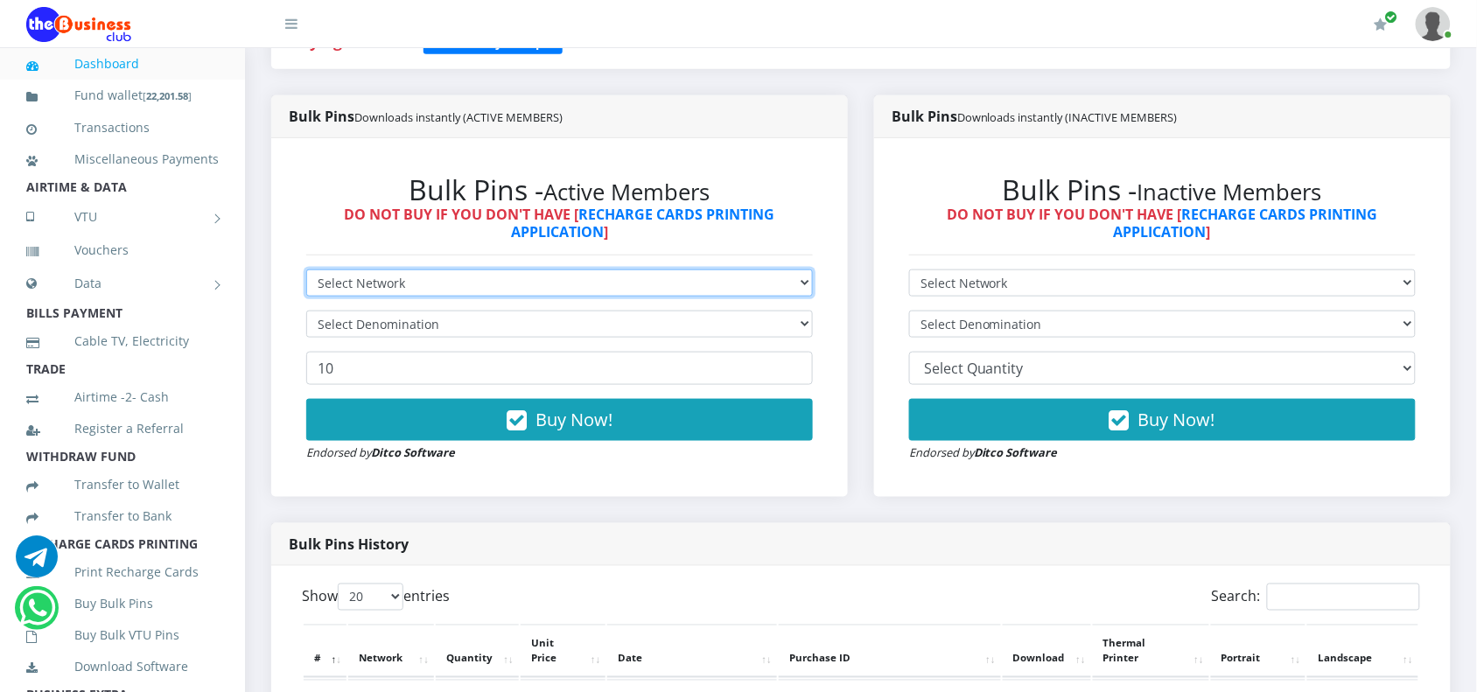
click at [376, 283] on select "Select Network MTN Globacom 9Mobile Airtel" at bounding box center [559, 282] width 506 height 27
select select "MTN"
click at [306, 269] on select "Select Network MTN Globacom 9Mobile Airtel" at bounding box center [559, 282] width 506 height 27
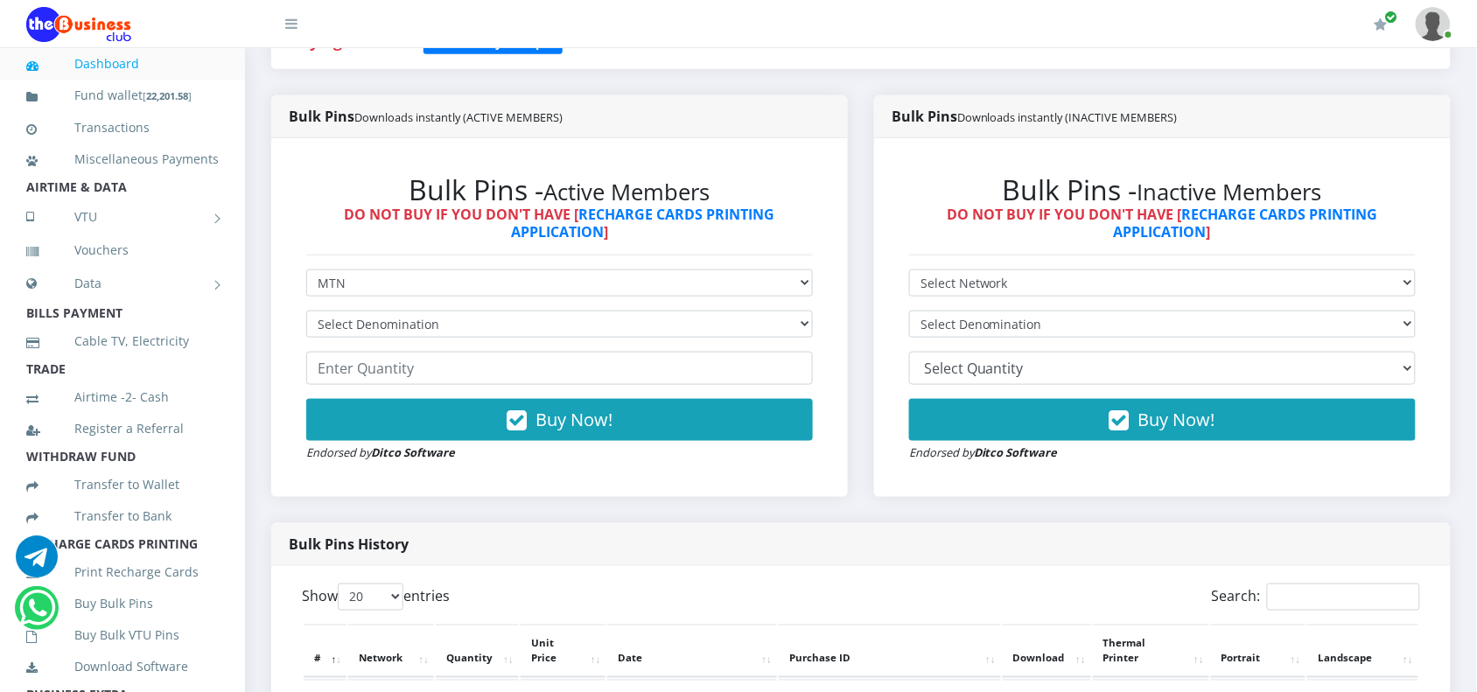
click at [347, 339] on form "Select Network MTN Globacom 9Mobile Airtel Select Denomination Buy Now! Endorse…" at bounding box center [559, 365] width 506 height 192
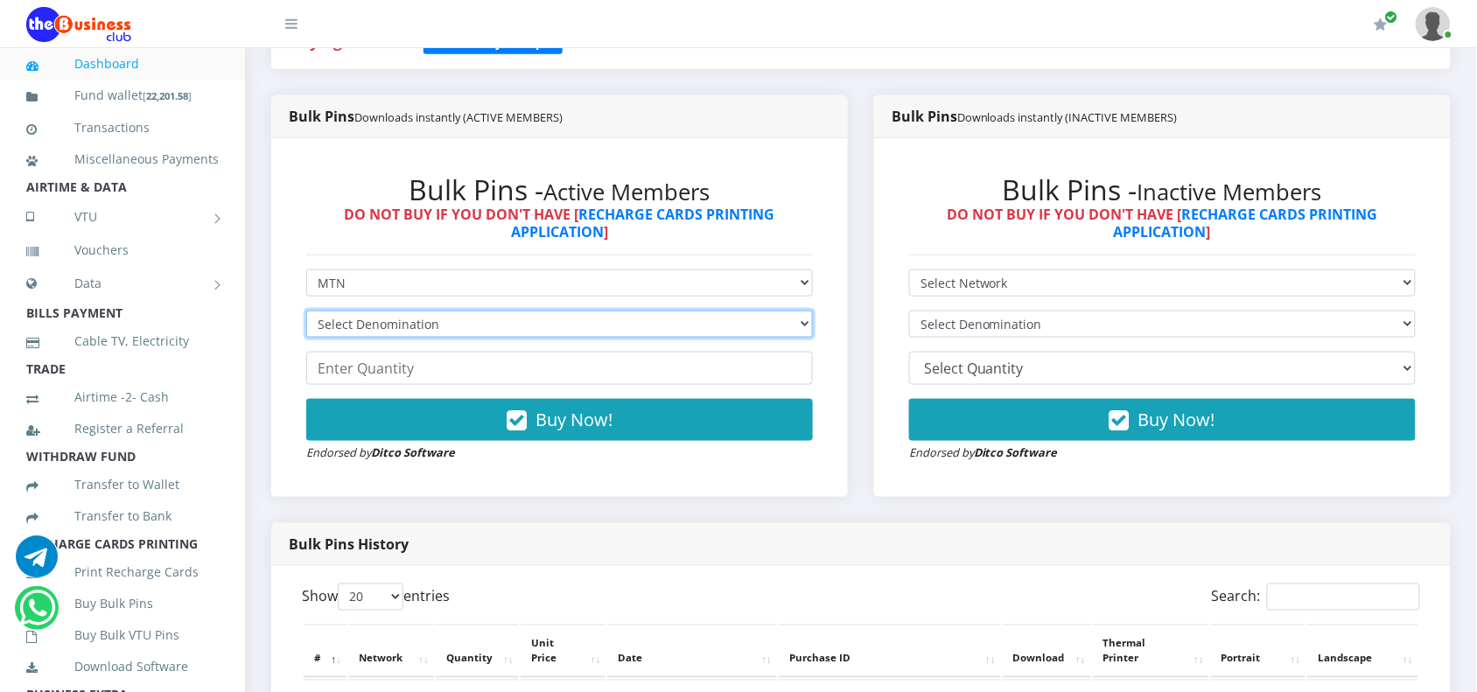
click at [360, 337] on select "Select Denomination MTN NGN100 - ₦96.99 MTN NGN200 - ₦193.98 MTN NGN400 - ₦387.…" at bounding box center [559, 324] width 506 height 27
select select "193.98-200"
click at [306, 311] on select "Select Denomination MTN NGN100 - ₦96.99 MTN NGN200 - ₦193.98 MTN NGN400 - ₦387.…" at bounding box center [559, 324] width 506 height 27
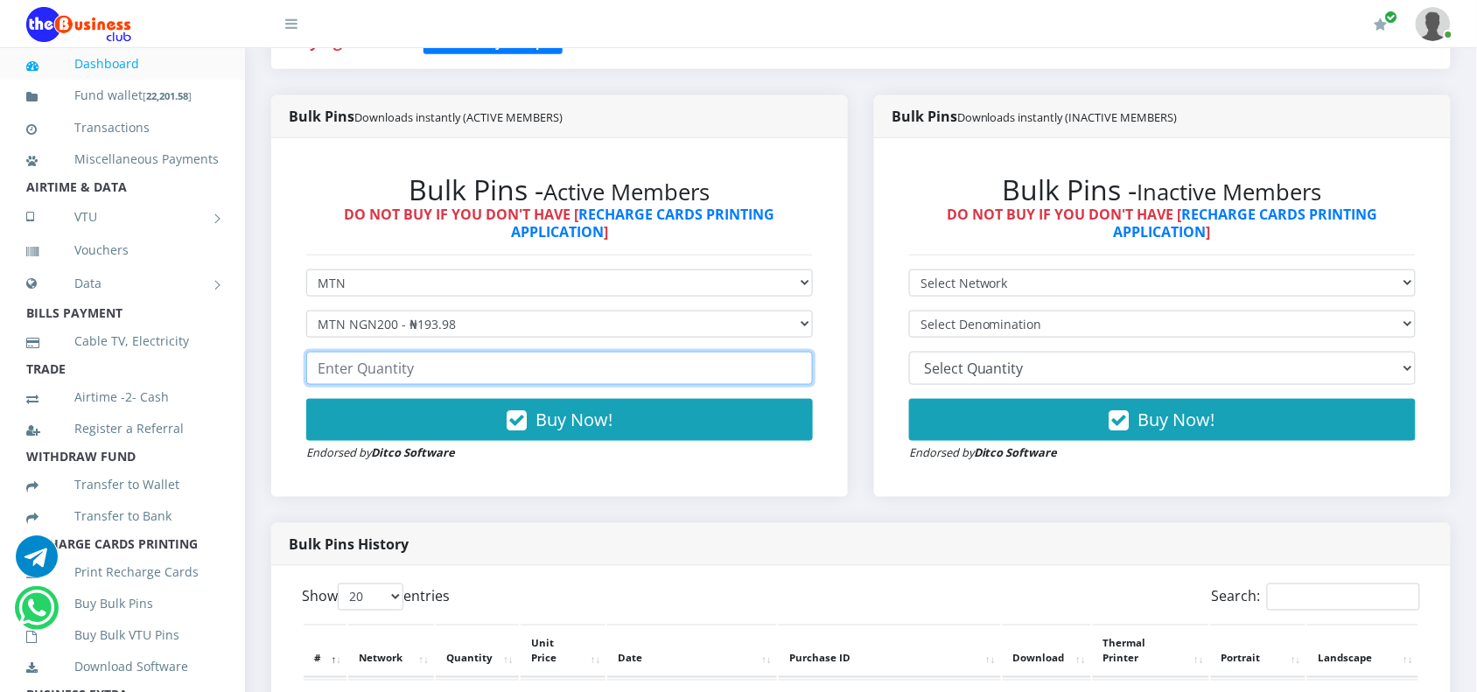
click at [373, 381] on input "number" at bounding box center [559, 368] width 506 height 33
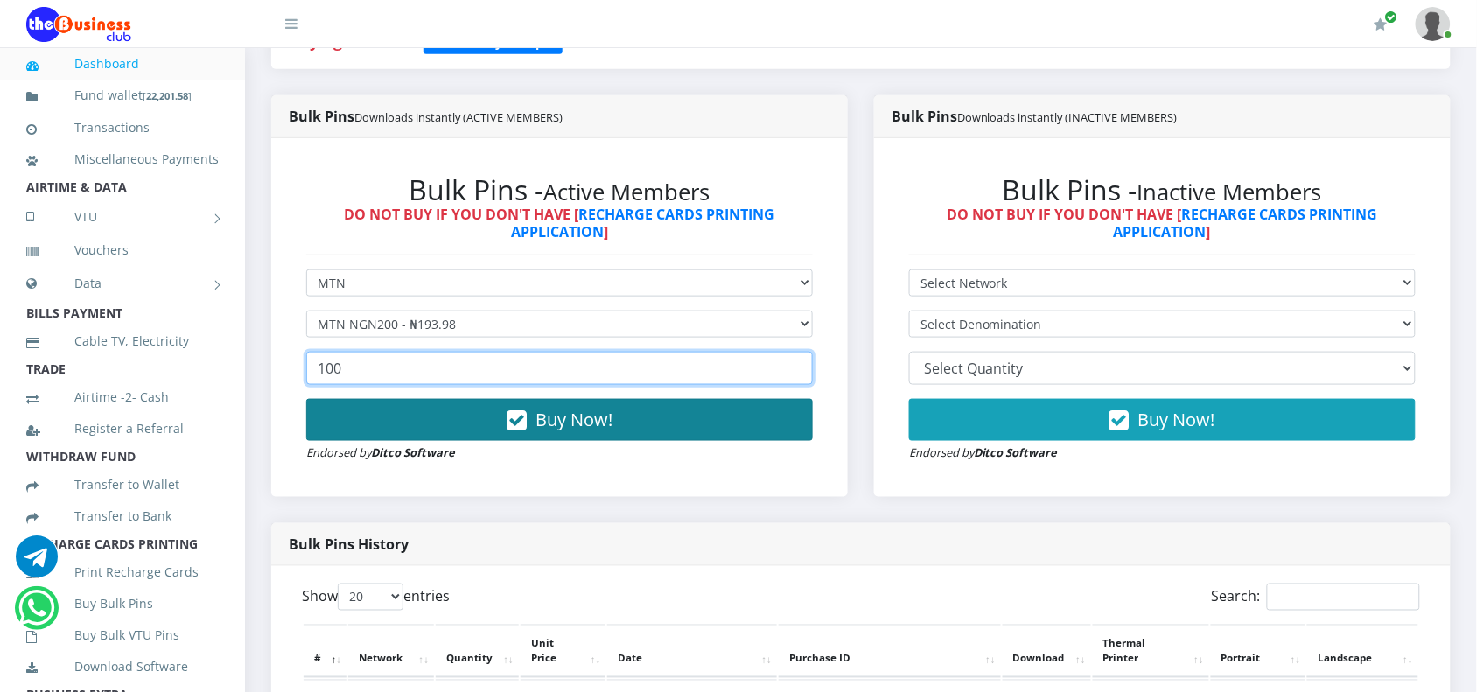
type input "100"
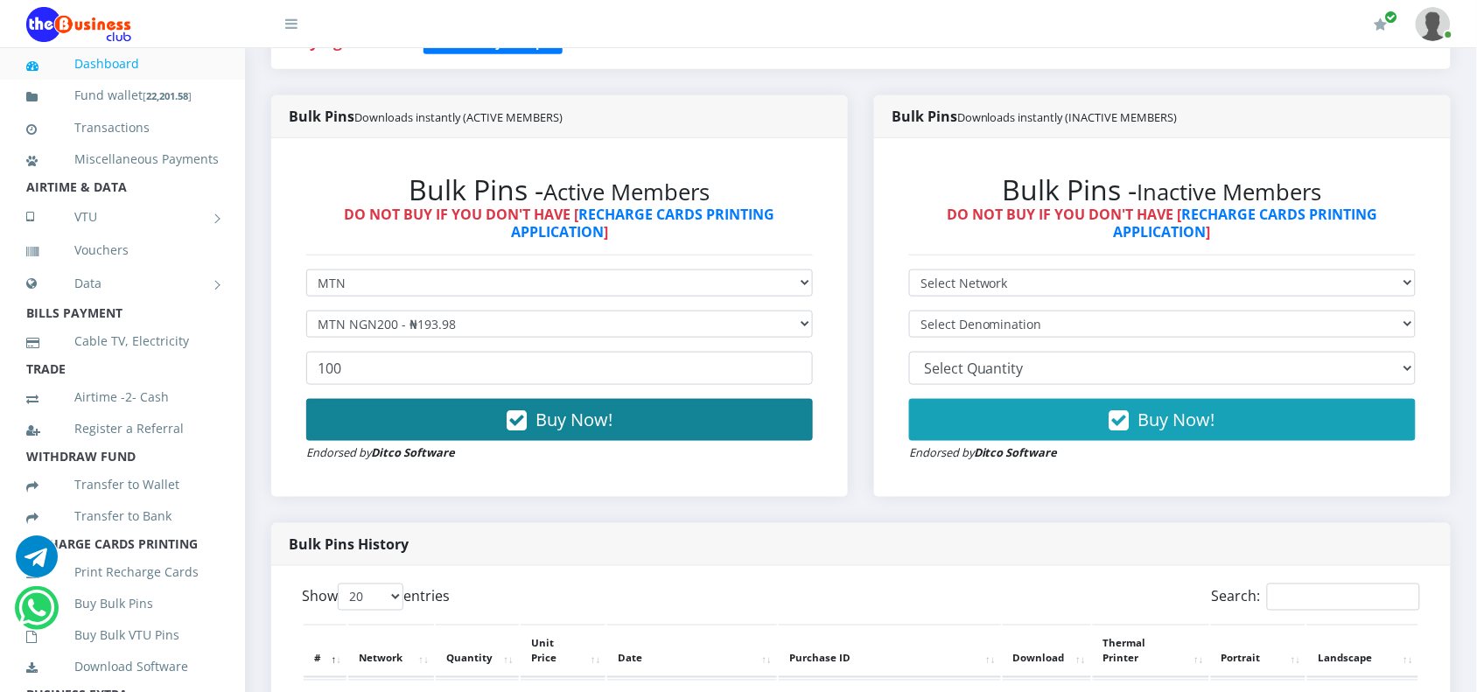
click at [423, 413] on button "Buy Now!" at bounding box center [559, 420] width 506 height 42
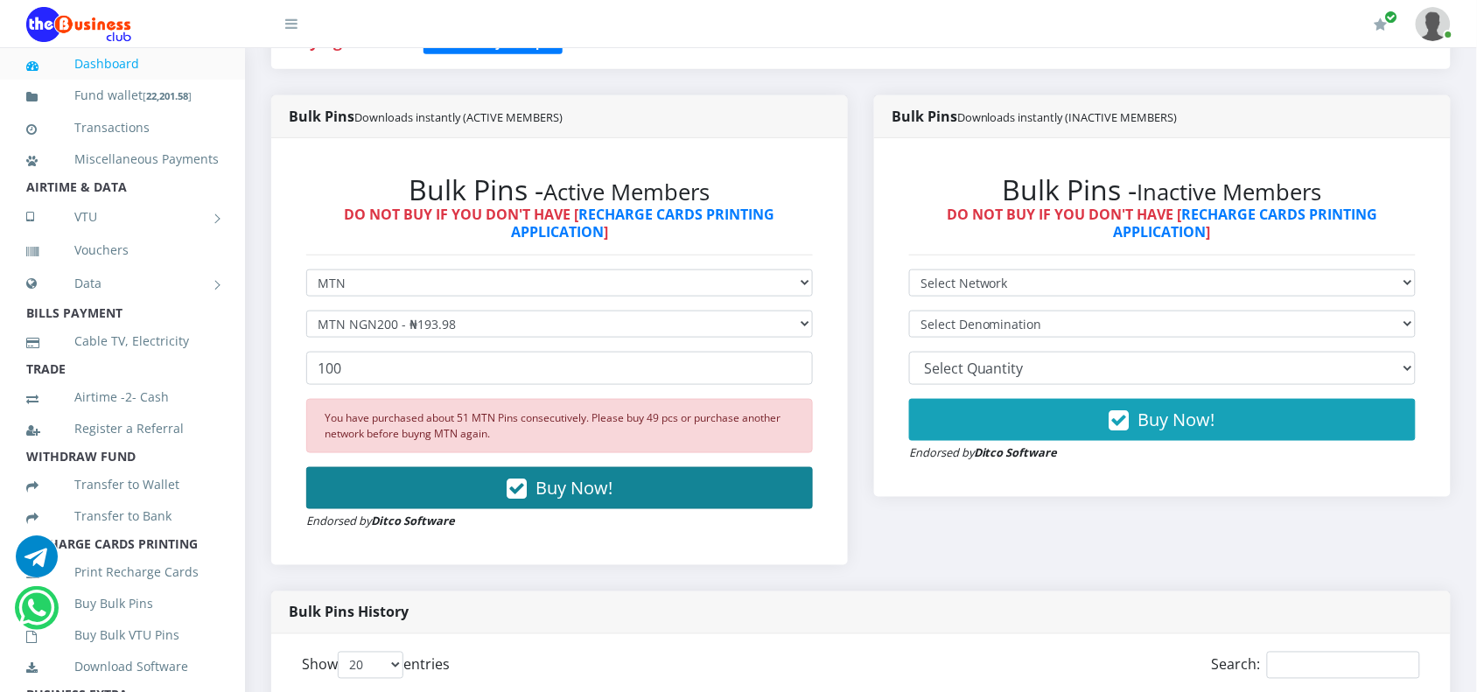
click at [448, 487] on button "Buy Now!" at bounding box center [559, 488] width 506 height 42
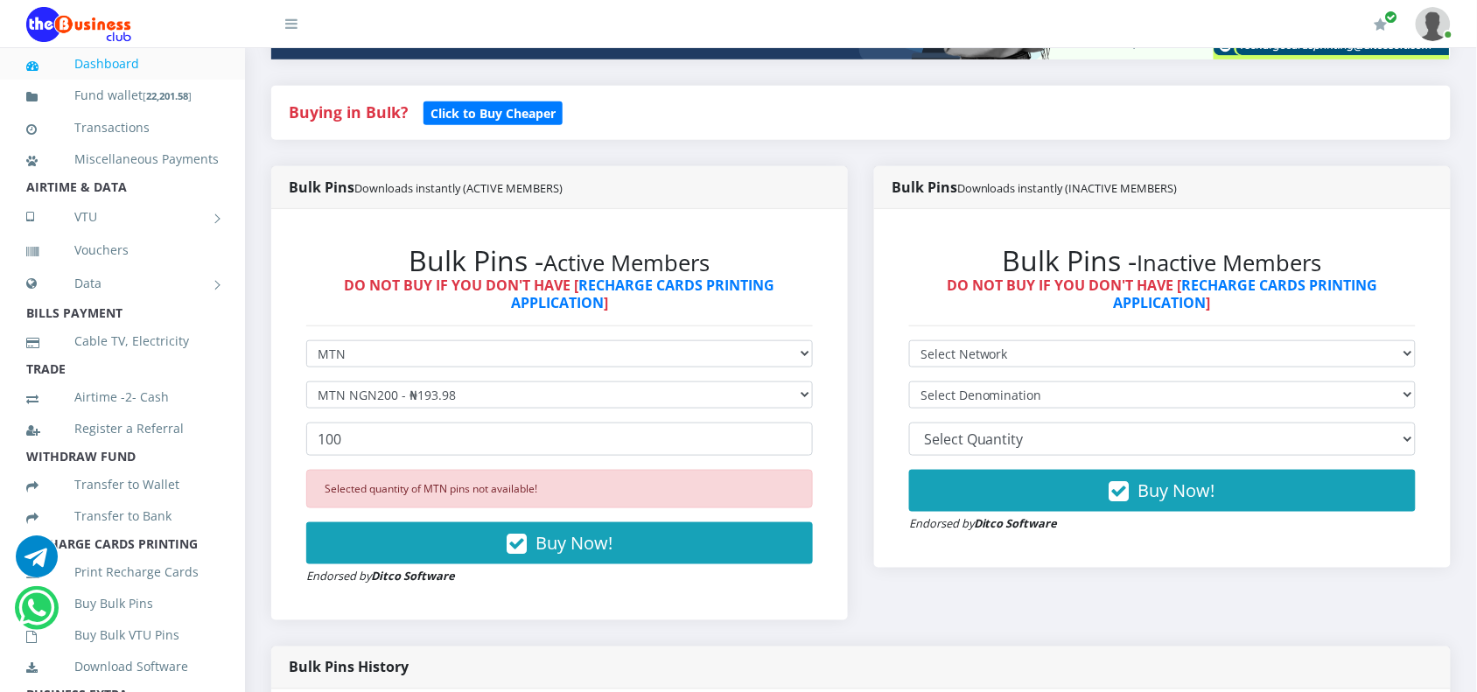
scroll to position [325, 0]
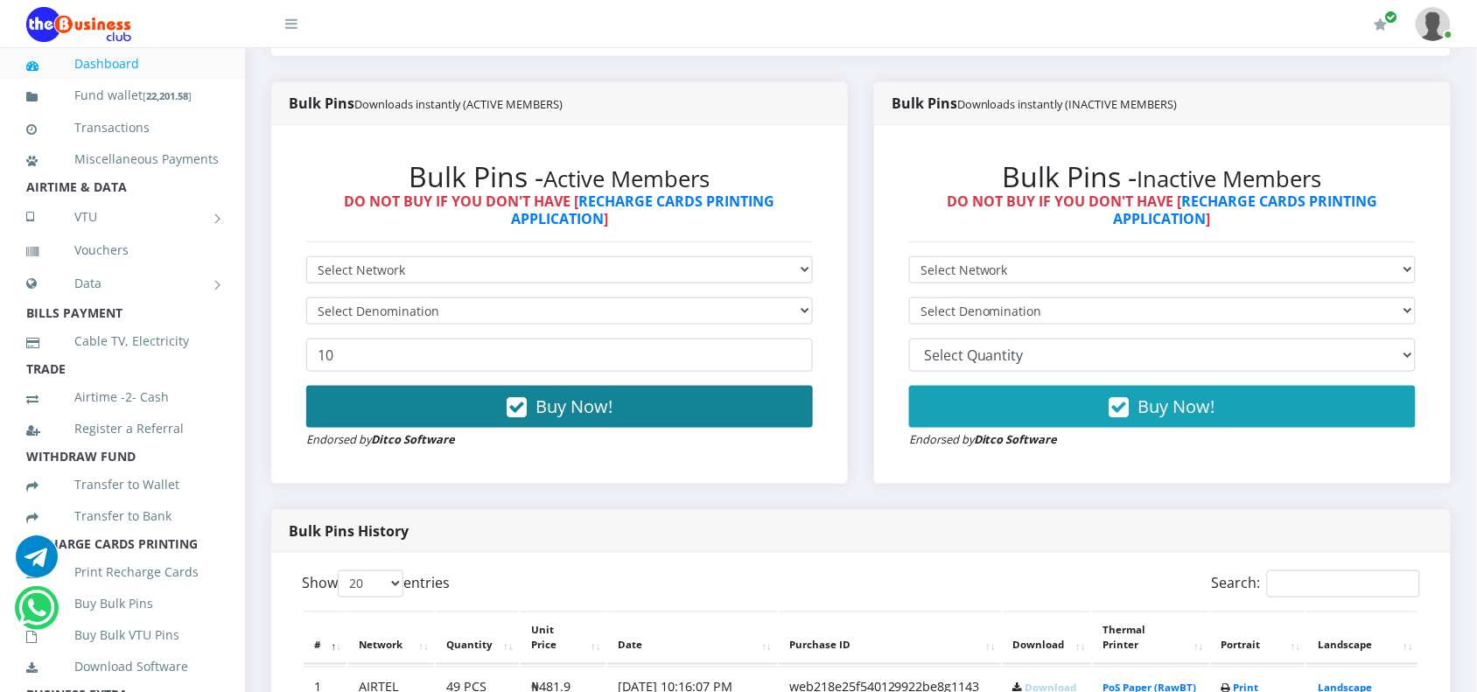
scroll to position [435, 0]
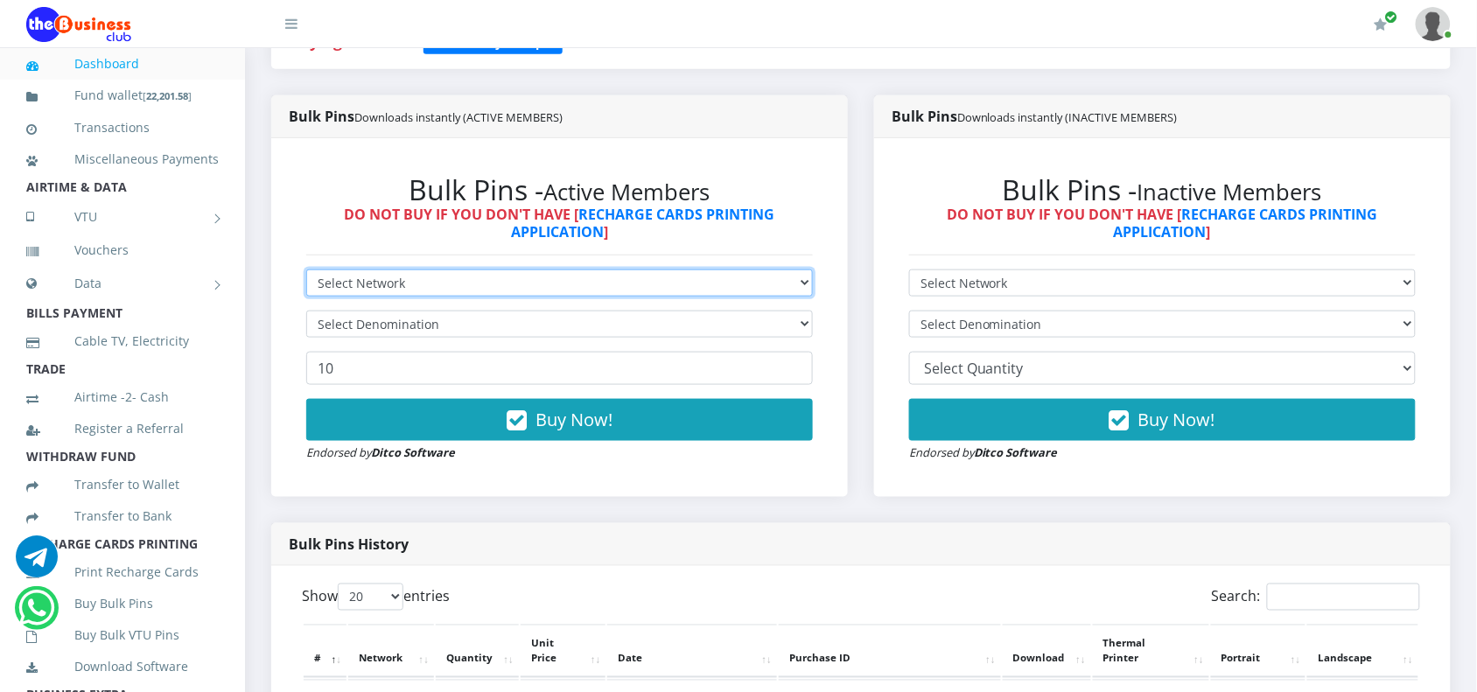
click at [369, 282] on select "Select Network MTN Globacom 9Mobile Airtel" at bounding box center [559, 282] width 506 height 27
select select "MTN"
click at [306, 269] on select "Select Network MTN Globacom 9Mobile Airtel" at bounding box center [559, 282] width 506 height 27
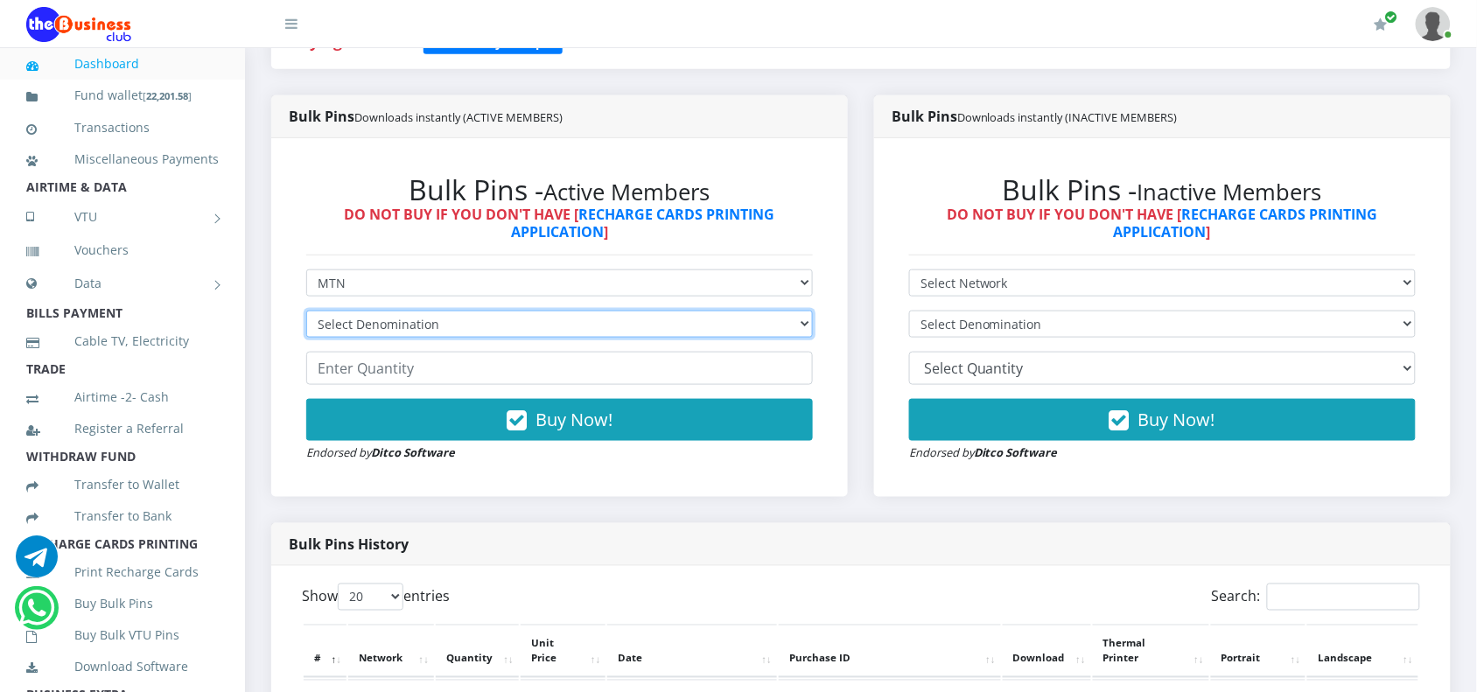
click at [364, 333] on select "Select Denomination MTN NGN100 - ₦96.99 MTN NGN200 - ₦193.98 MTN NGN400 - ₦387.…" at bounding box center [559, 324] width 506 height 27
select select "193.98-200"
click at [306, 311] on select "Select Denomination MTN NGN100 - ₦96.99 MTN NGN200 - ₦193.98 MTN NGN400 - ₦387.…" at bounding box center [559, 324] width 506 height 27
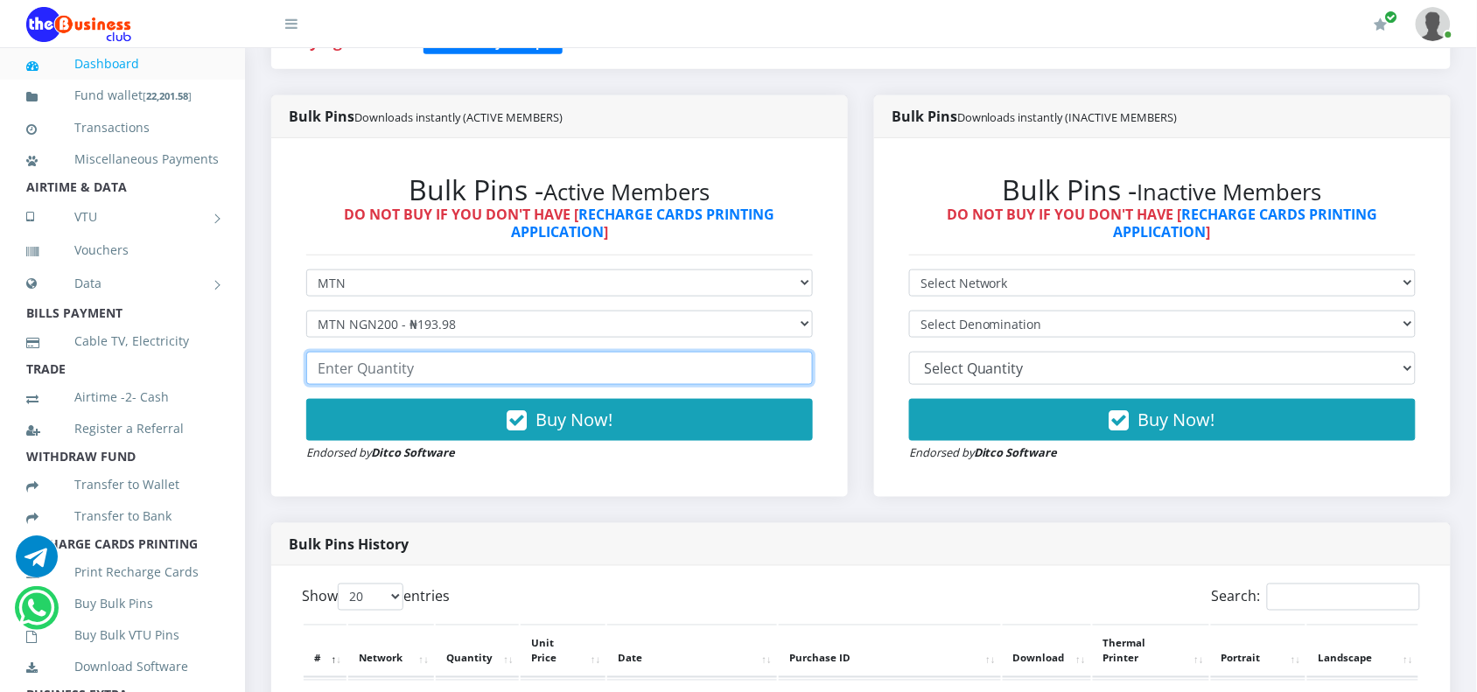
click at [357, 374] on input "number" at bounding box center [559, 368] width 506 height 33
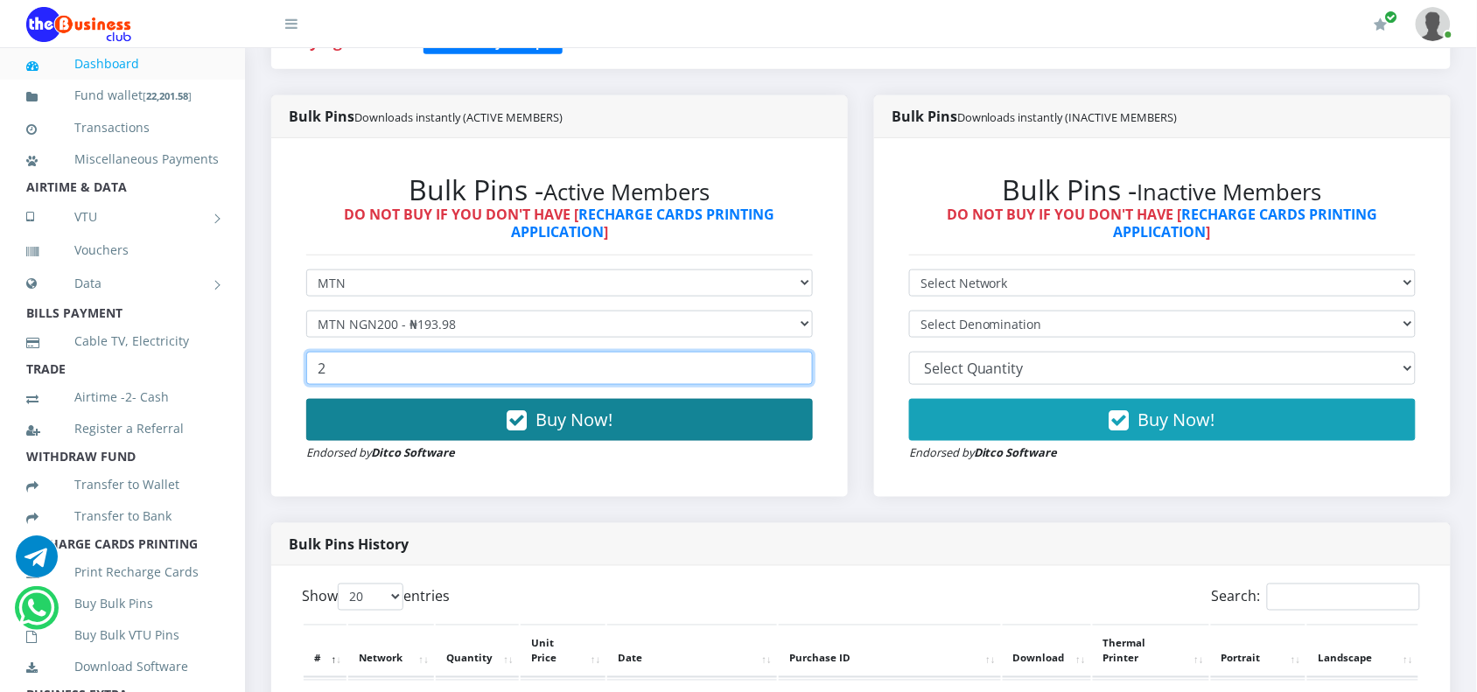
type input "2"
type input "100"
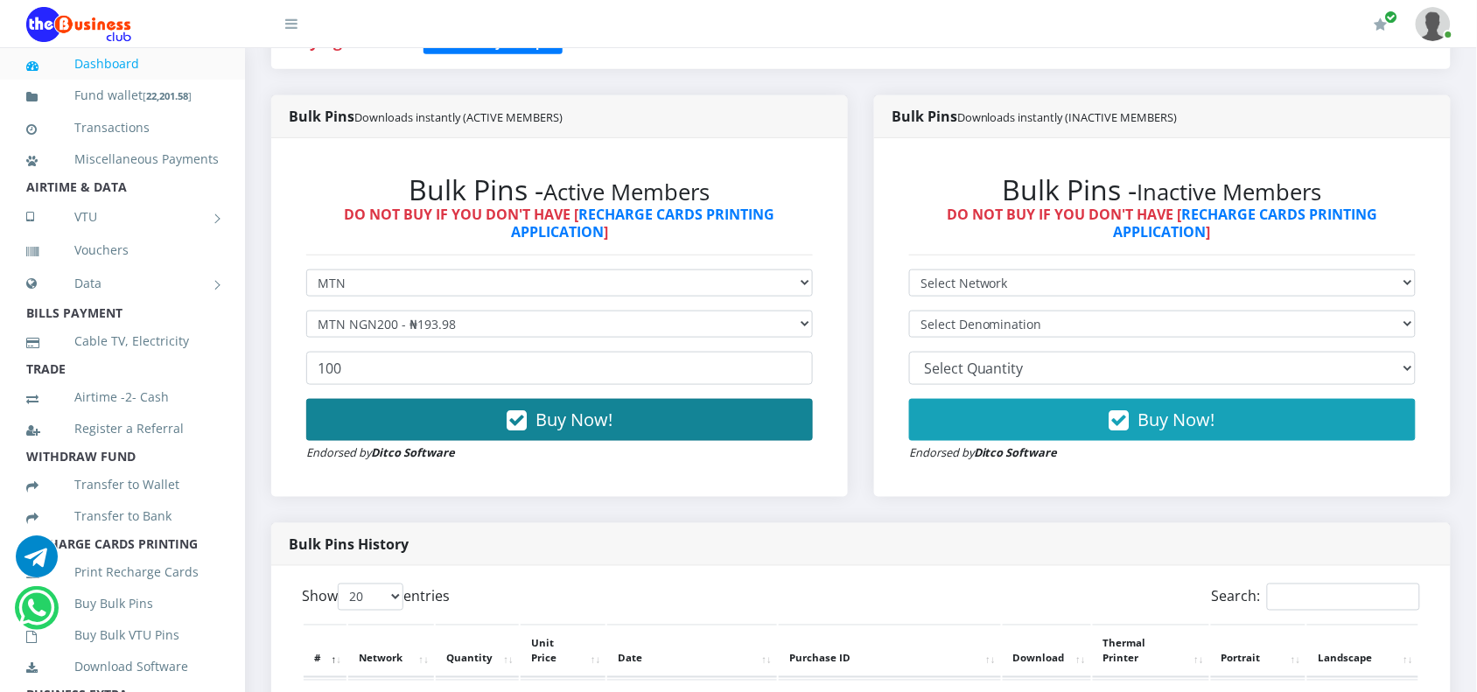
click at [496, 417] on button "Buy Now!" at bounding box center [559, 420] width 506 height 42
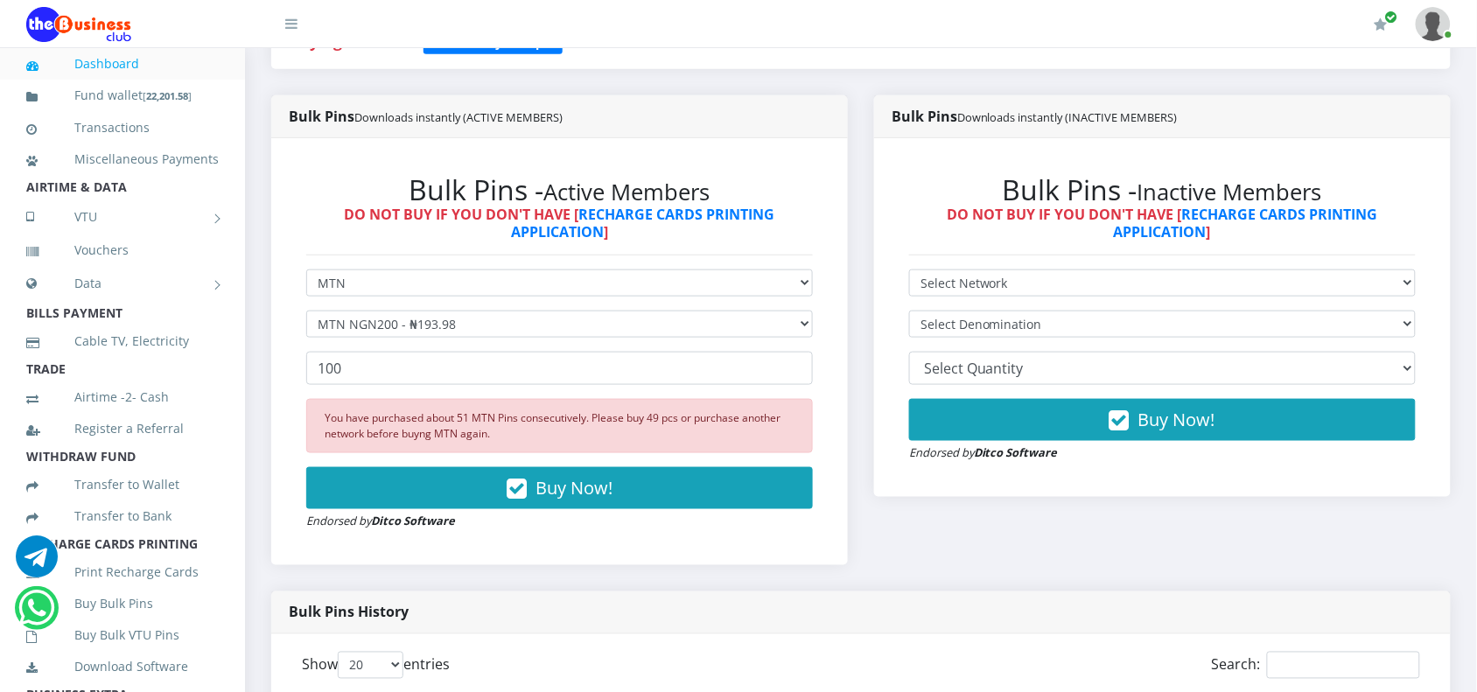
click at [379, 482] on button "Buy Now!" at bounding box center [559, 488] width 506 height 42
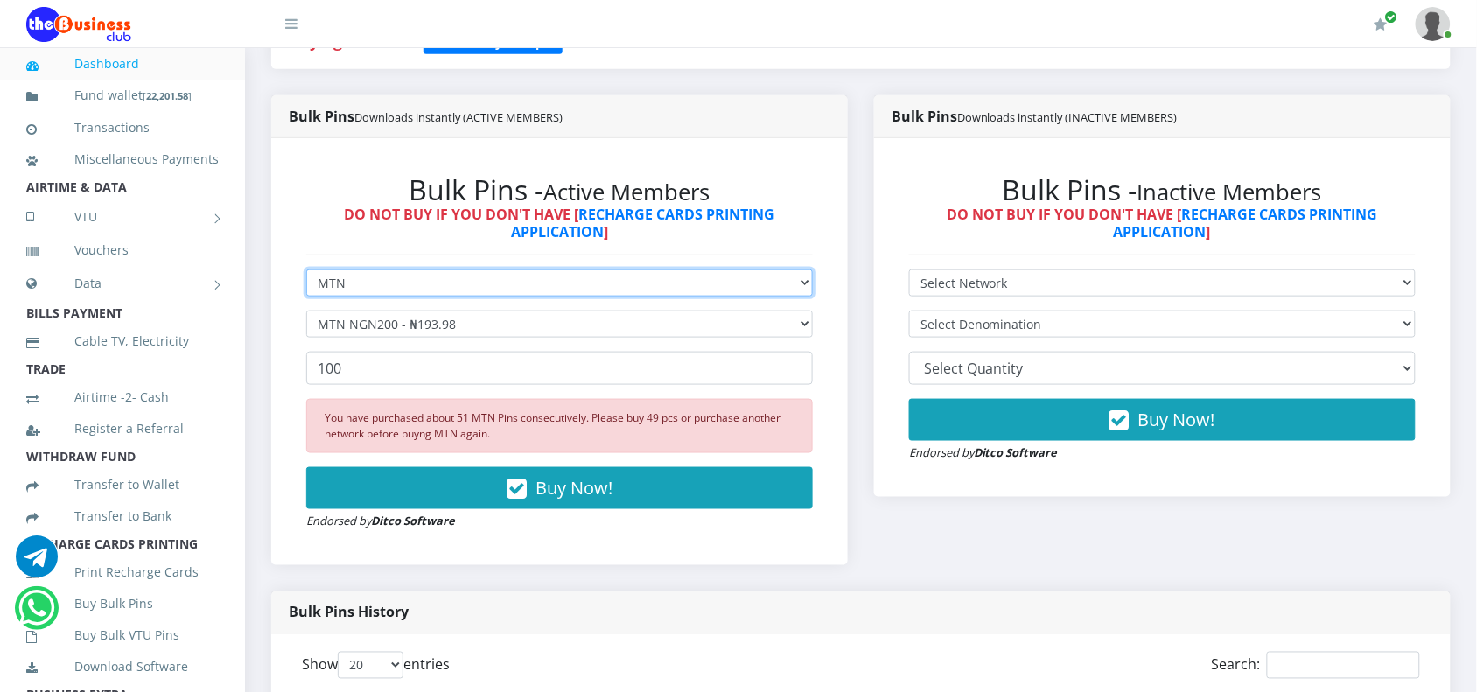
click at [474, 280] on select "Select Network MTN Globacom 9Mobile Airtel" at bounding box center [559, 282] width 506 height 27
click at [387, 289] on select "Select Network MTN Globacom 9Mobile Airtel" at bounding box center [559, 282] width 506 height 27
select select "Airtel"
click at [306, 269] on select "Select Network MTN Globacom 9Mobile Airtel" at bounding box center [559, 282] width 506 height 27
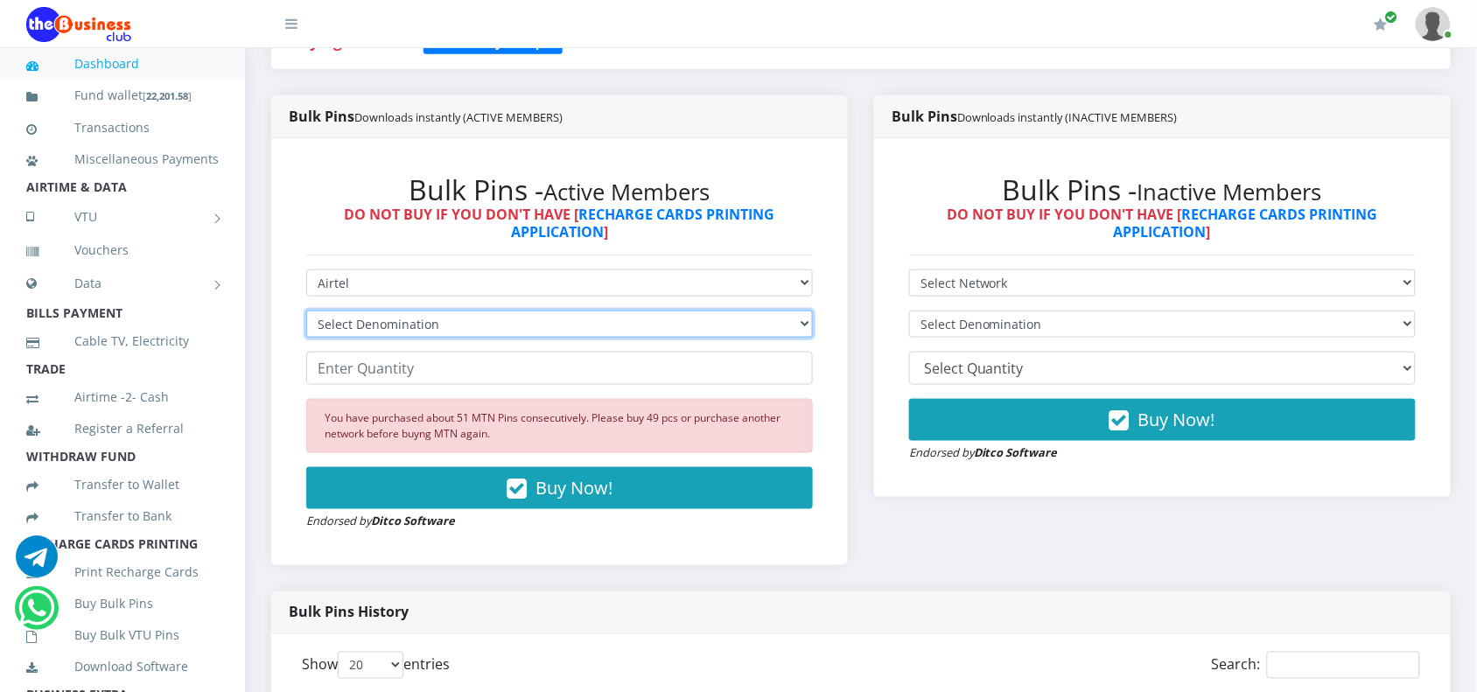
click at [361, 318] on select "Select Denomination Airtel NGN100 - ₦96.38 Airtel NGN200 - ₦192.76 Airtel NGN50…" at bounding box center [559, 324] width 506 height 27
select select "96.38-100"
click at [306, 311] on select "Select Denomination Airtel NGN100 - ₦96.38 Airtel NGN200 - ₦192.76 Airtel NGN50…" at bounding box center [559, 324] width 506 height 27
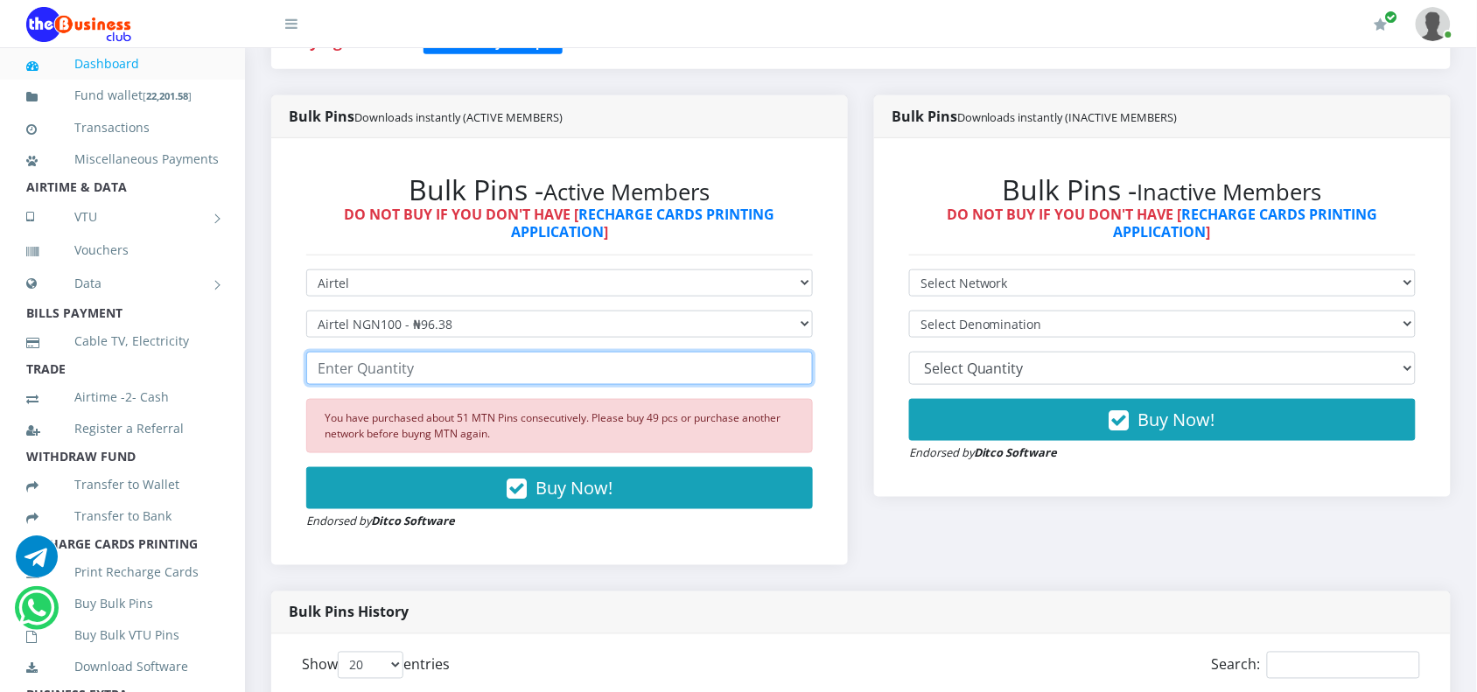
click at [352, 360] on input "number" at bounding box center [559, 368] width 506 height 33
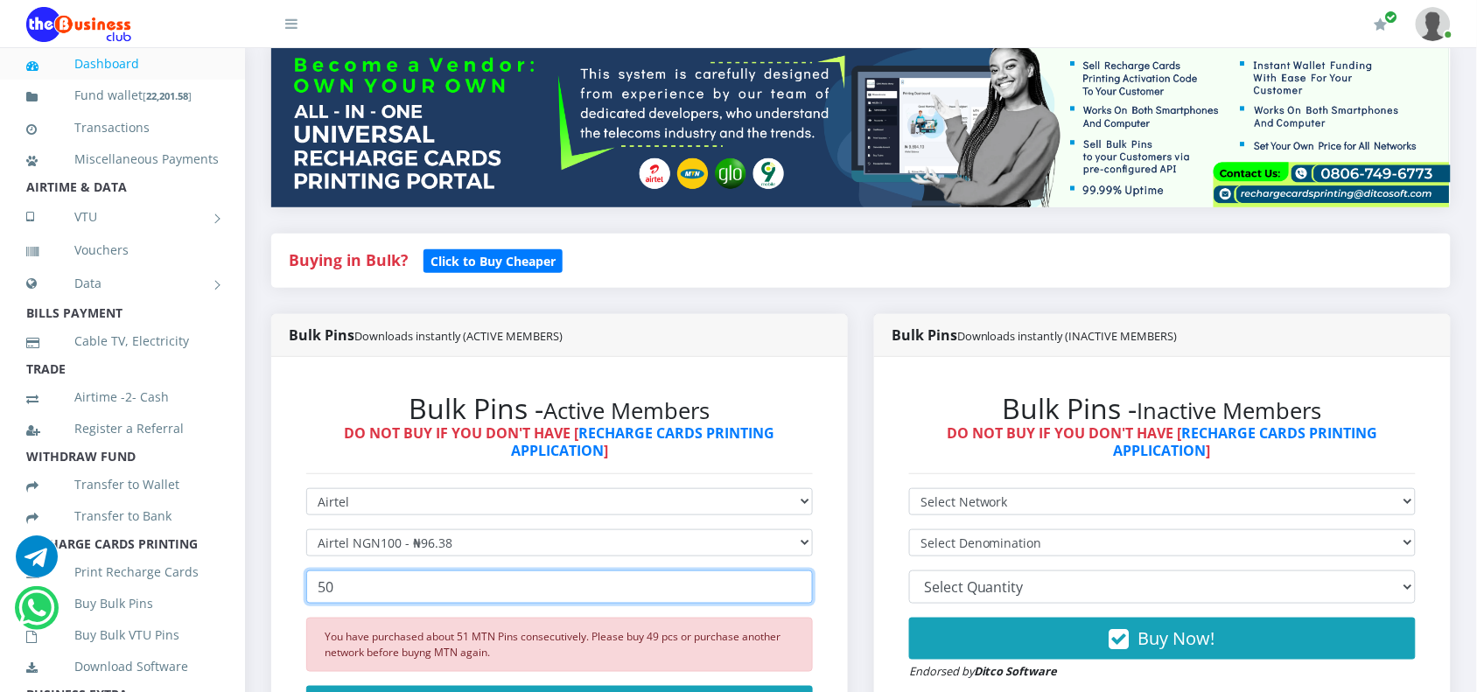
scroll to position [544, 0]
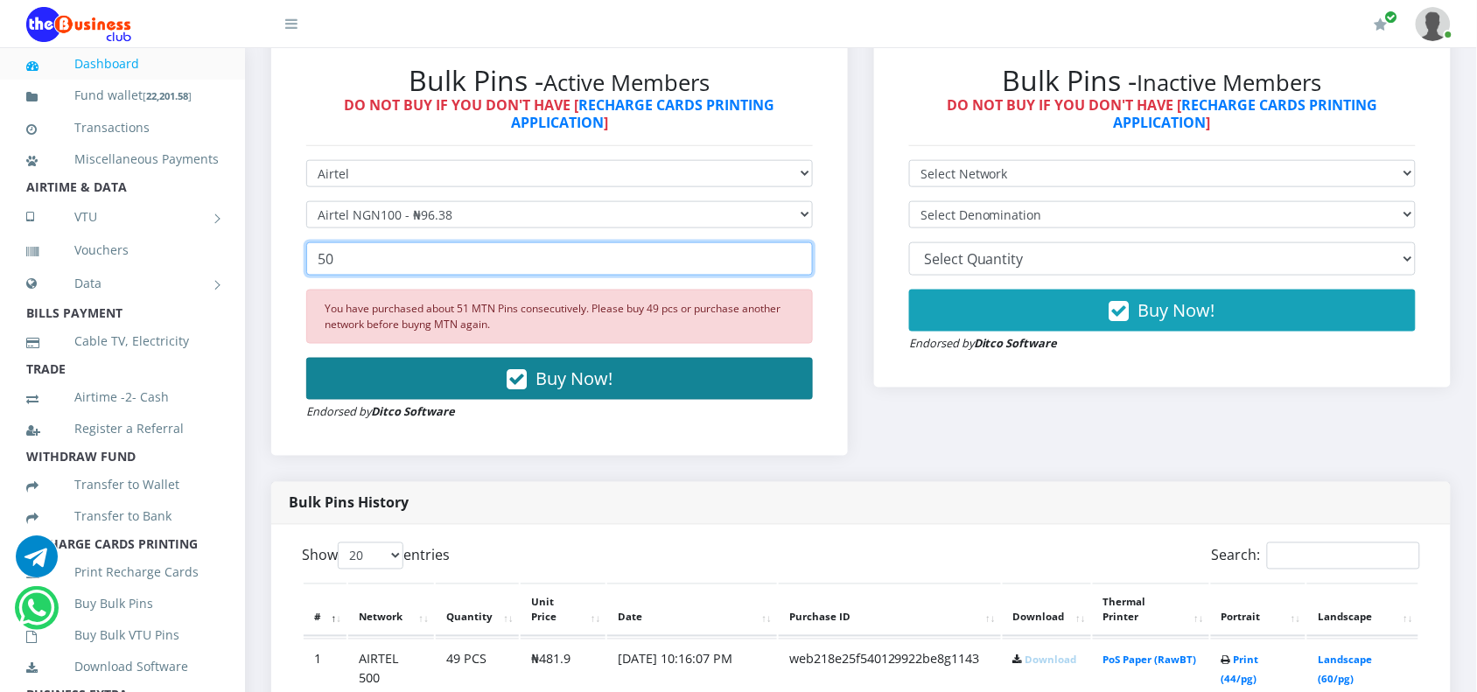
type input "50"
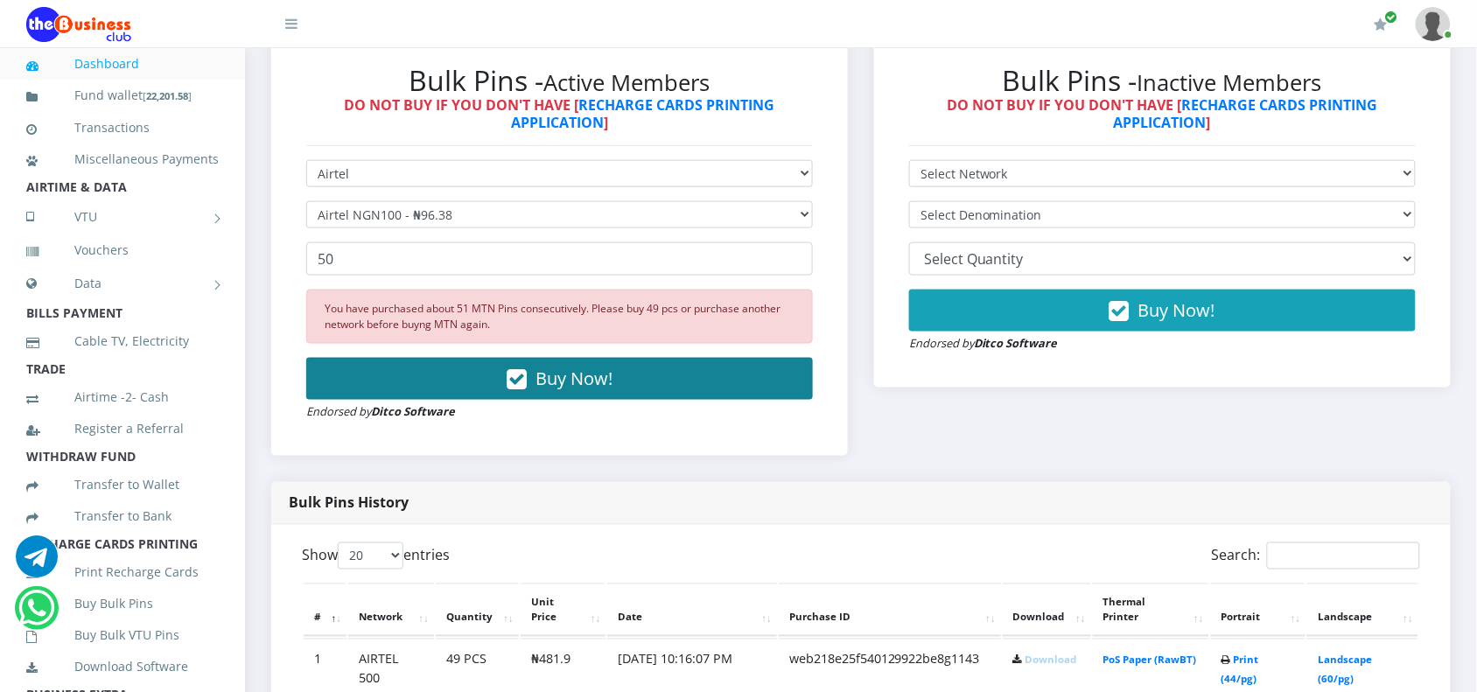
click at [372, 381] on button "Buy Now!" at bounding box center [559, 379] width 506 height 42
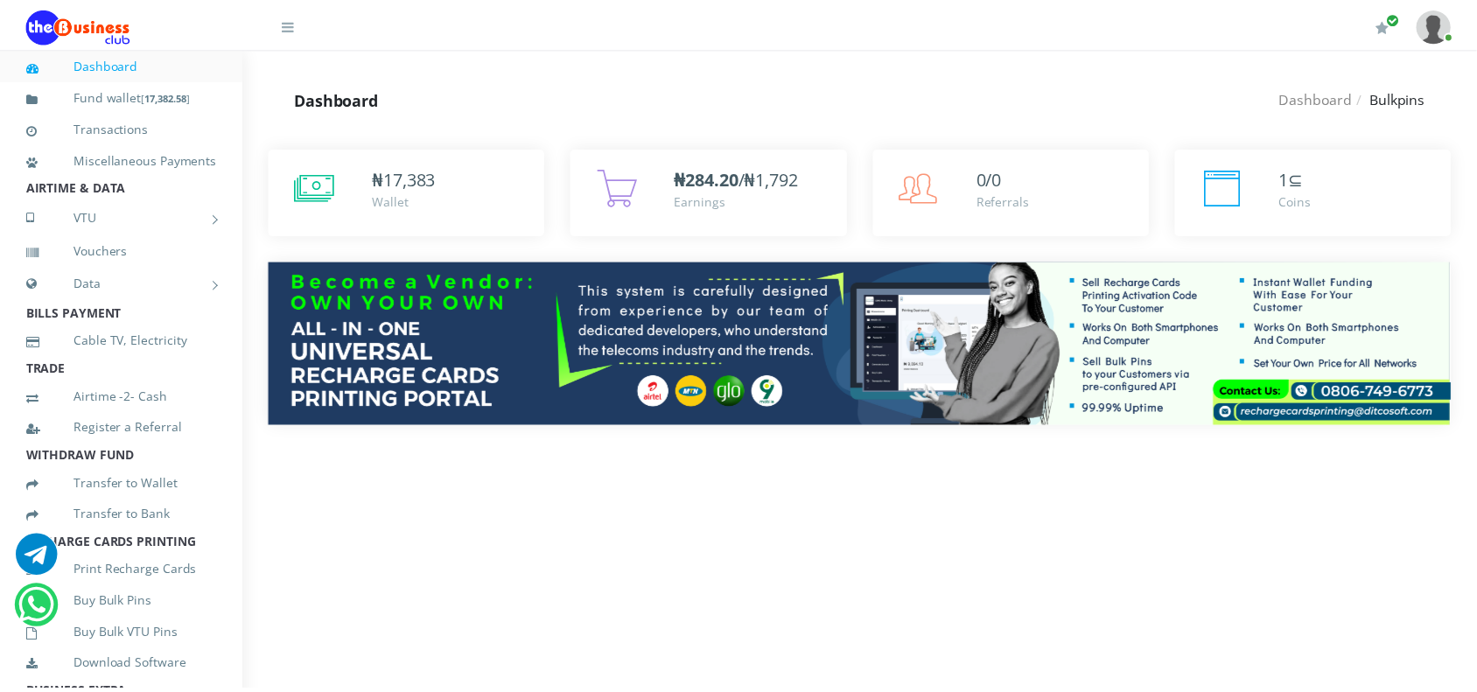
scroll to position [544, 0]
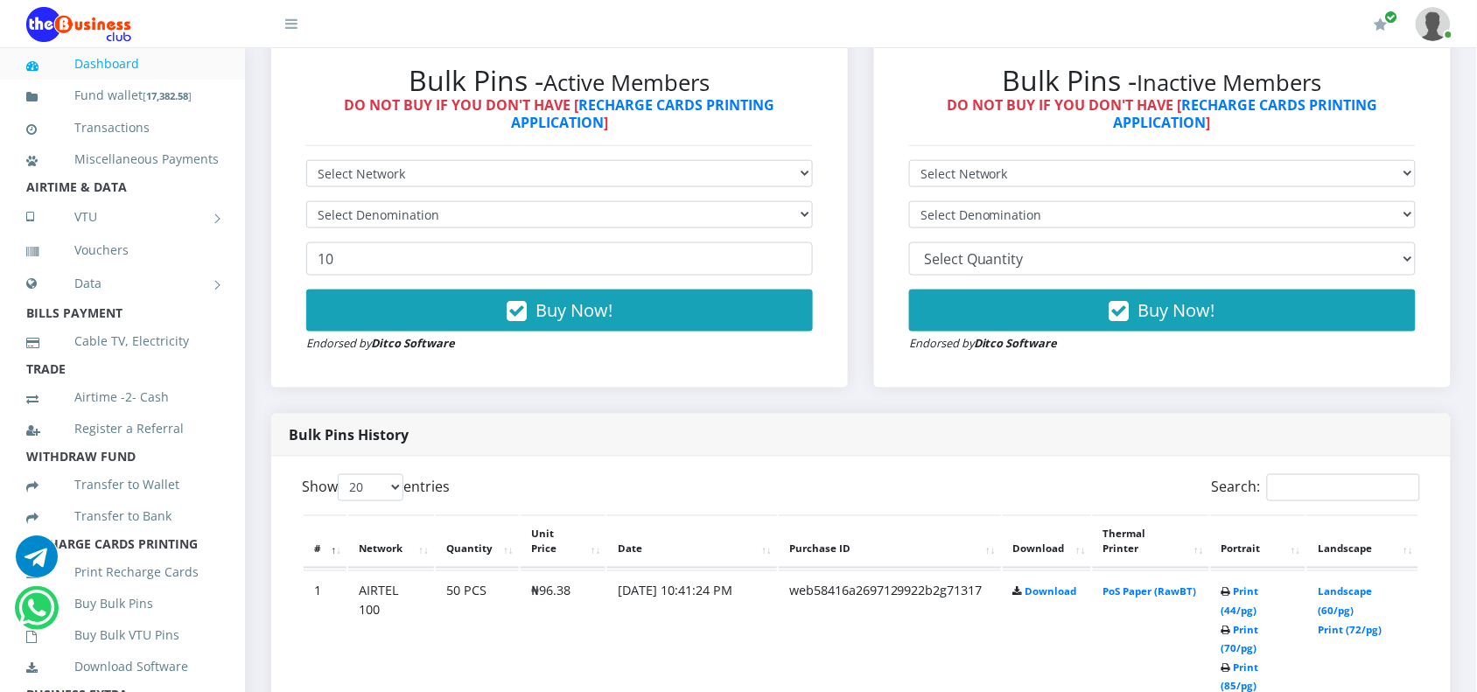
click at [980, 530] on th "Purchase ID" at bounding box center [890, 542] width 222 height 54
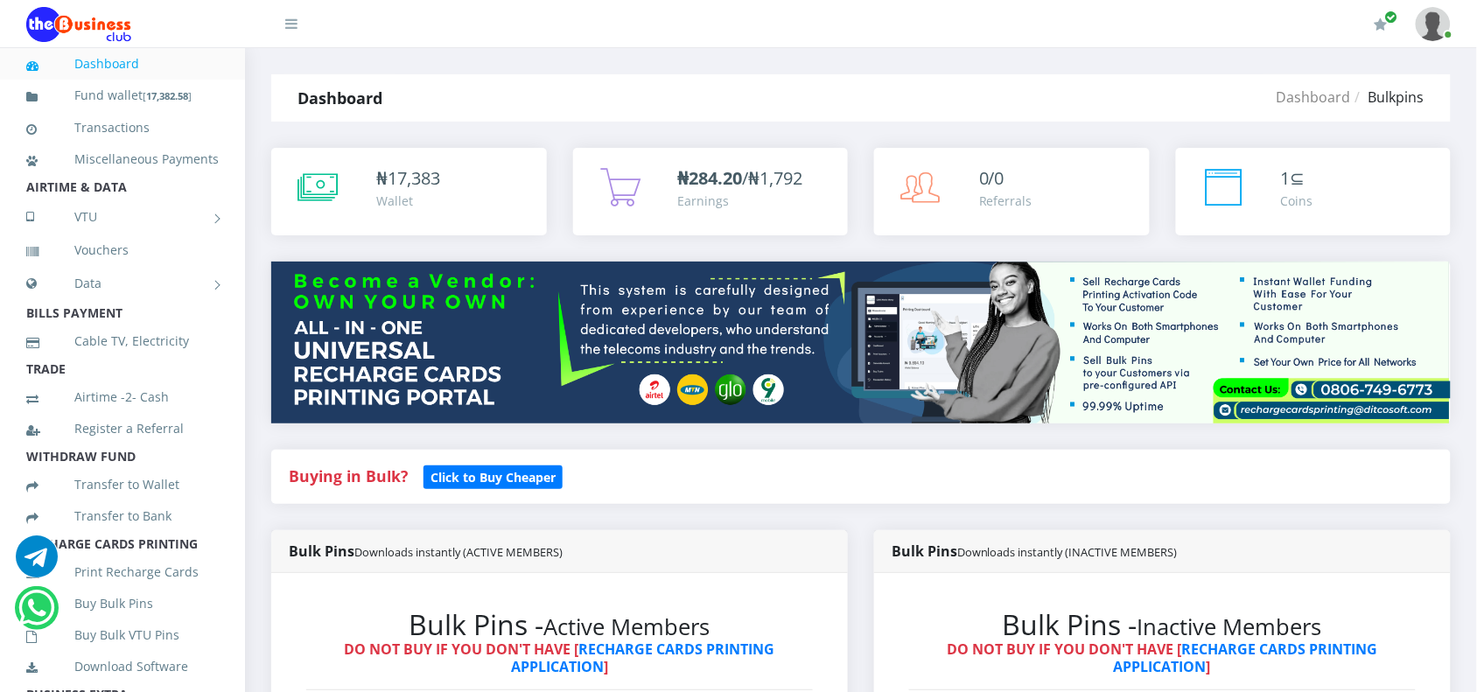
scroll to position [656, 0]
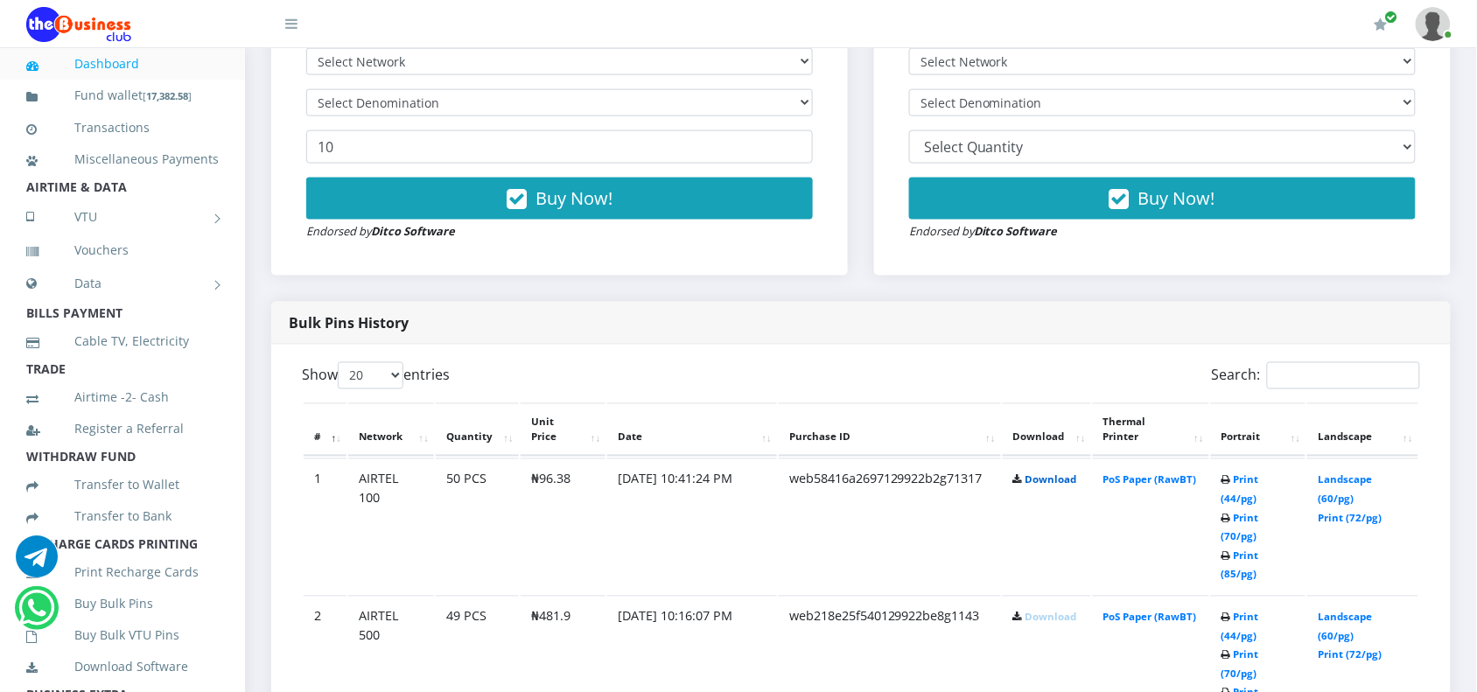
click at [1047, 474] on link "Download" at bounding box center [1051, 479] width 52 height 13
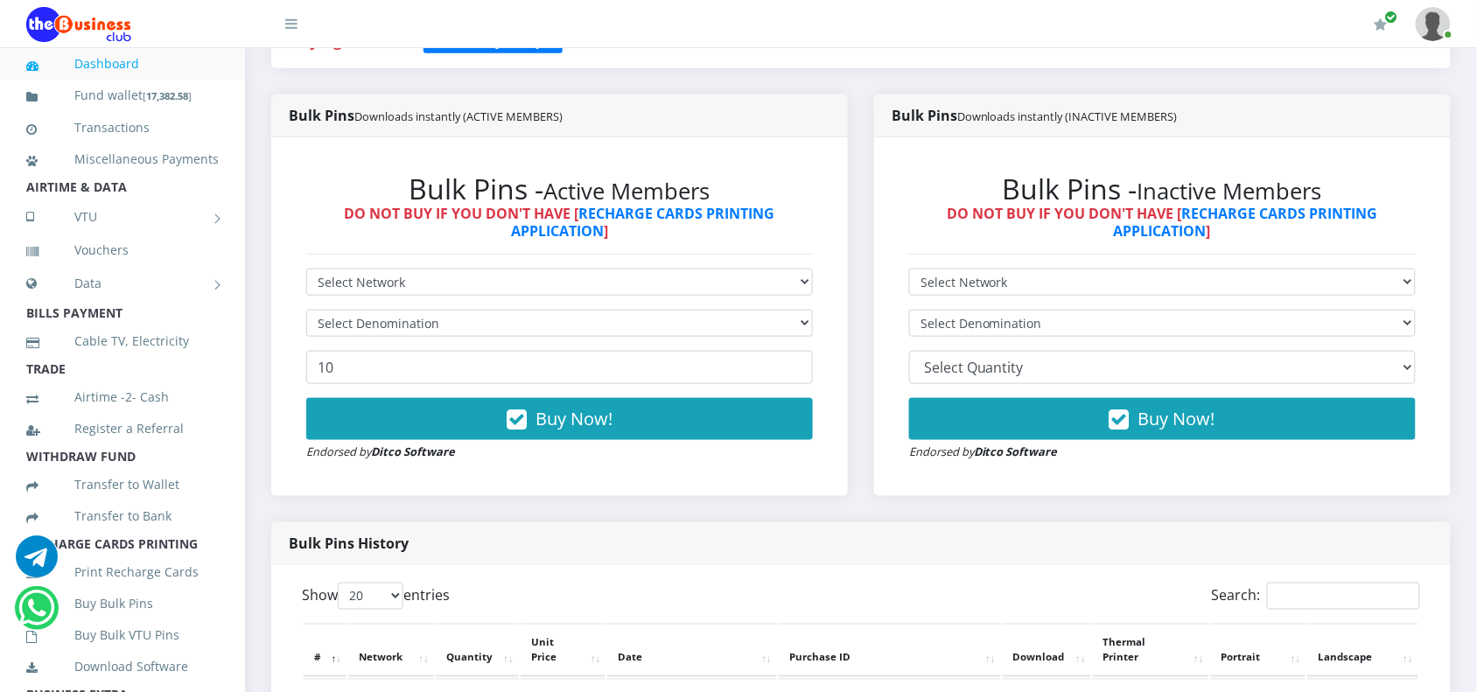
scroll to position [437, 0]
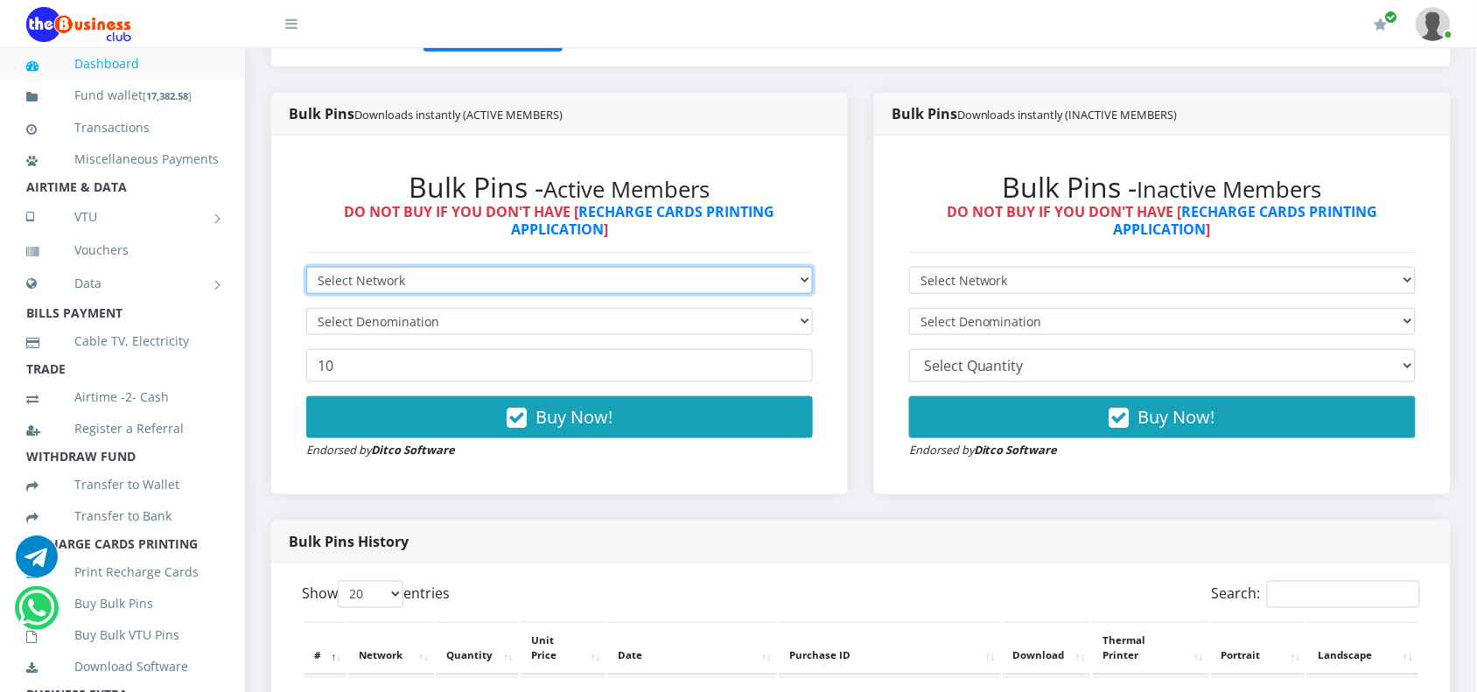
click at [386, 281] on select "Select Network MTN Globacom 9Mobile Airtel" at bounding box center [559, 280] width 506 height 27
select select "MTN"
click at [306, 267] on select "Select Network MTN Globacom 9Mobile Airtel" at bounding box center [559, 280] width 506 height 27
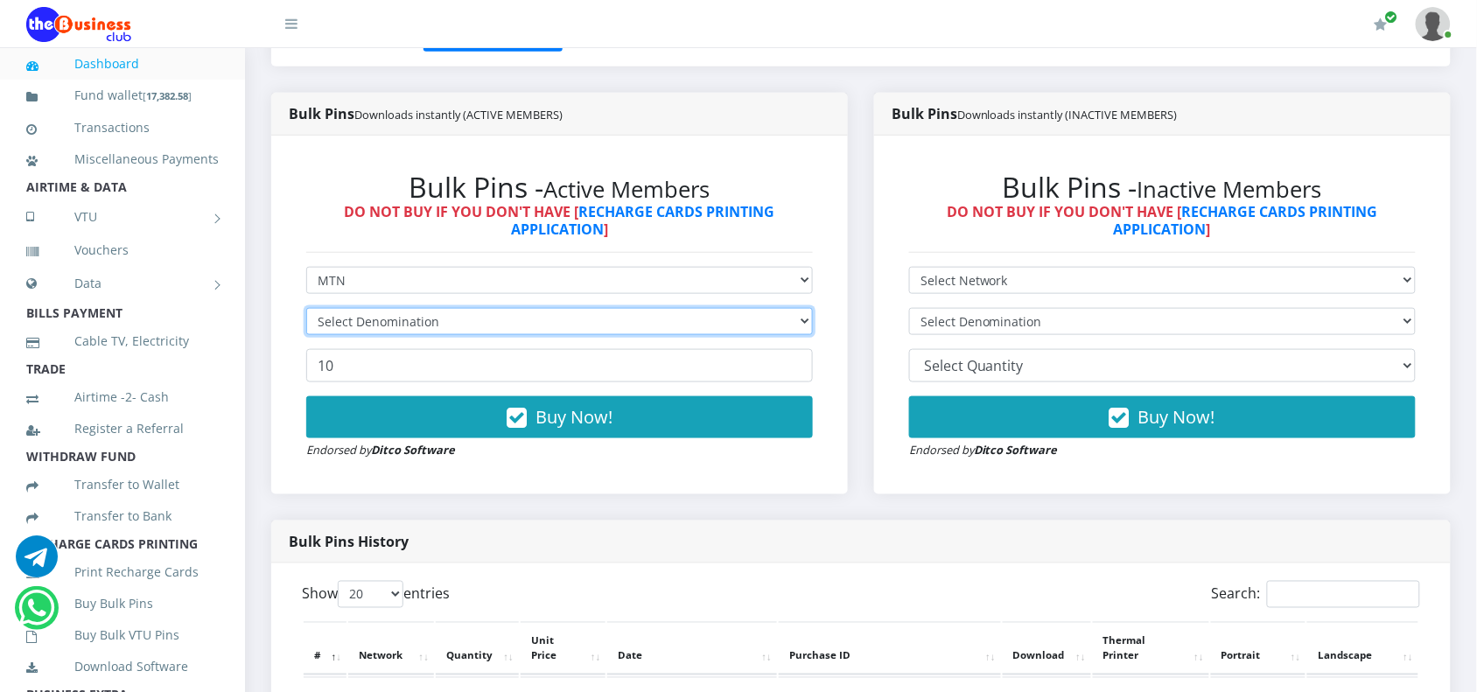
click at [363, 325] on select "Select Denomination" at bounding box center [559, 321] width 506 height 27
select select "193.98-200"
click at [306, 308] on select "Select Denomination MTN NGN100 - ₦96.99 MTN NGN200 - ₦193.98 MTN NGN400 - ₦387.…" at bounding box center [559, 321] width 506 height 27
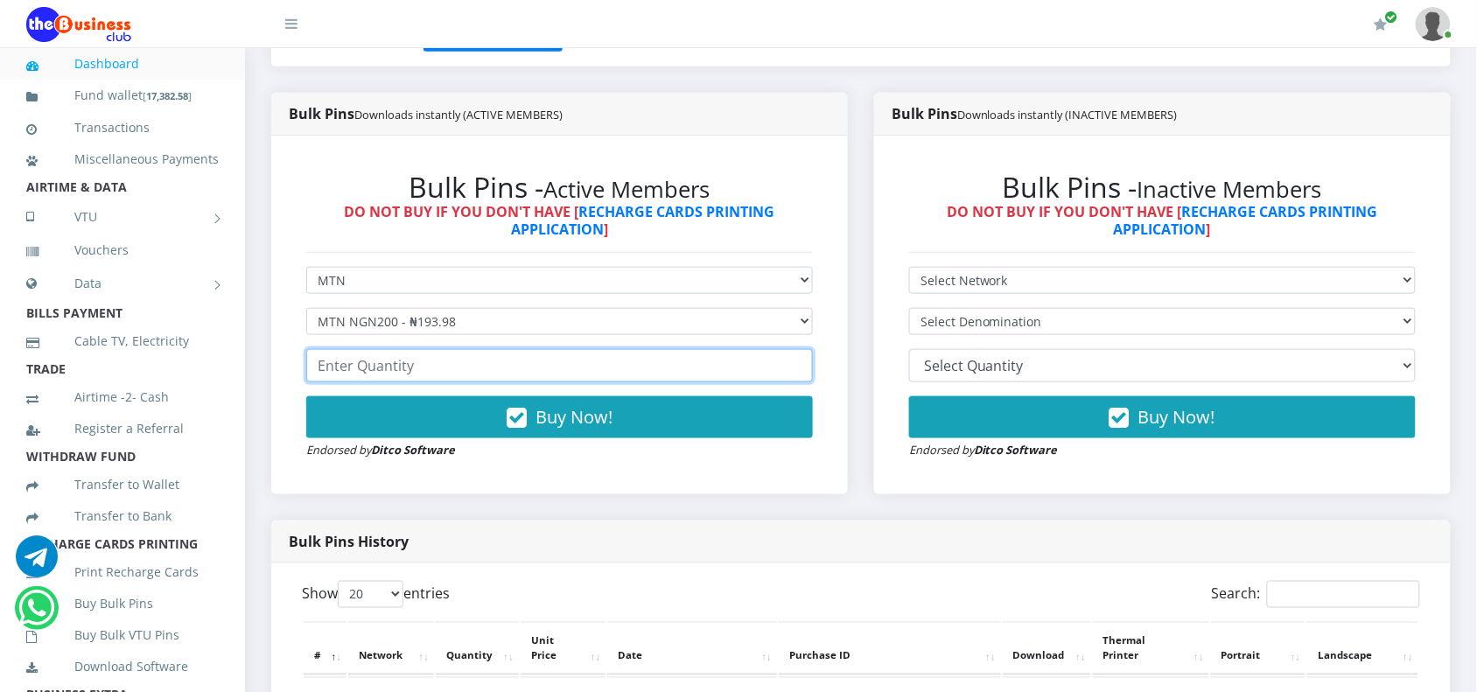
click at [386, 361] on input "number" at bounding box center [559, 365] width 506 height 33
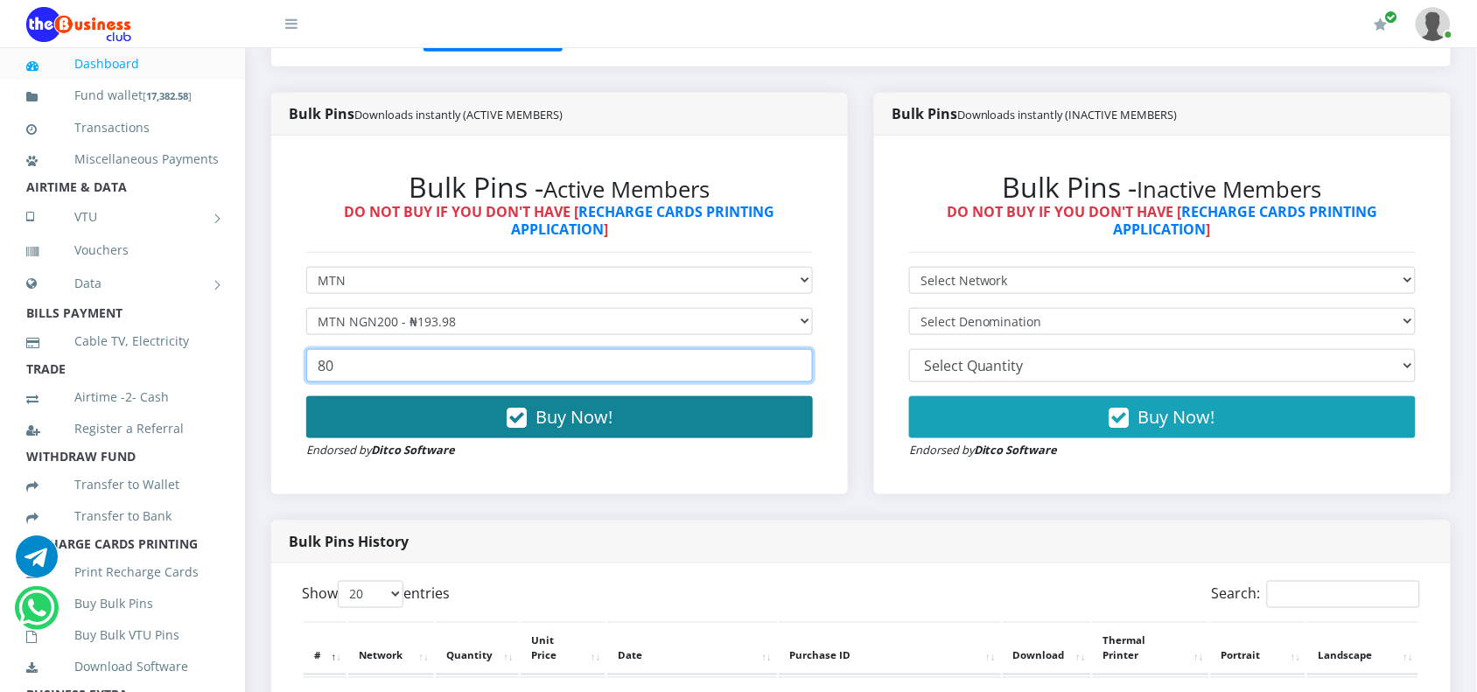
type input "80"
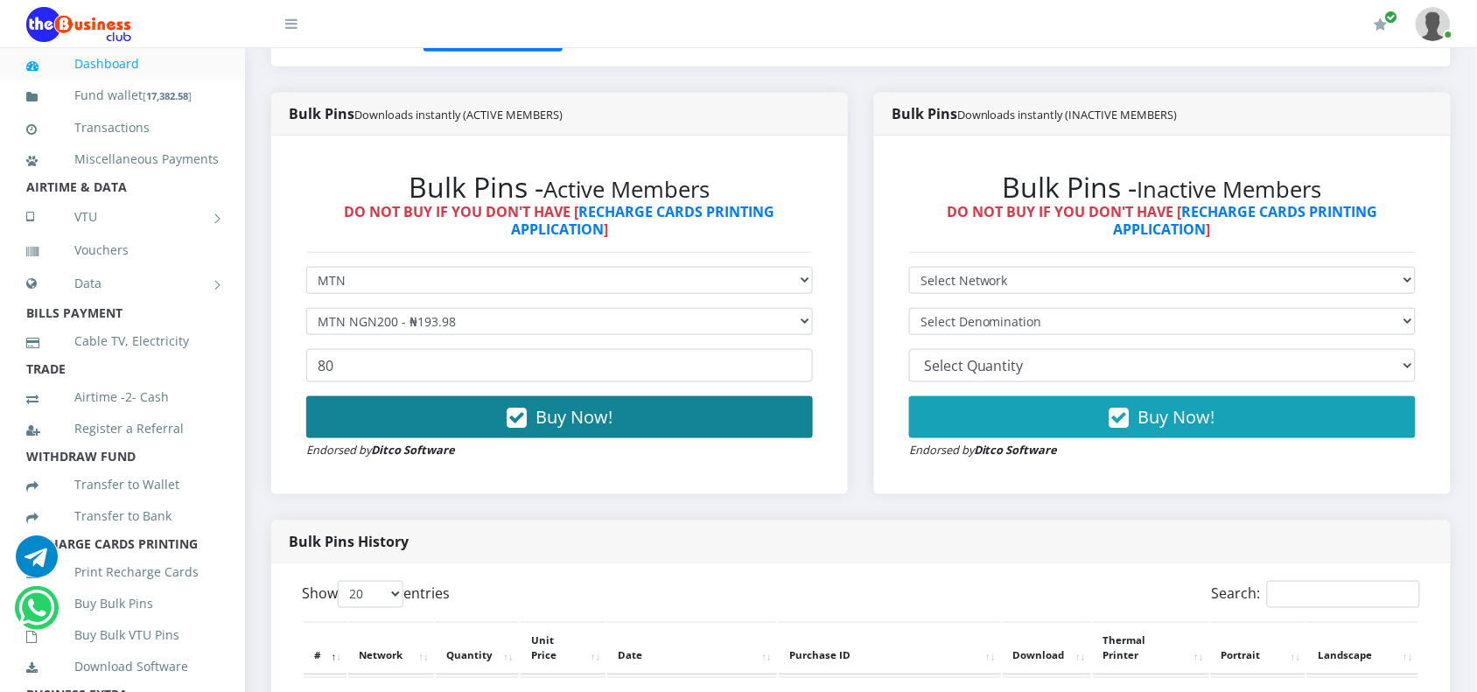
click at [386, 423] on button "Buy Now!" at bounding box center [559, 417] width 506 height 42
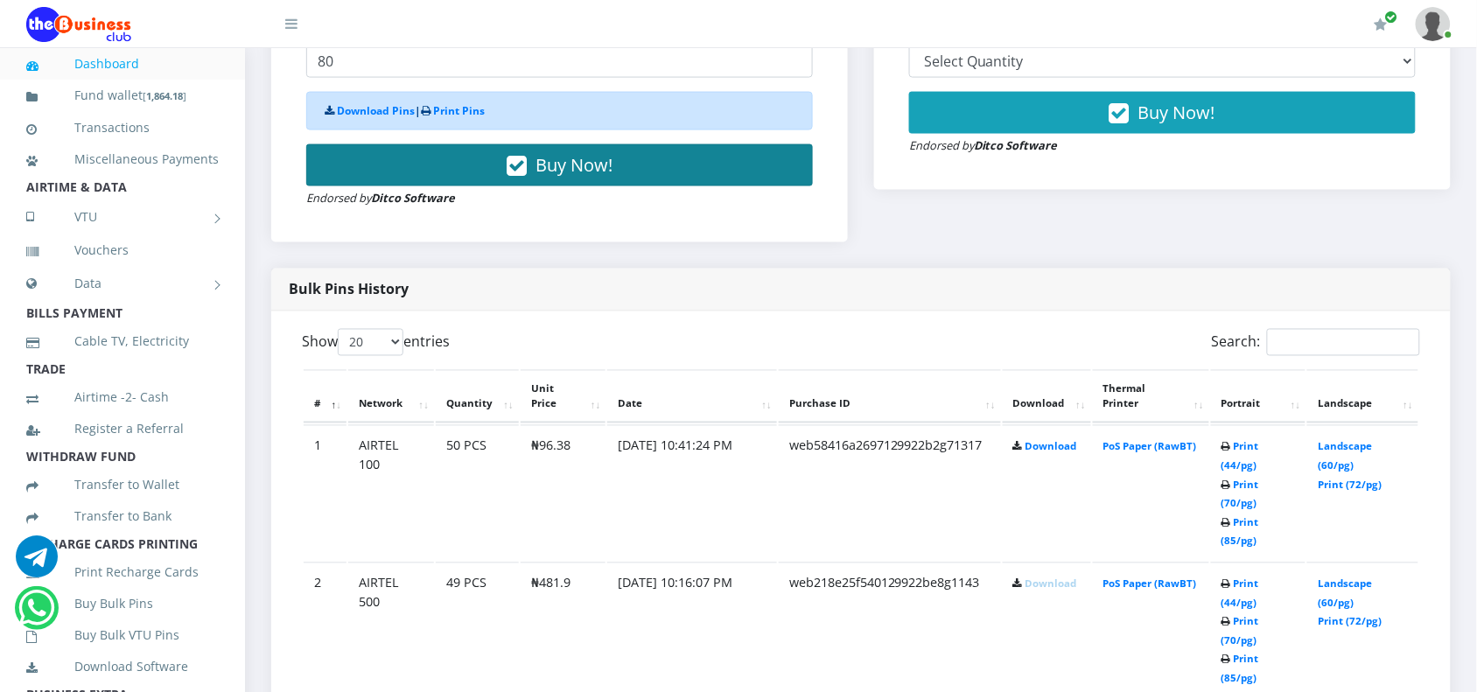
scroll to position [765, 0]
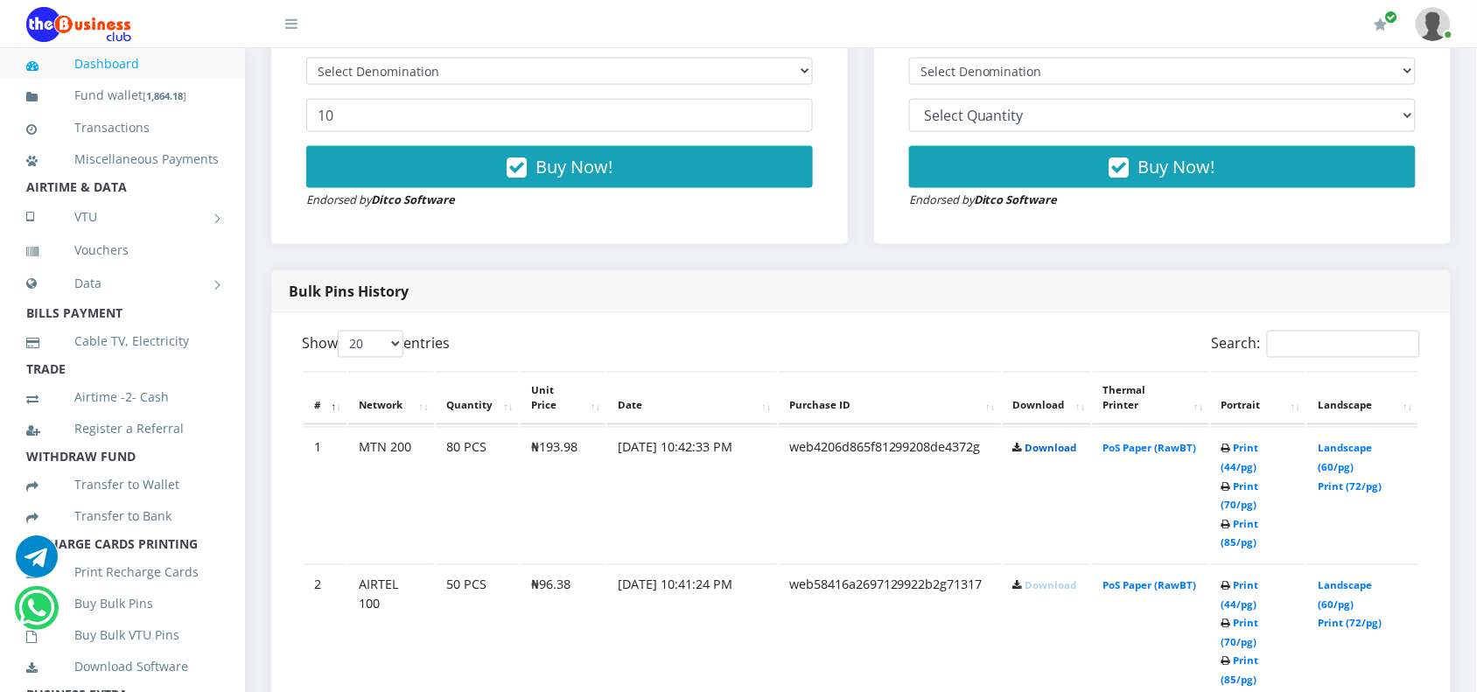
click at [1046, 444] on link "Download" at bounding box center [1051, 448] width 52 height 13
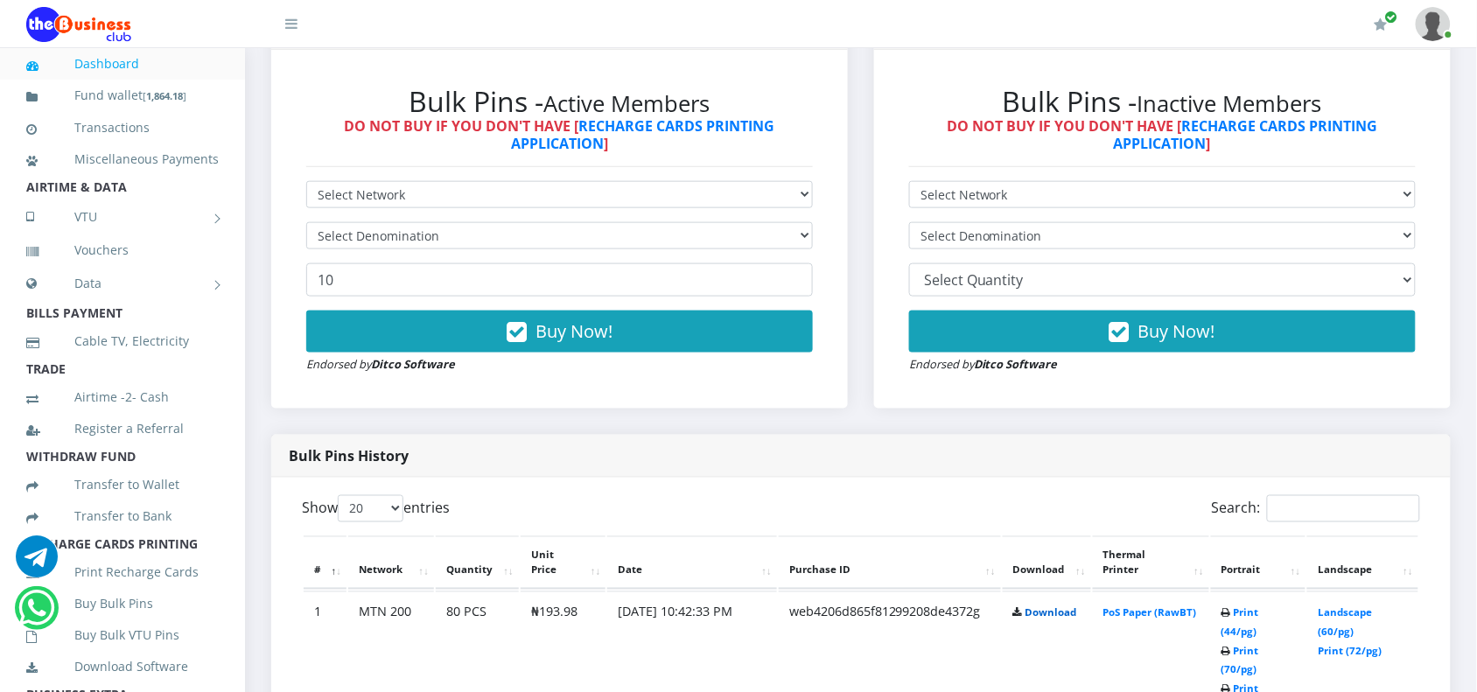
scroll to position [141, 0]
